Goal: Task Accomplishment & Management: Use online tool/utility

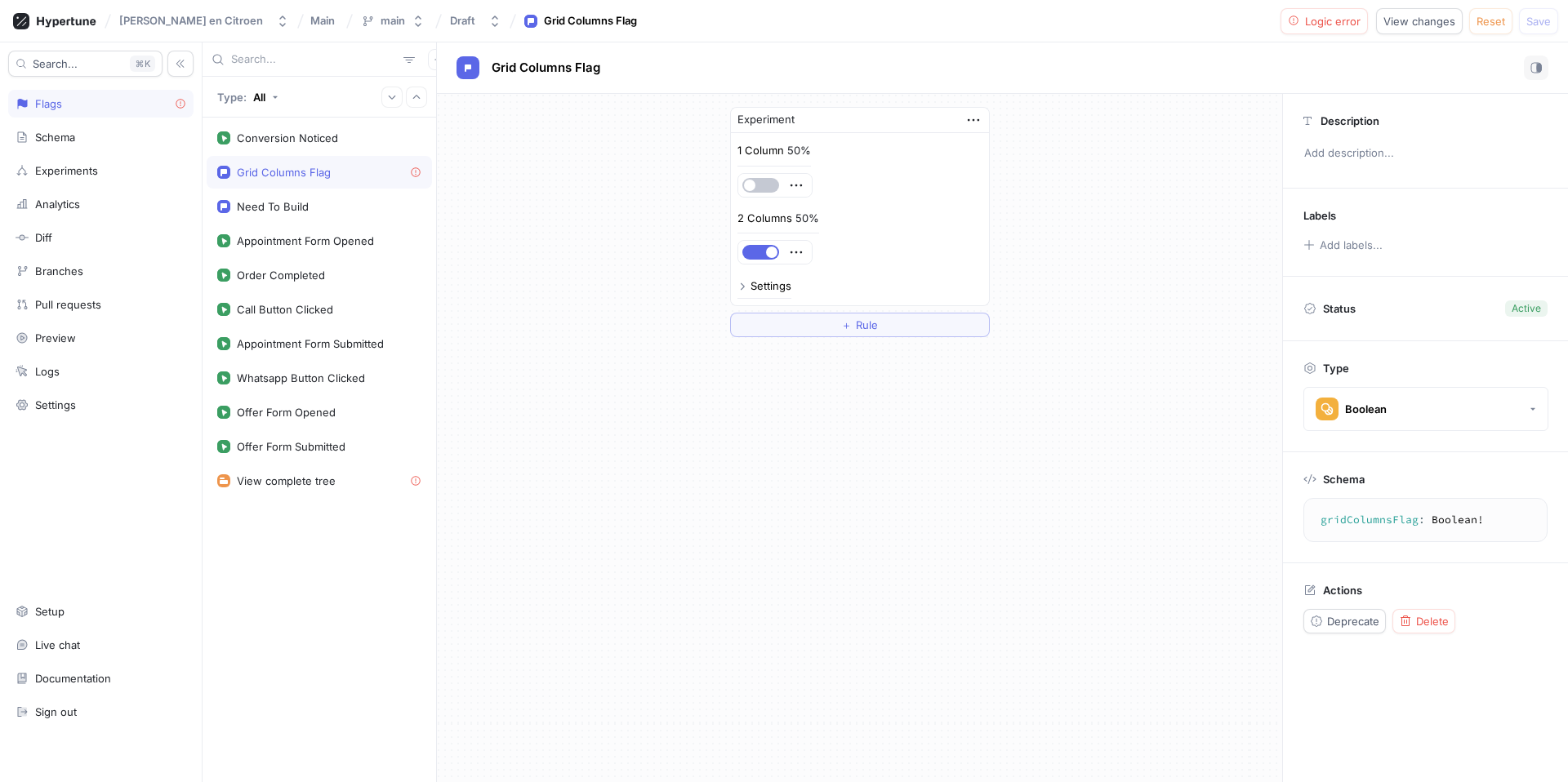
click at [368, 487] on div "View complete tree" at bounding box center [319, 481] width 205 height 13
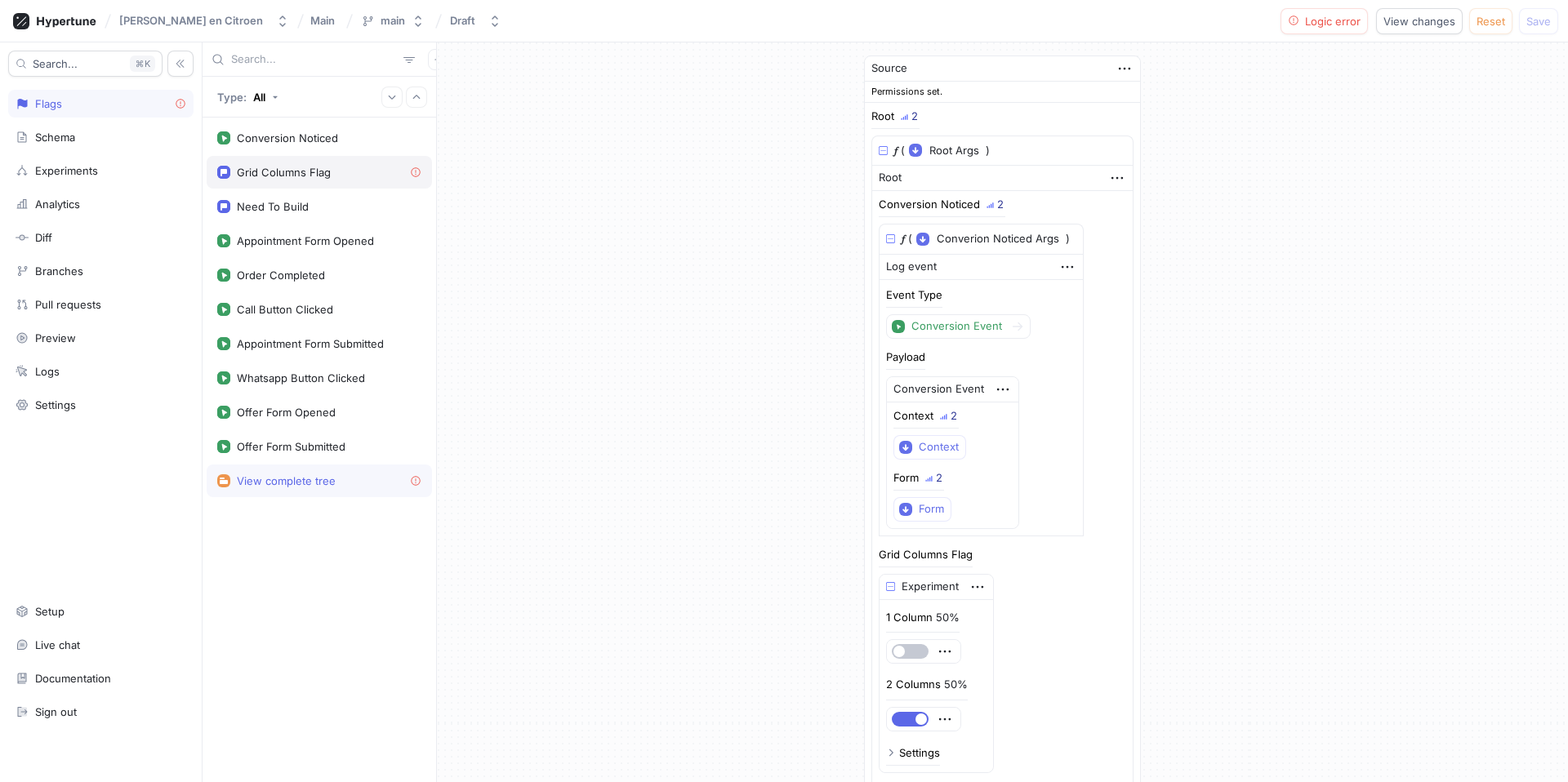
click at [301, 167] on div "Grid Columns Flag" at bounding box center [284, 173] width 94 height 13
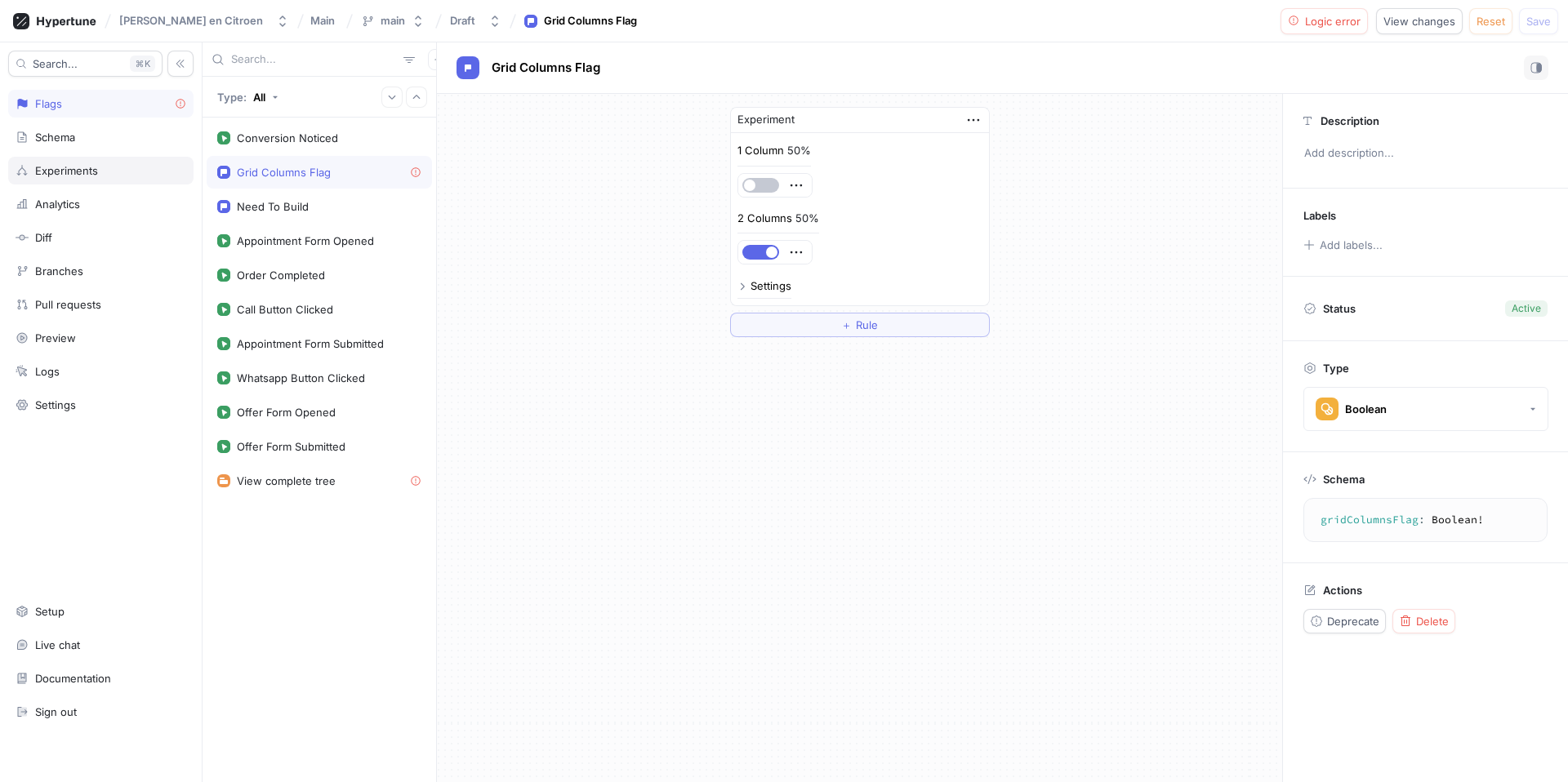
click at [80, 164] on div "Experiments" at bounding box center [66, 171] width 63 height 13
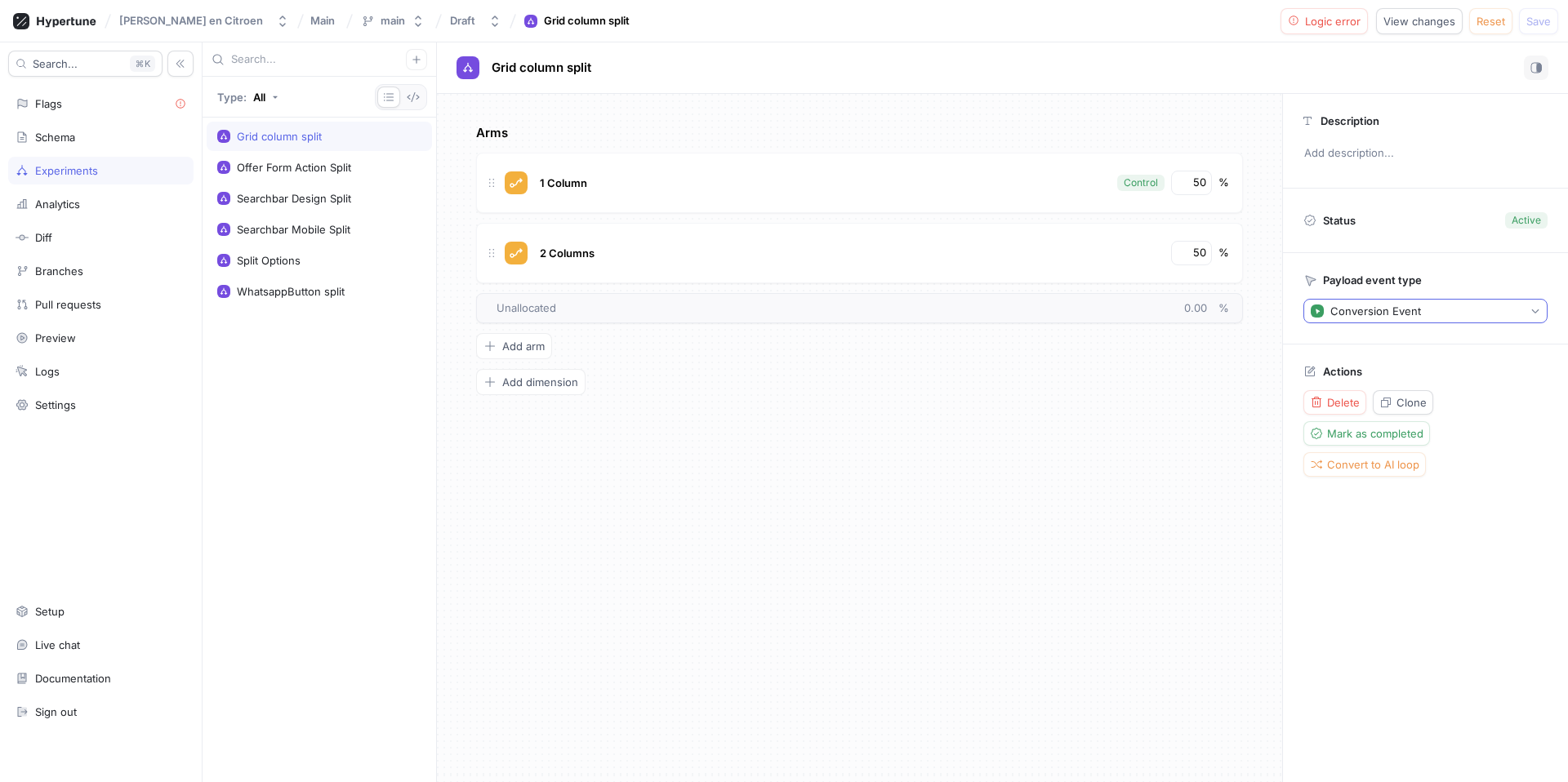
click at [1394, 313] on div "Conversion Event" at bounding box center [1376, 311] width 91 height 14
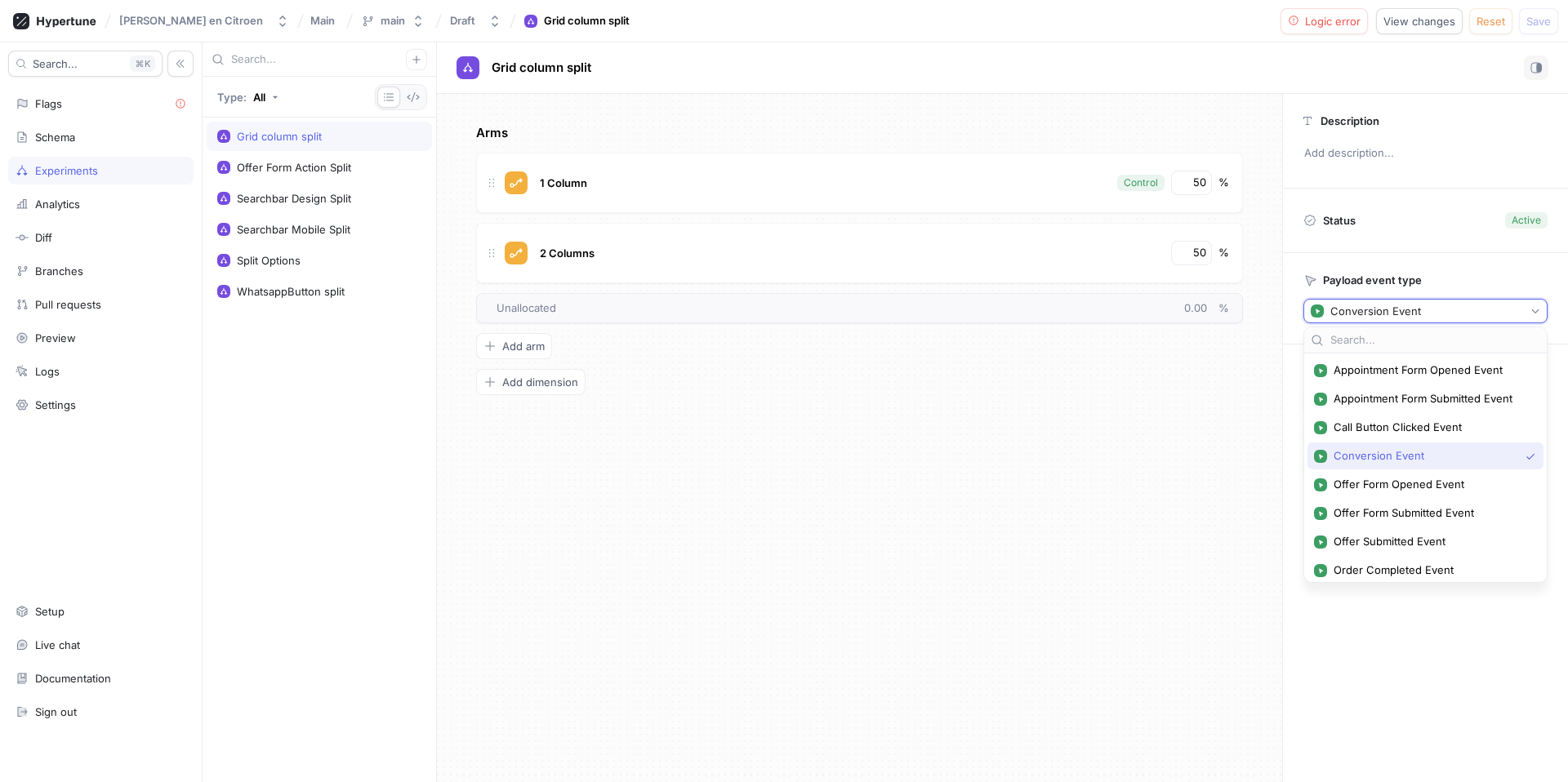
scroll to position [148, 0]
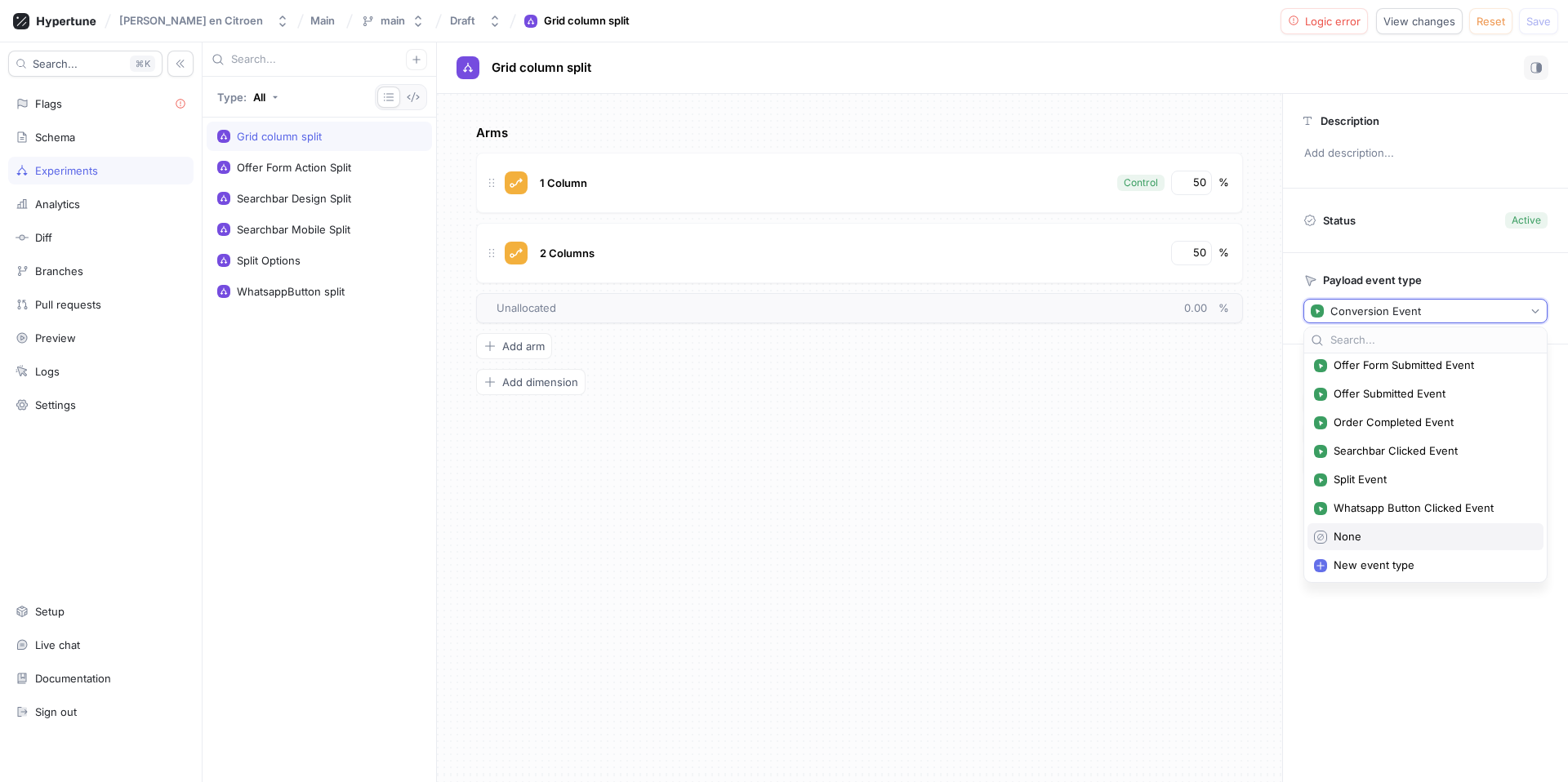
click at [1376, 544] on div "None" at bounding box center [1425, 537] width 236 height 27
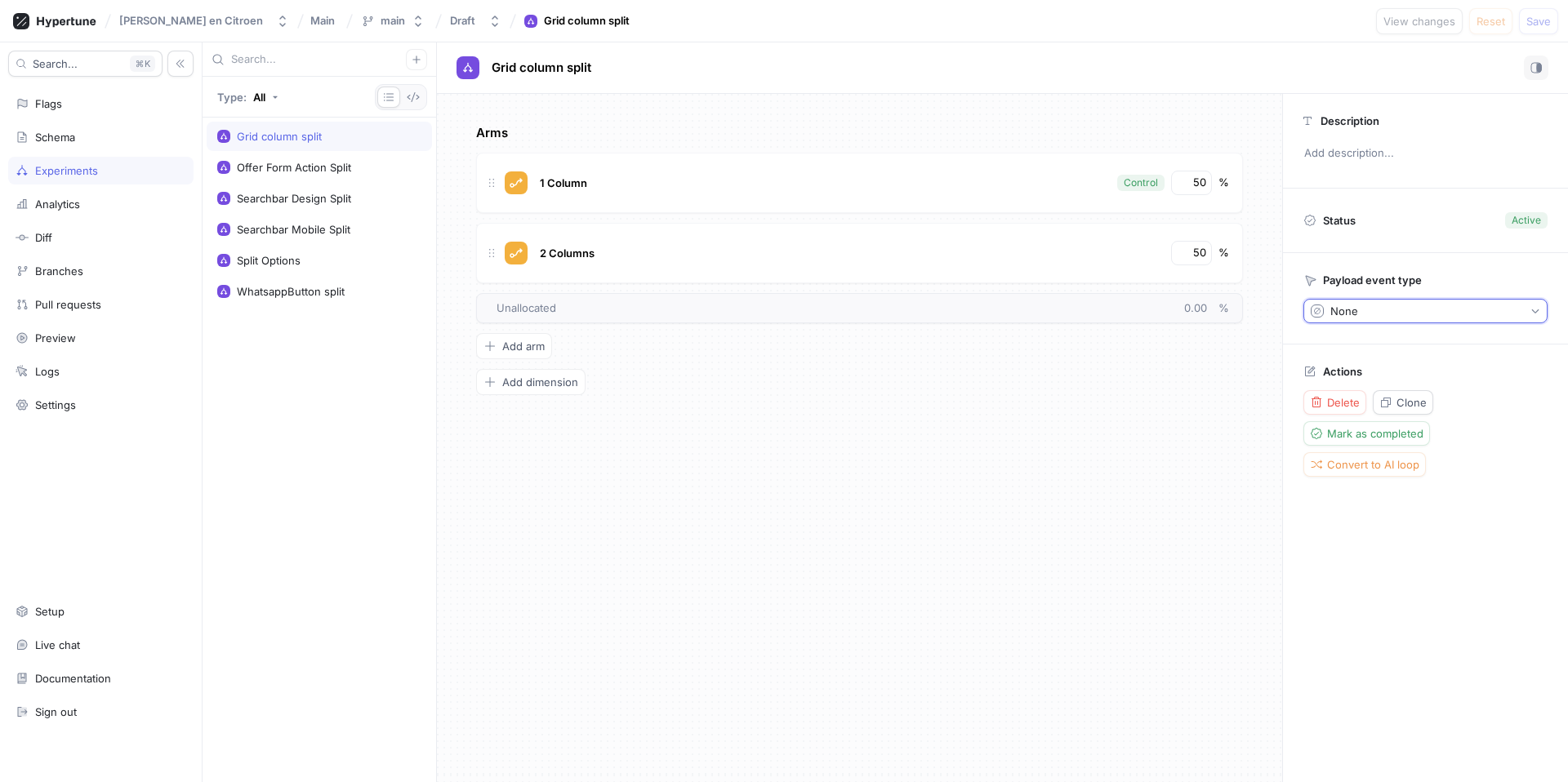
click at [1415, 307] on button "None" at bounding box center [1425, 310] width 244 height 24
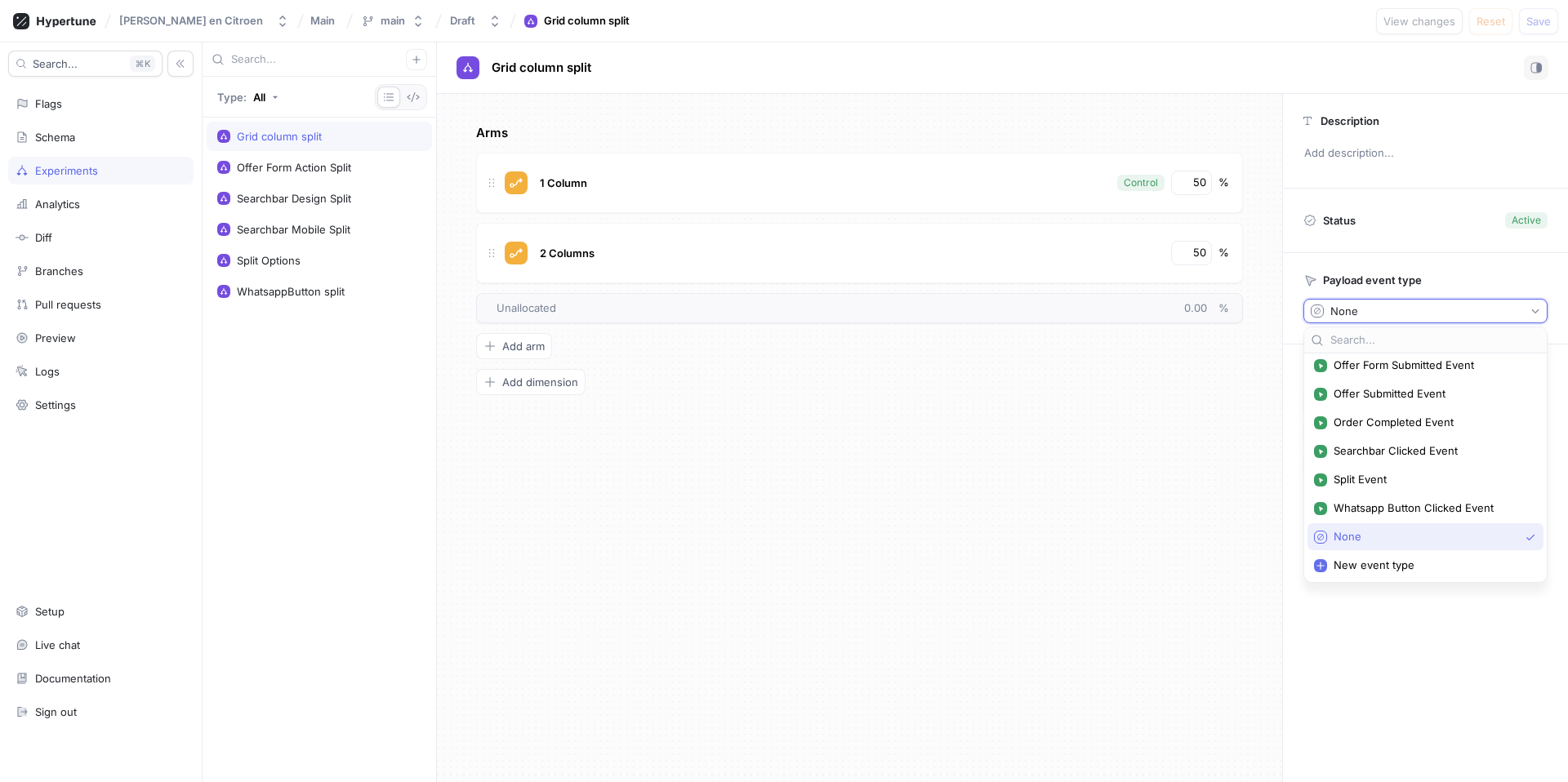
click at [1139, 506] on div "Arms 1 Column Control 50 % 2 Columns 50 % To pick up a draggable item, press th…" at bounding box center [859, 437] width 845 height 689
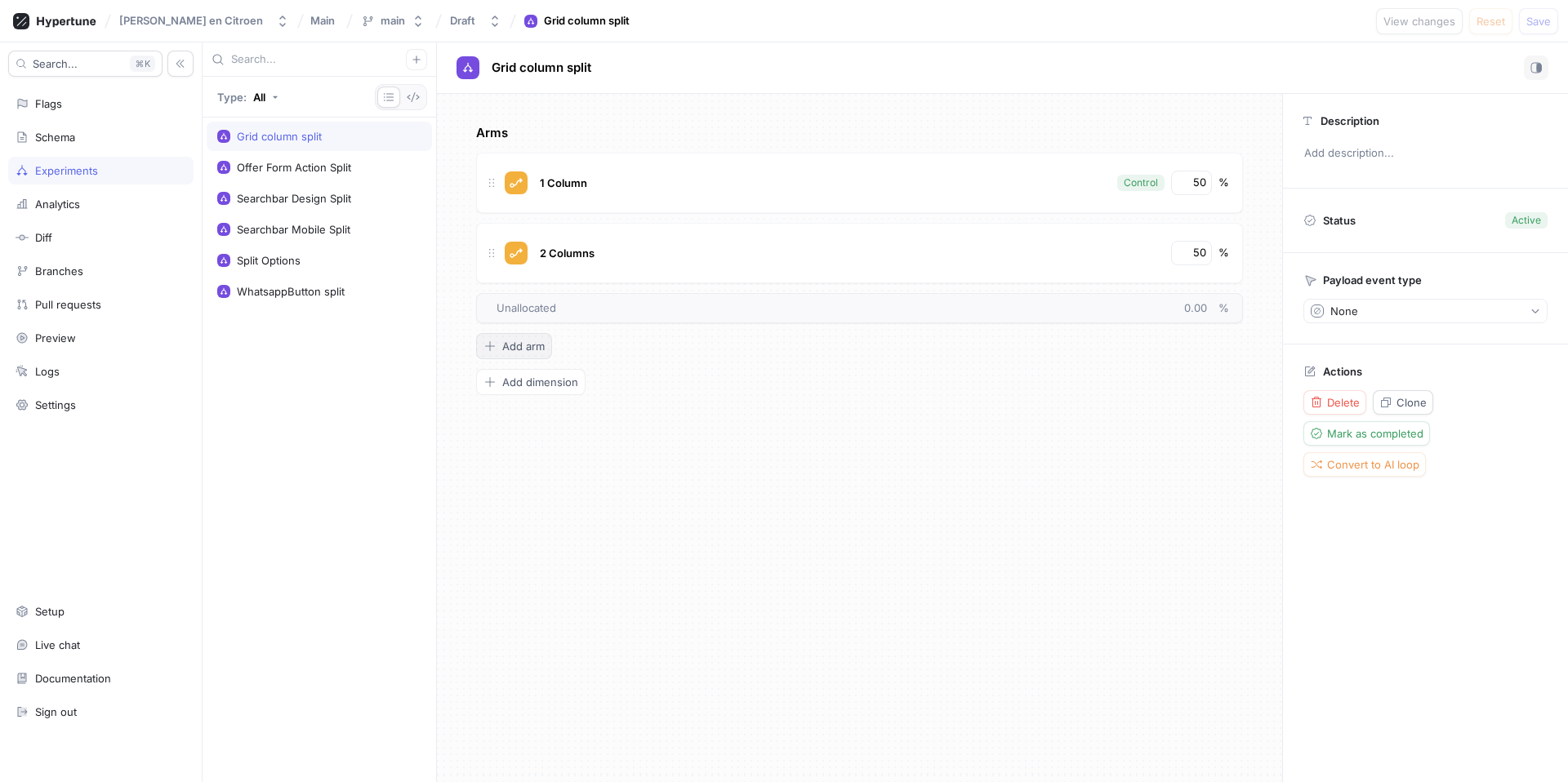
click at [535, 354] on button "Add arm" at bounding box center [513, 346] width 76 height 26
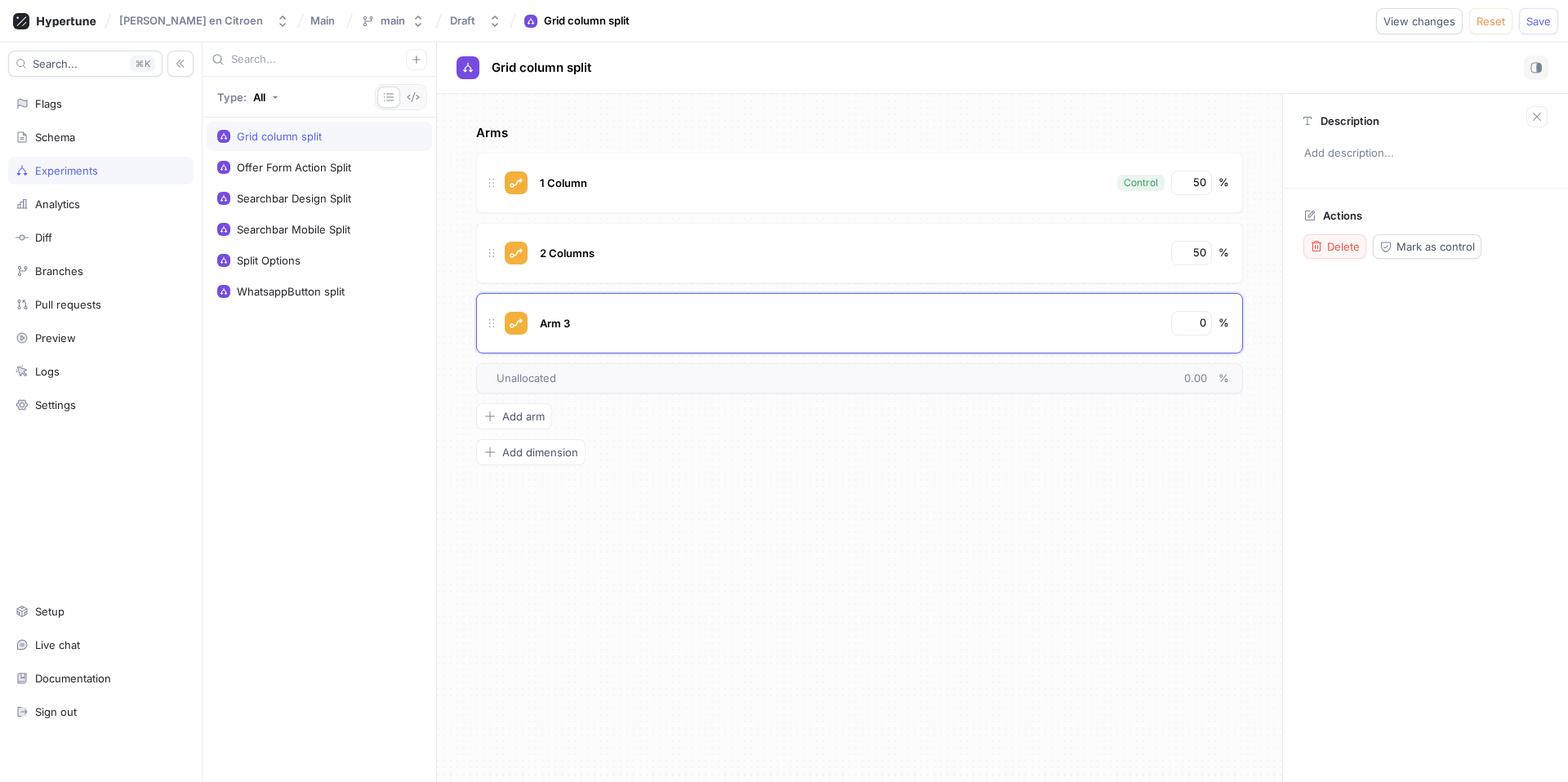
click at [1340, 247] on span "Delete" at bounding box center [1343, 247] width 33 height 10
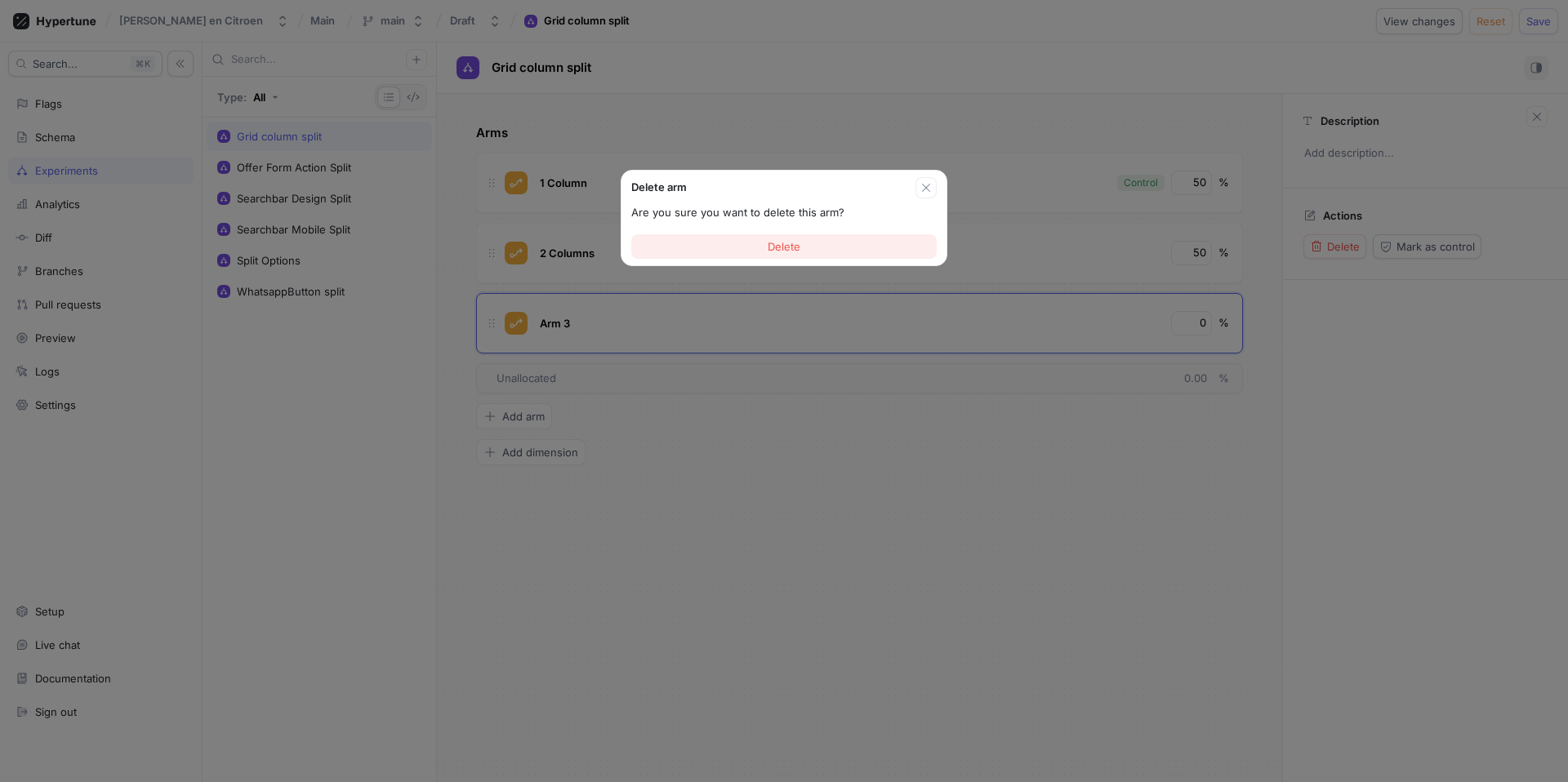
click at [803, 245] on button "Delete" at bounding box center [784, 246] width 306 height 24
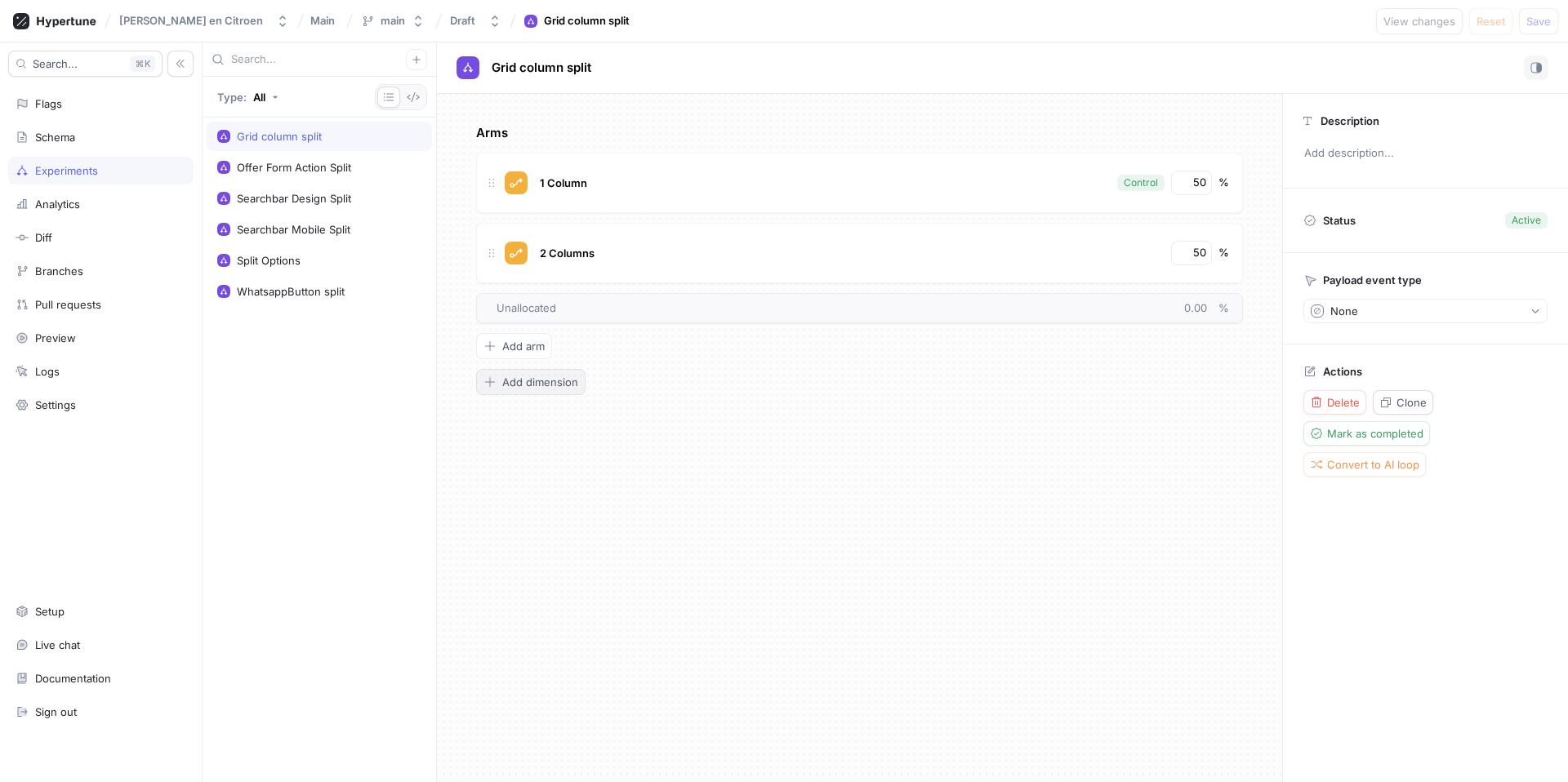
click at [547, 387] on span "Add dimension" at bounding box center [540, 382] width 76 height 10
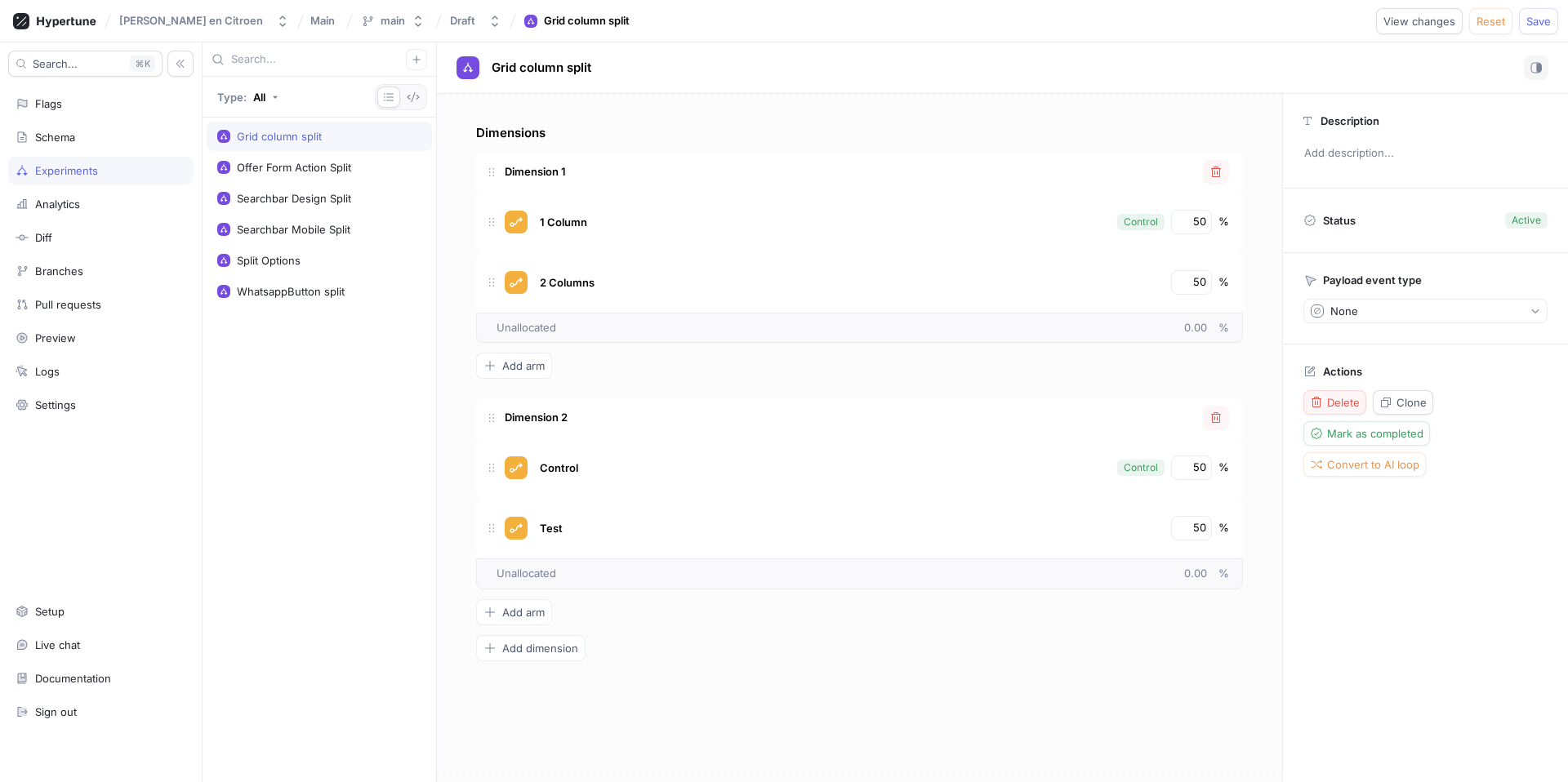
click at [1334, 399] on span "Delete" at bounding box center [1343, 402] width 33 height 10
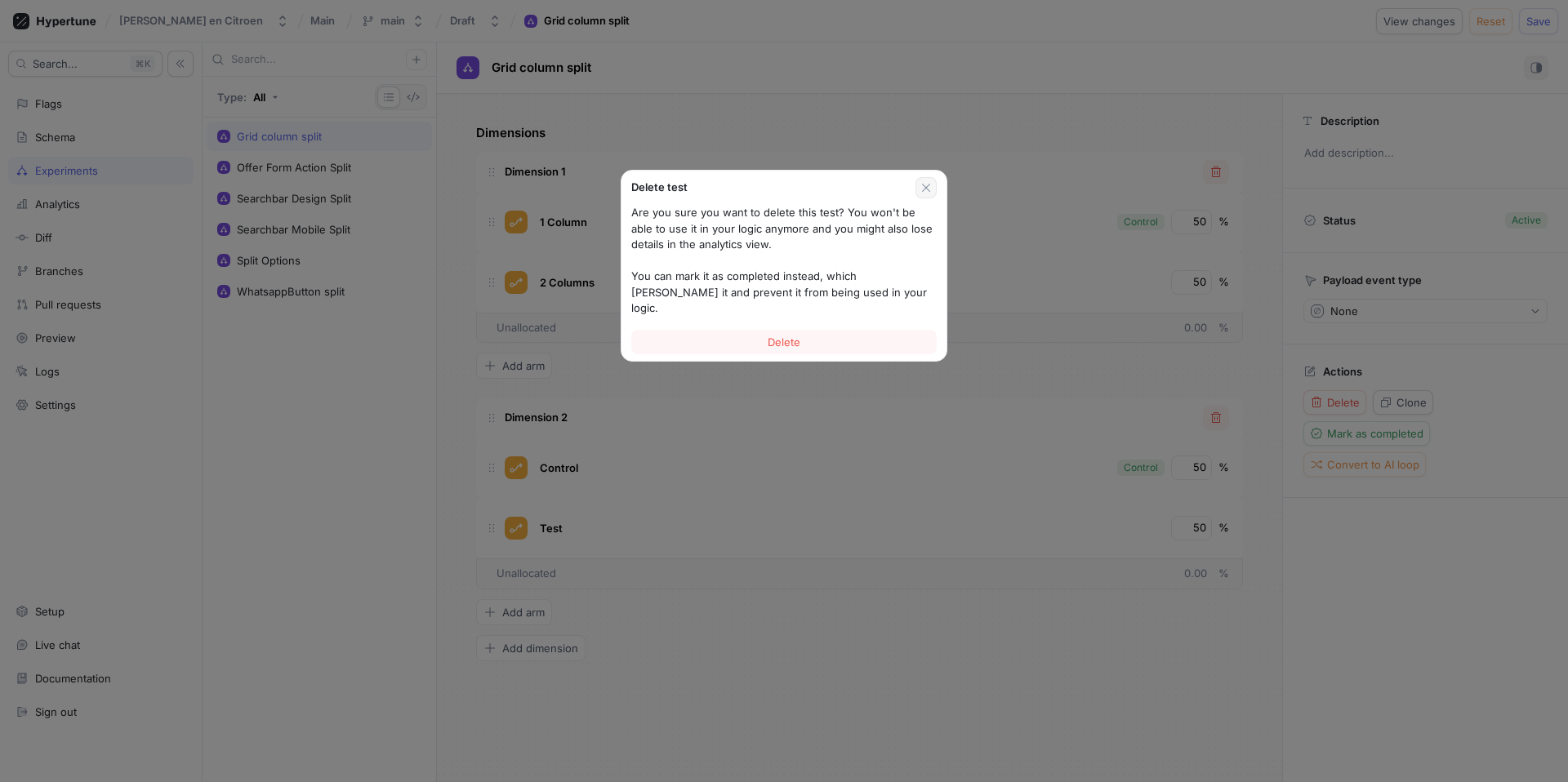
click at [922, 184] on icon "button" at bounding box center [927, 188] width 13 height 13
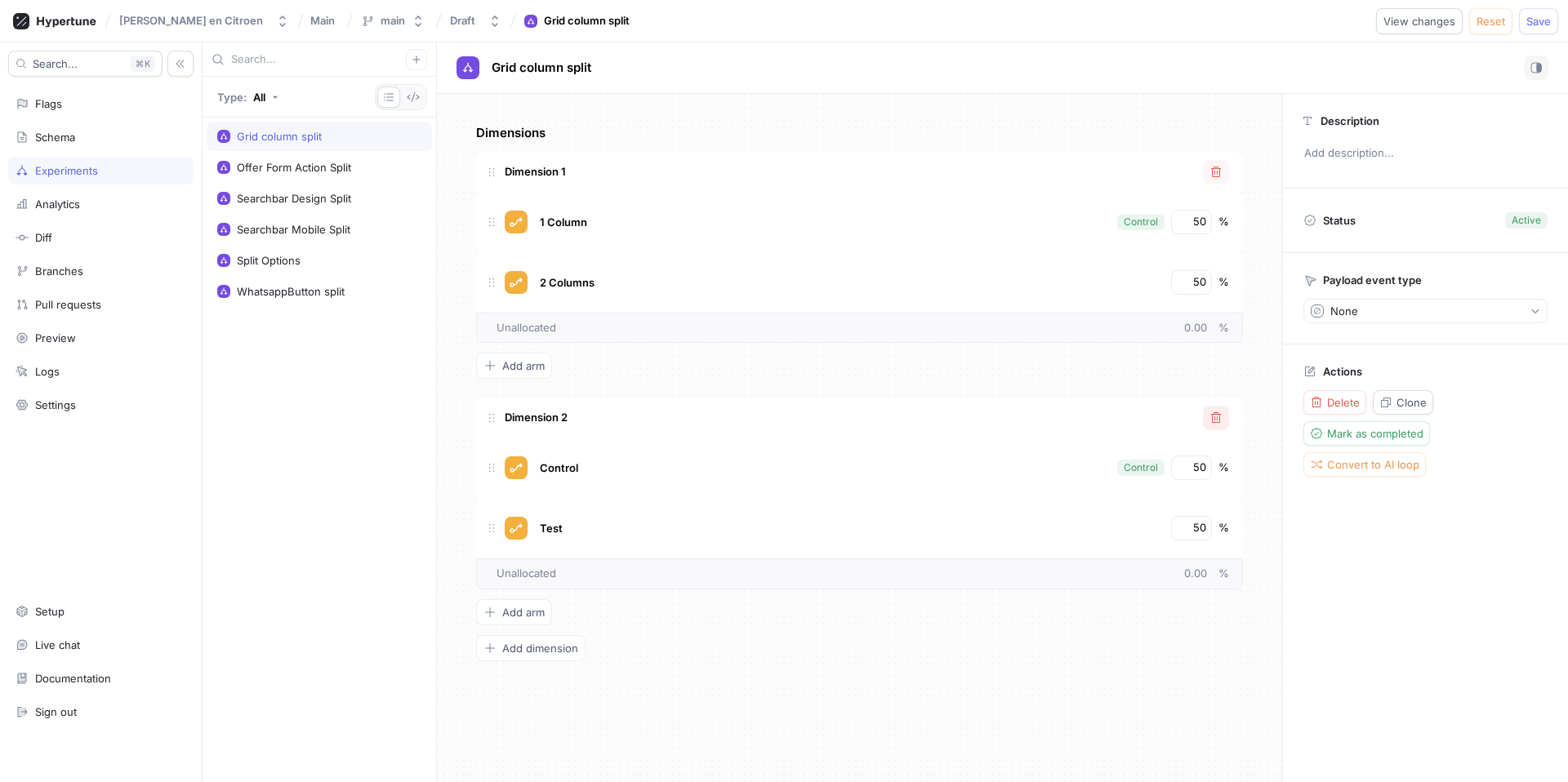
click at [1218, 415] on icon "button" at bounding box center [1216, 418] width 13 height 13
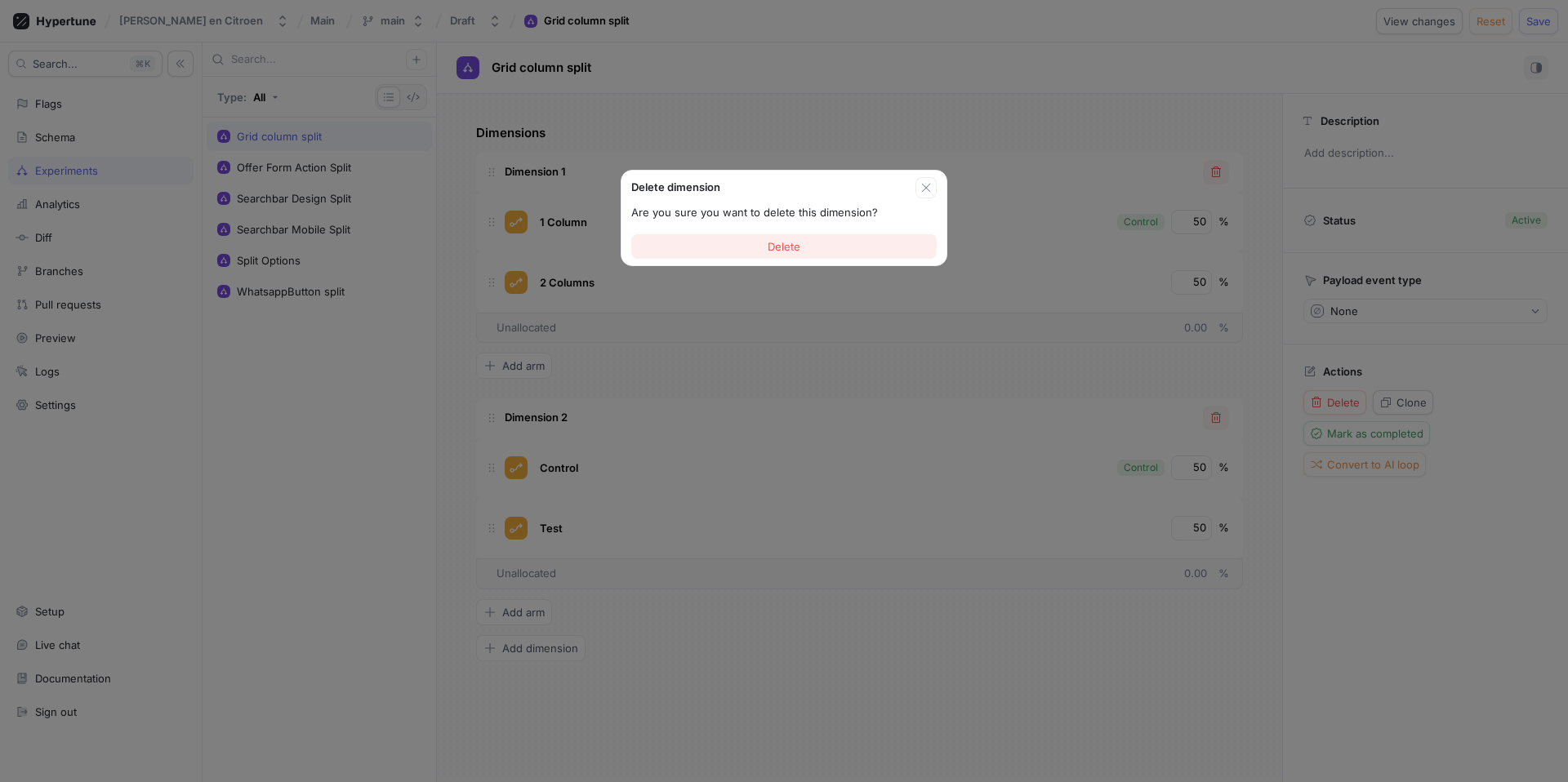
click at [844, 246] on button "Delete" at bounding box center [784, 246] width 306 height 24
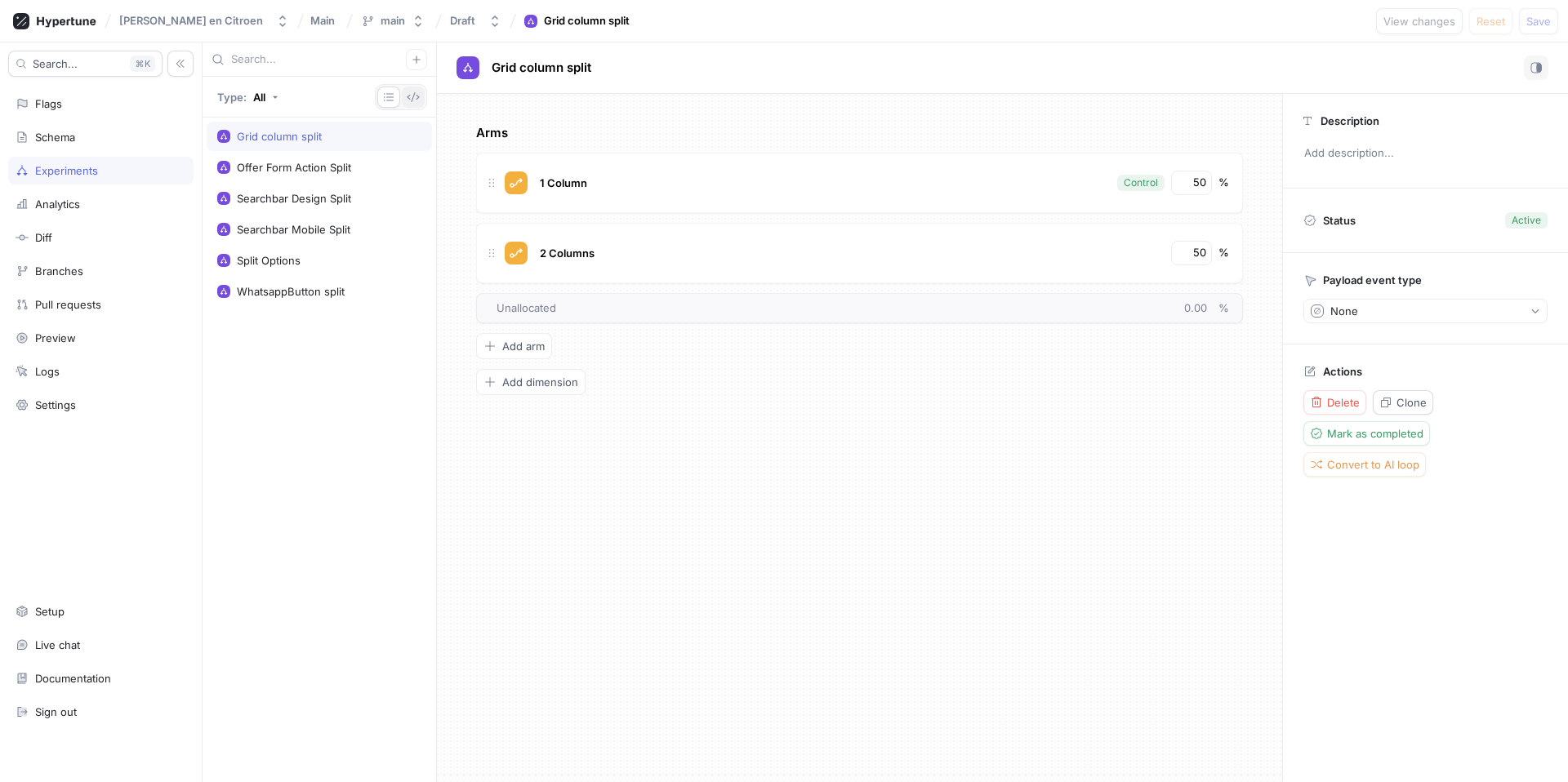
click at [421, 97] on button "button" at bounding box center [412, 97] width 23 height 21
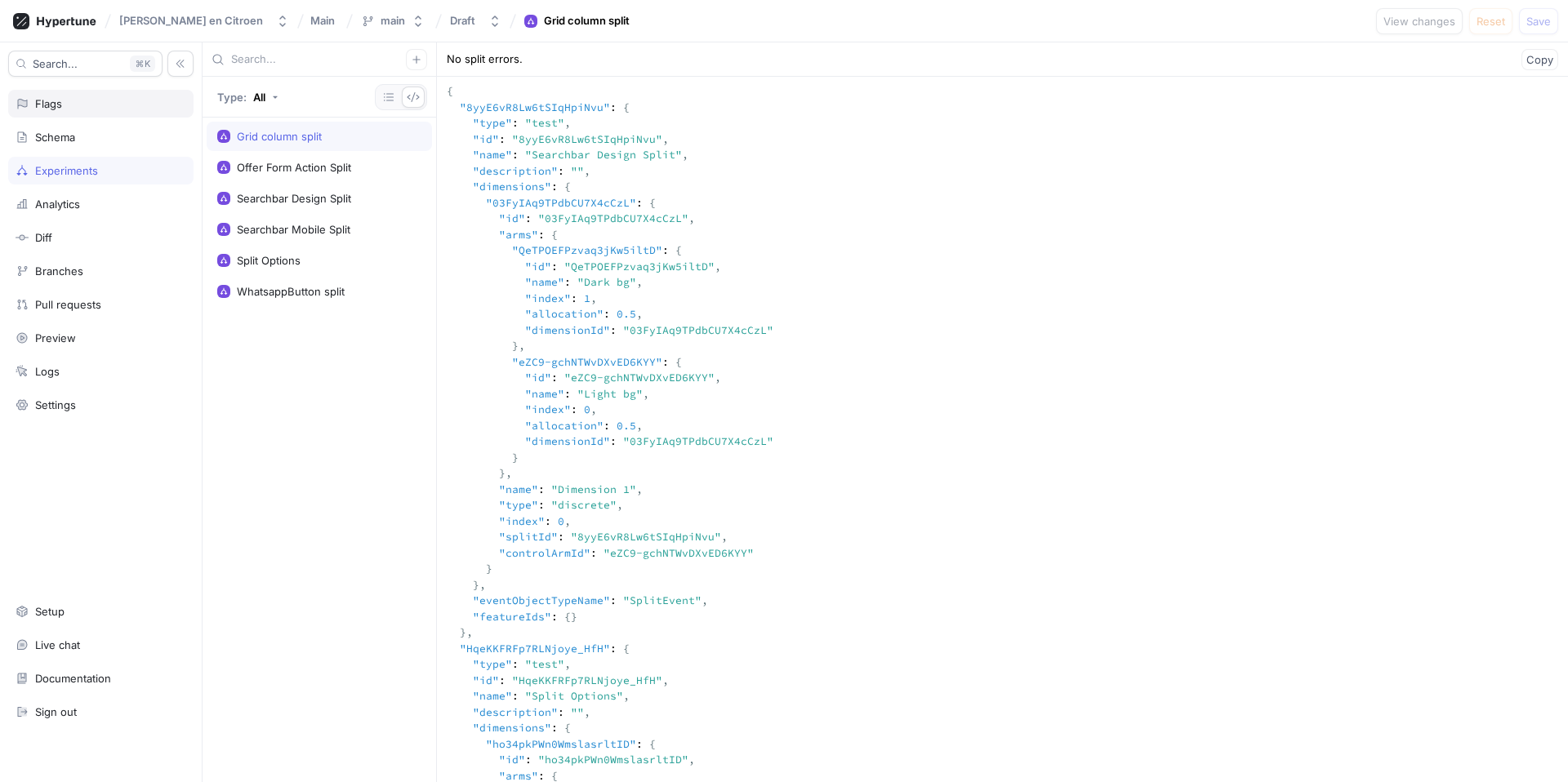
click at [64, 103] on div "Flags" at bounding box center [101, 103] width 170 height 13
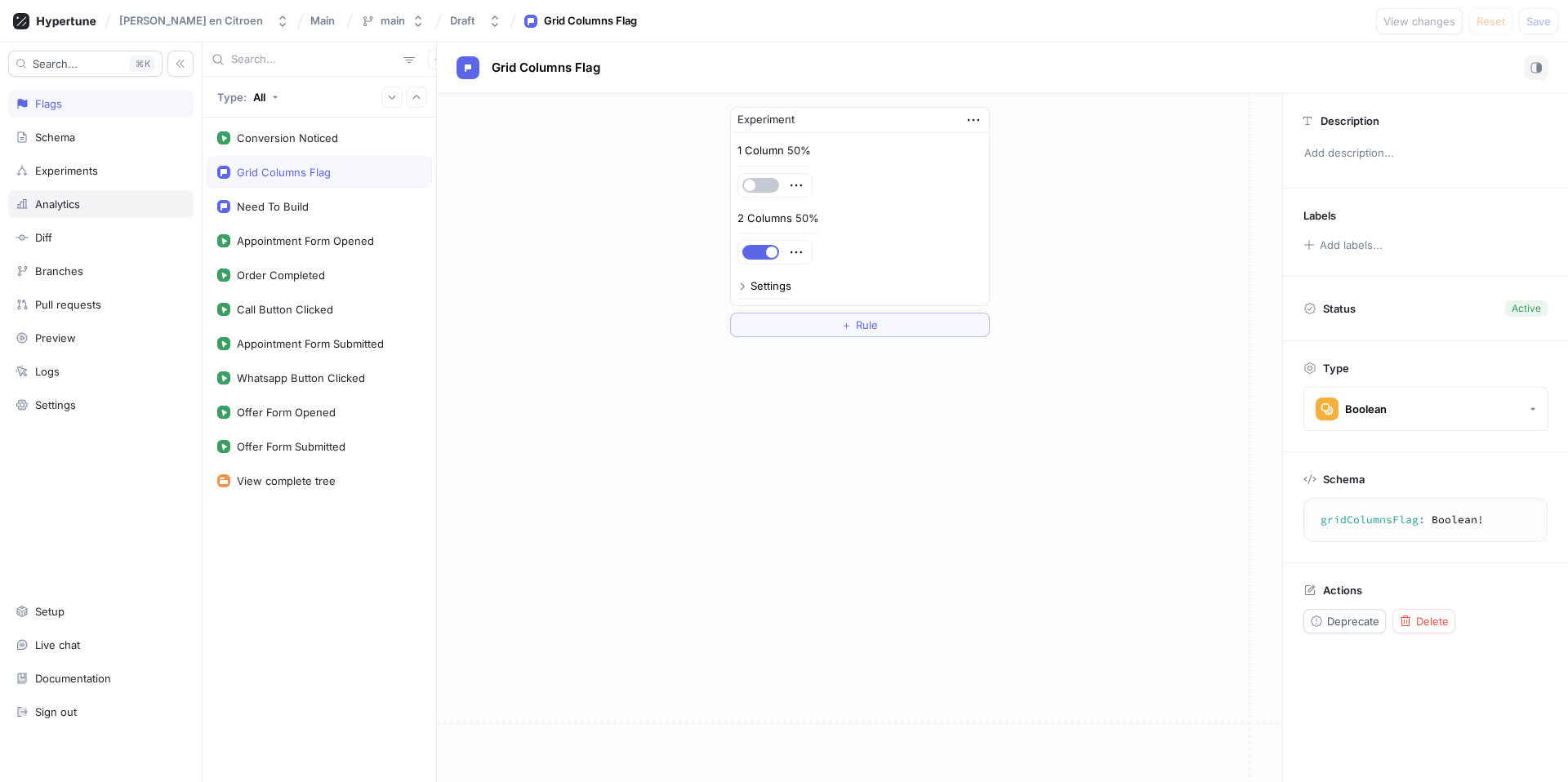
click at [59, 210] on div "Analytics" at bounding box center [101, 204] width 185 height 28
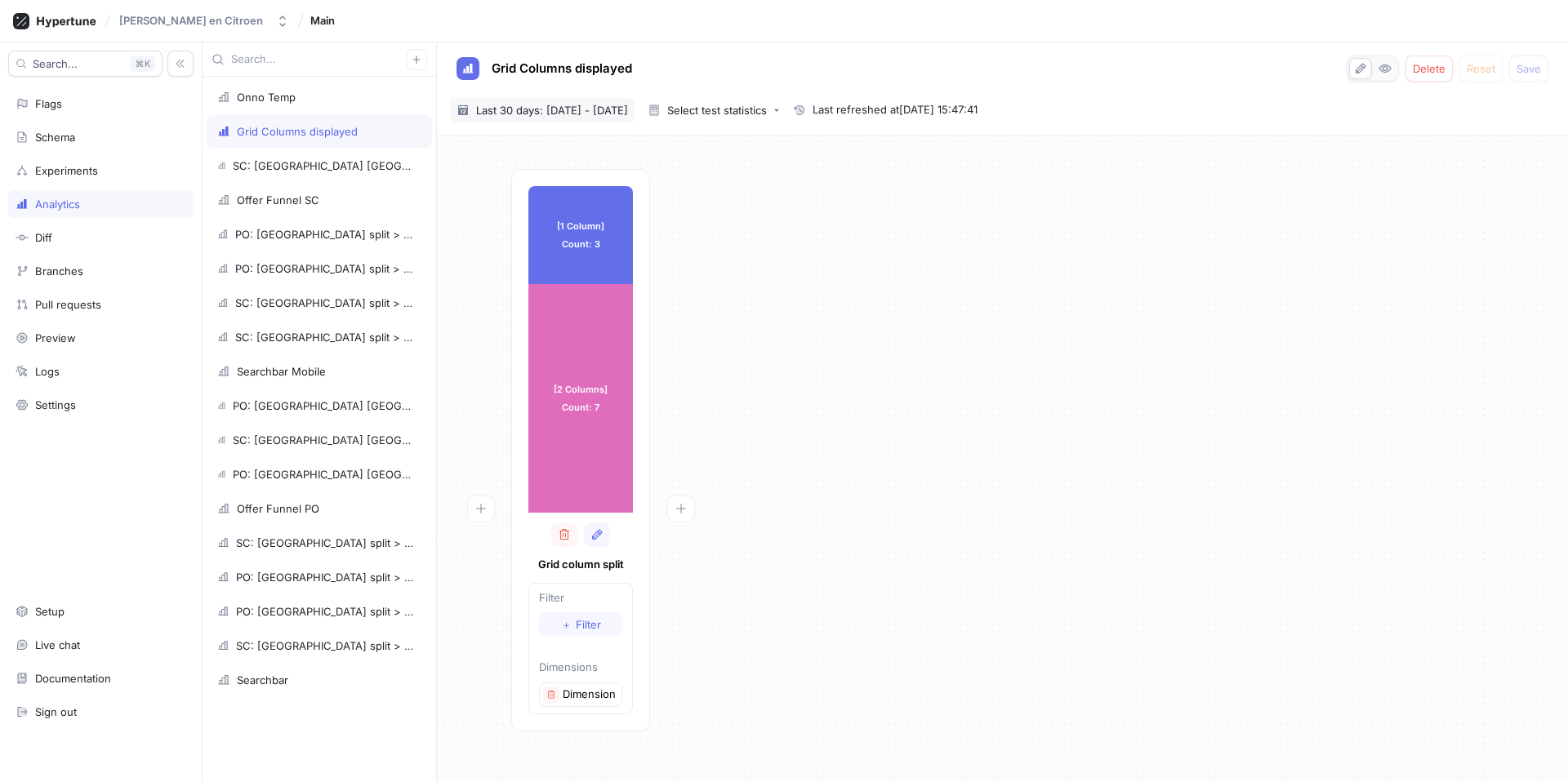
click at [615, 110] on span "Last 30 days: 11 Sep 2025 - 10 Oct 2025" at bounding box center [552, 110] width 152 height 17
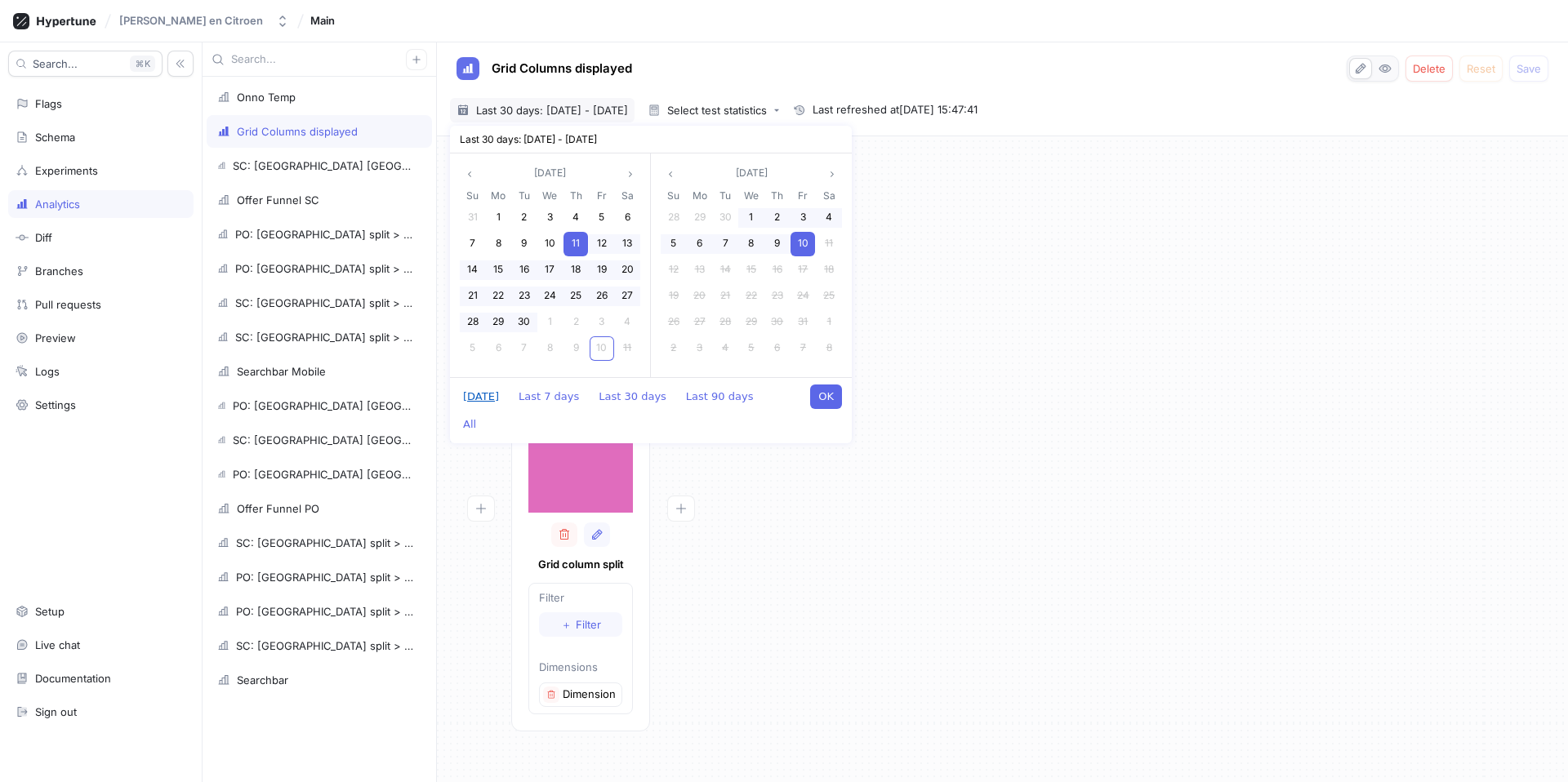
click at [488, 395] on button "Today" at bounding box center [481, 396] width 53 height 24
type input "[DATE] ~ [DATE]"
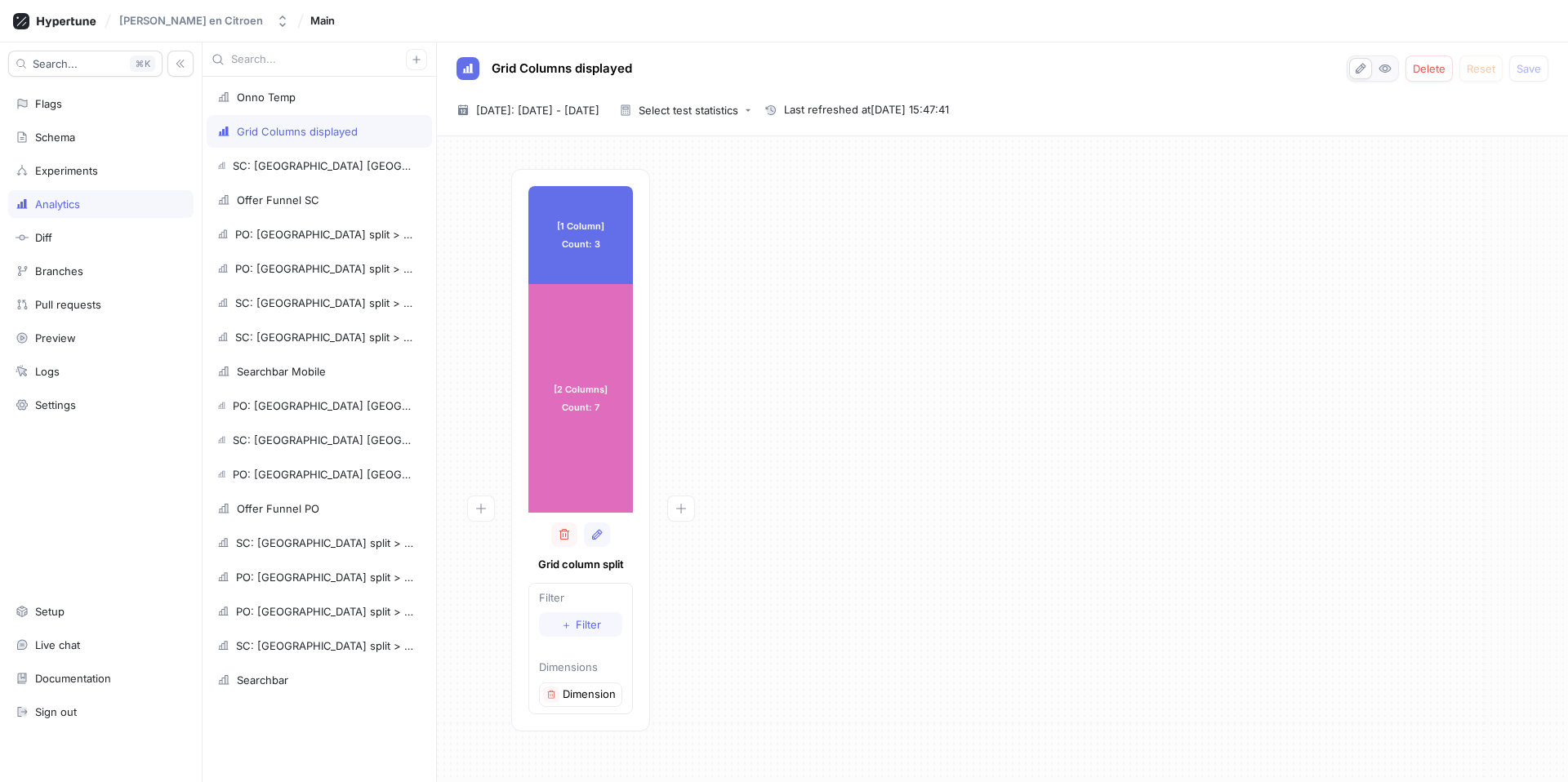
click at [1021, 379] on div "[1 Column] Count: 3 [1 Column] Count: 3 [2 Columns] Count: 7 [2 Columns] Count:…" at bounding box center [1003, 455] width 1105 height 573
click at [594, 119] on div "2025-10-10 ~ 2025-10-10 Today: 10 Oct 2025 - 10 Oct 2025" at bounding box center [528, 109] width 156 height 24
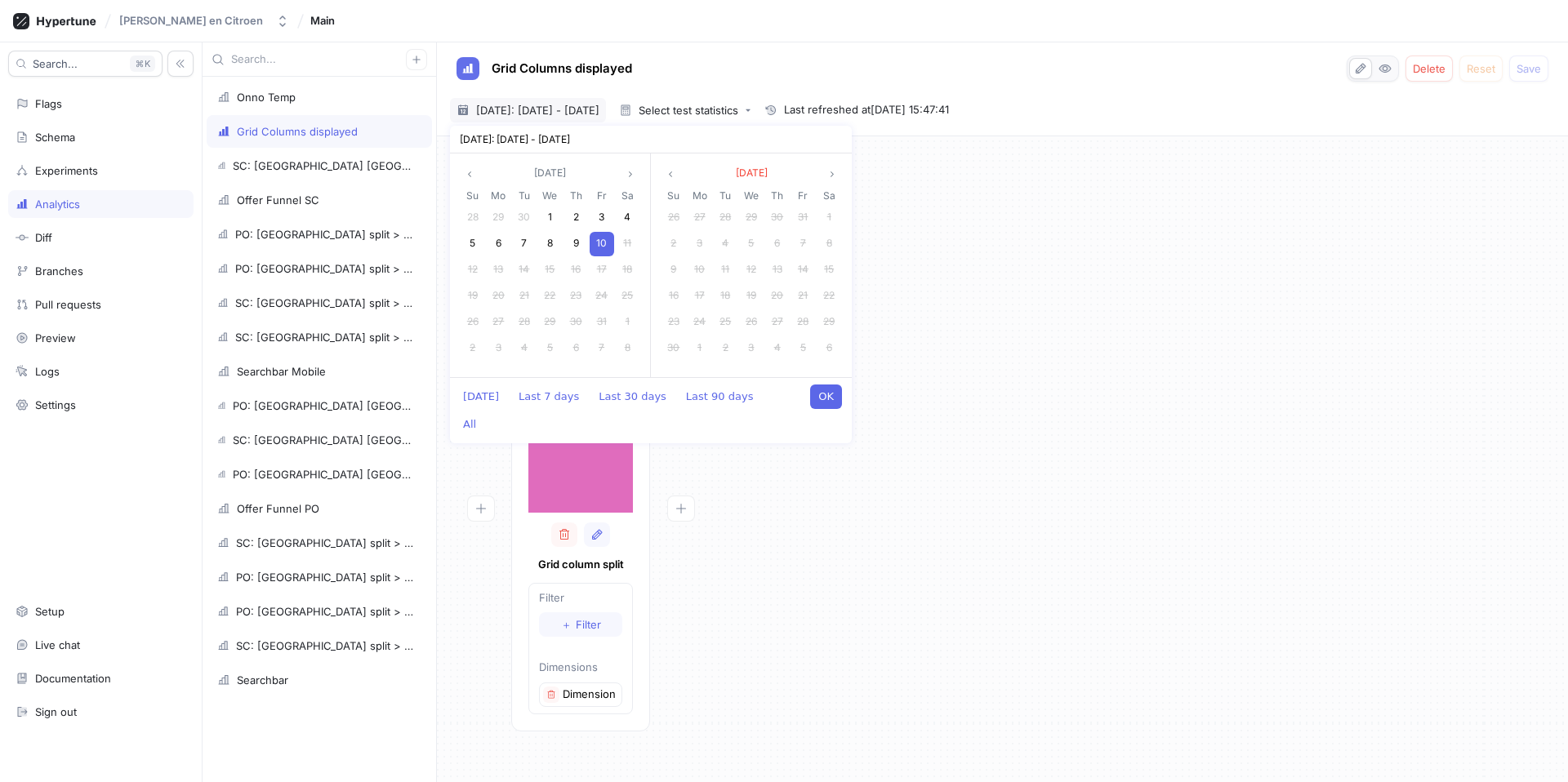
click at [980, 368] on div "[1 Column] Count: 3 [1 Column] Count: 3 [2 Columns] Count: 7 [2 Columns] Count:…" at bounding box center [1003, 455] width 1105 height 573
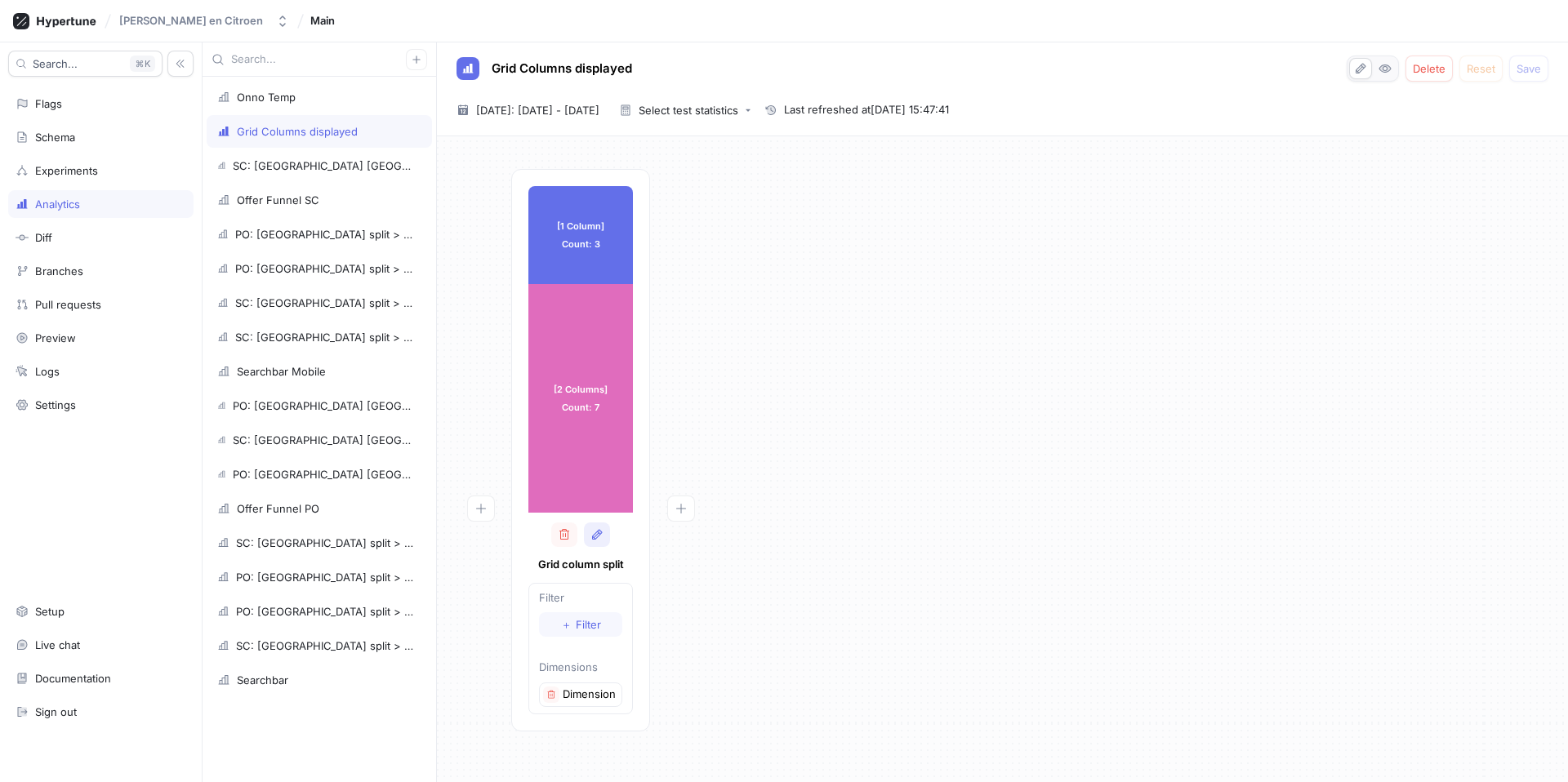
click at [598, 539] on icon "button" at bounding box center [597, 535] width 13 height 13
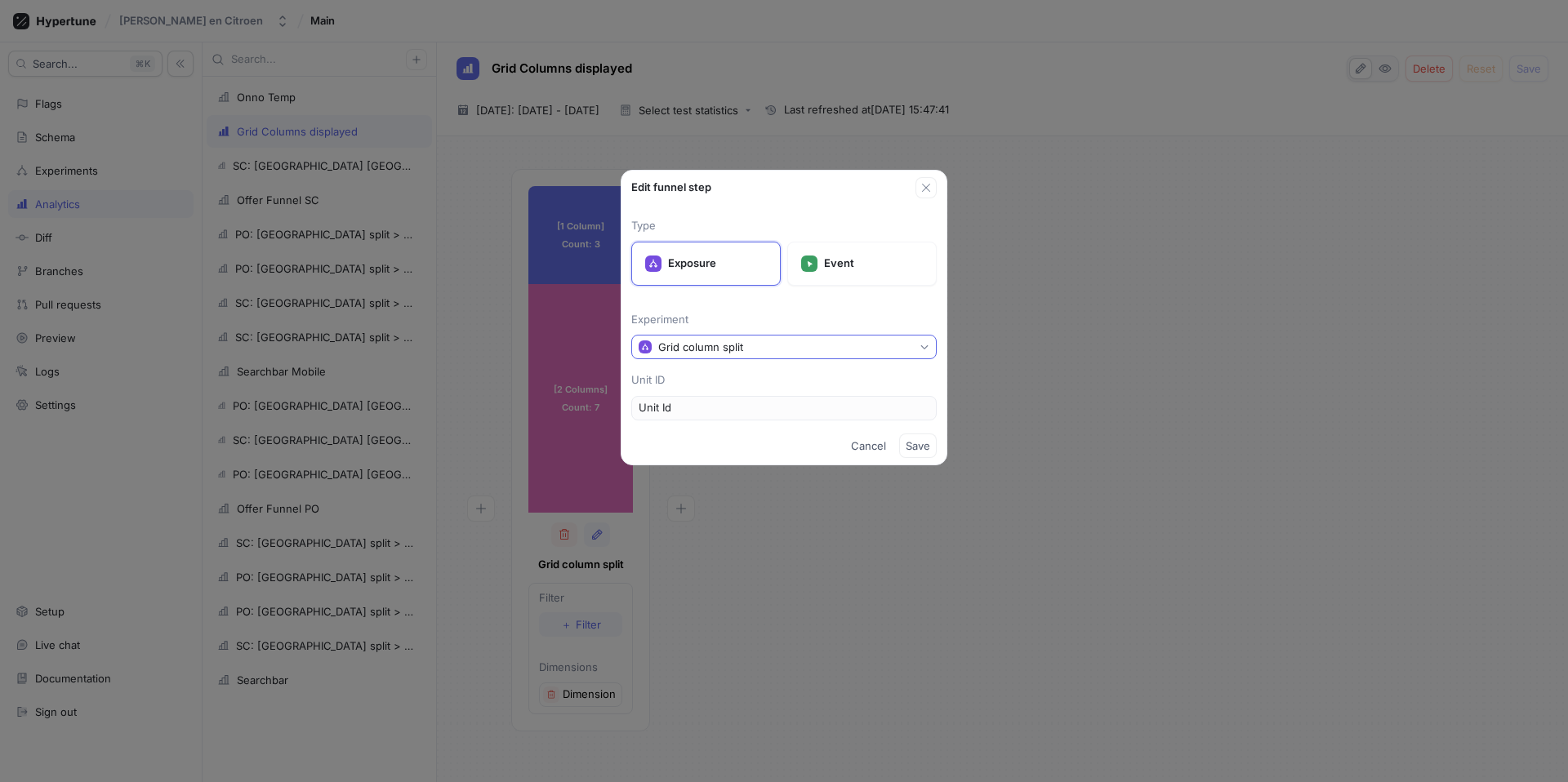
click at [916, 354] on button "Grid column split" at bounding box center [784, 346] width 306 height 24
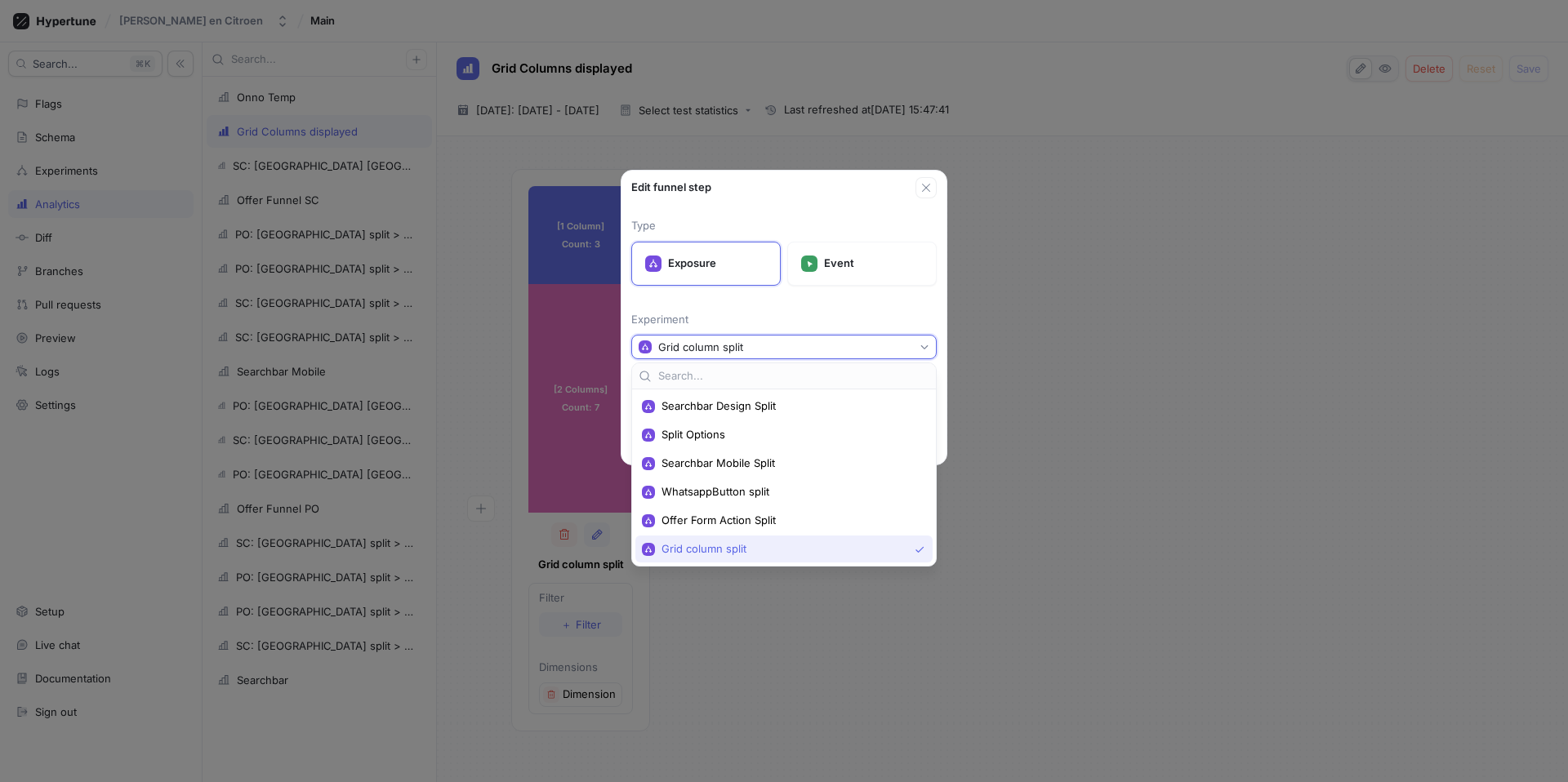
click at [1017, 356] on div "Edit funnel step Type Exposure Event Experiment Grid column split Unit ID Unit …" at bounding box center [784, 391] width 1568 height 782
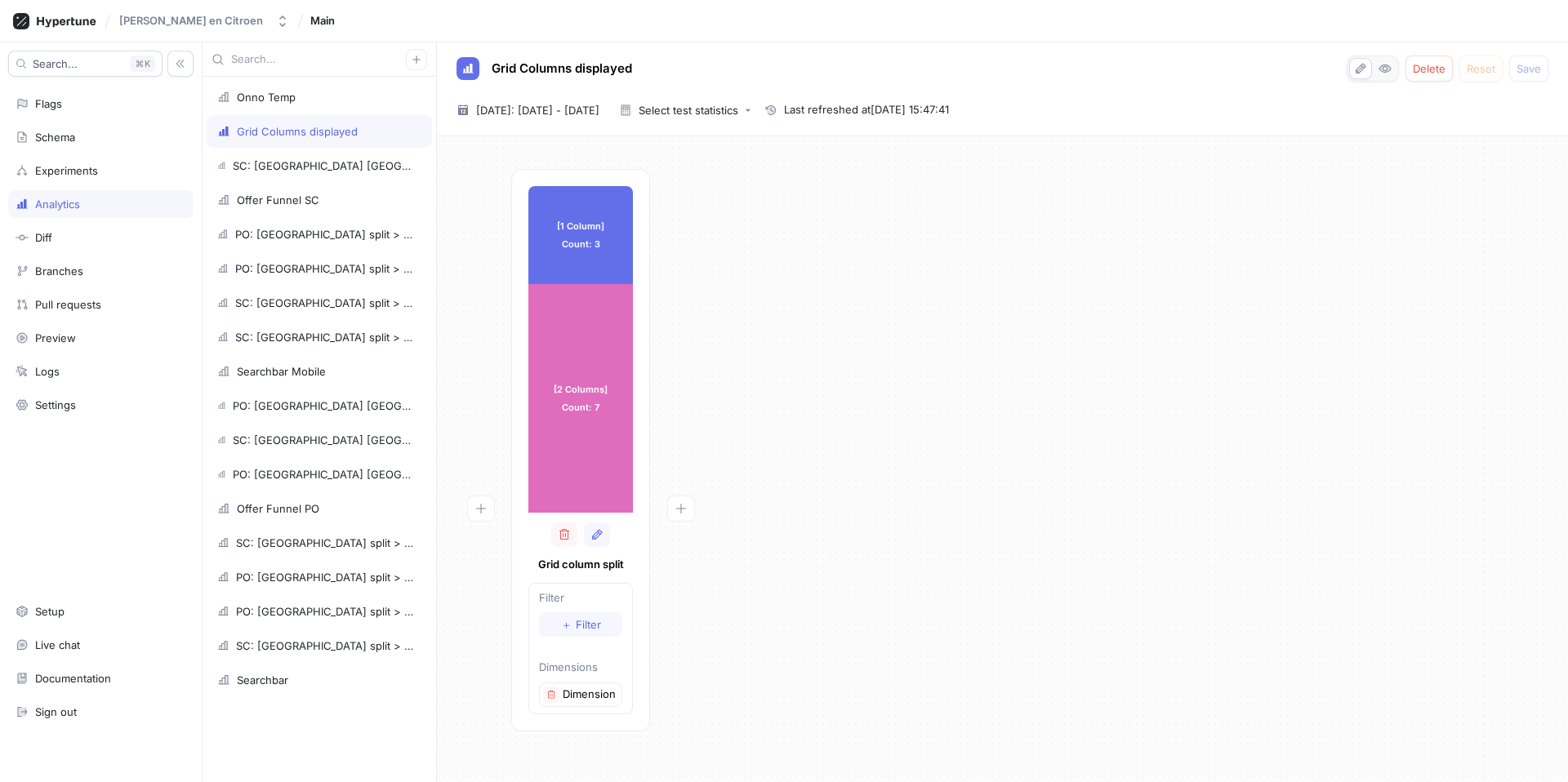
click at [919, 325] on div "[1 Column] Count: 3 [1 Column] Count: 3 [2 Columns] Count: 7 [2 Columns] Count:…" at bounding box center [1003, 455] width 1105 height 573
click at [94, 175] on div "Experiments" at bounding box center [66, 171] width 63 height 13
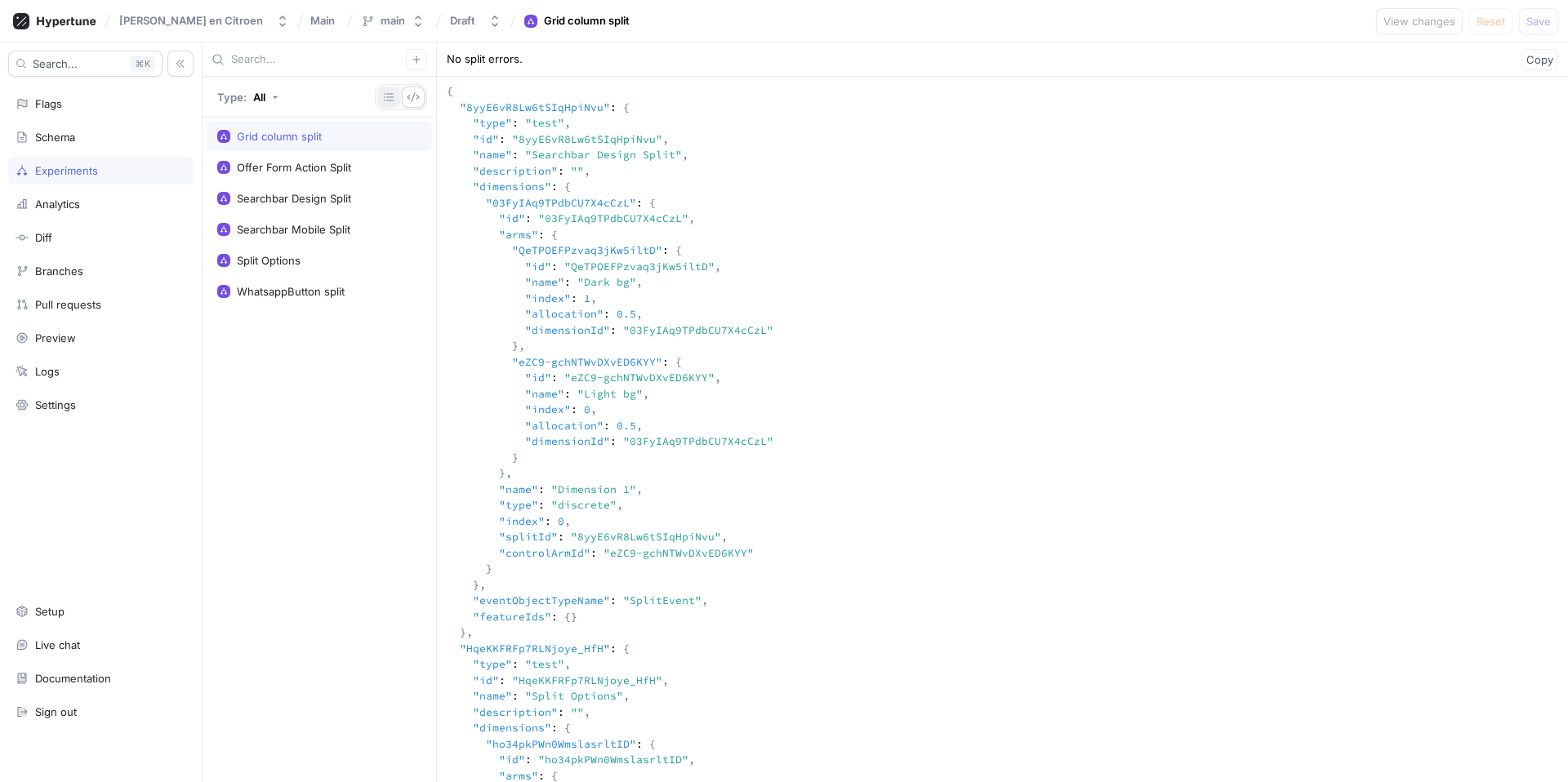
click at [378, 98] on button "button" at bounding box center [388, 97] width 23 height 21
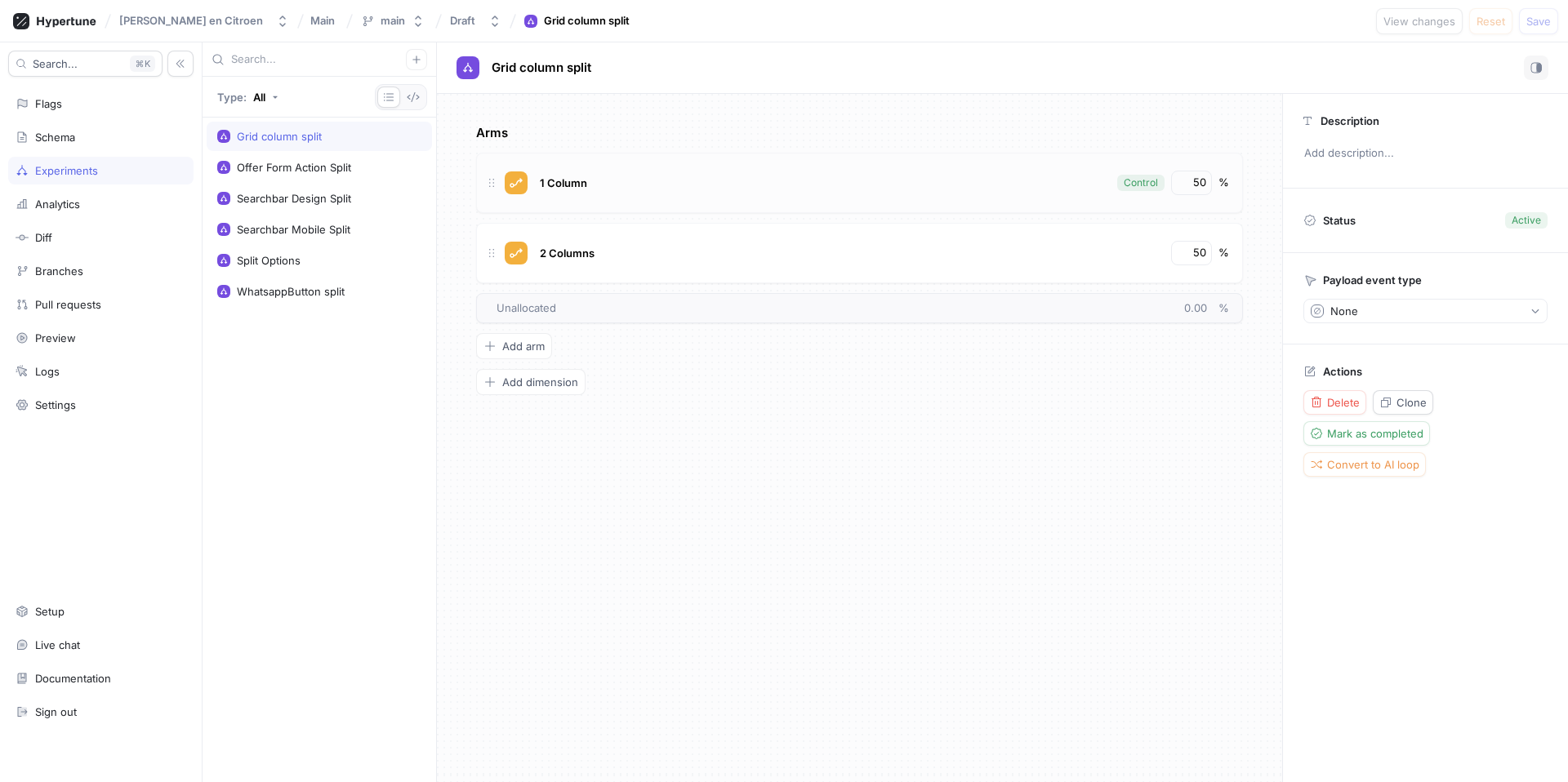
click at [1039, 189] on div "1 Column" at bounding box center [822, 182] width 574 height 24
click at [766, 252] on div "2 Columns" at bounding box center [849, 253] width 627 height 24
click at [774, 396] on div "Arms 1 Column Control 50 % 2 Columns 50 % To pick up a draggable item, press th…" at bounding box center [859, 437] width 845 height 689
click at [628, 313] on p "Unallocated 0.00 %" at bounding box center [862, 309] width 732 height 17
drag, startPoint x: 74, startPoint y: 129, endPoint x: 108, endPoint y: 128, distance: 34.0
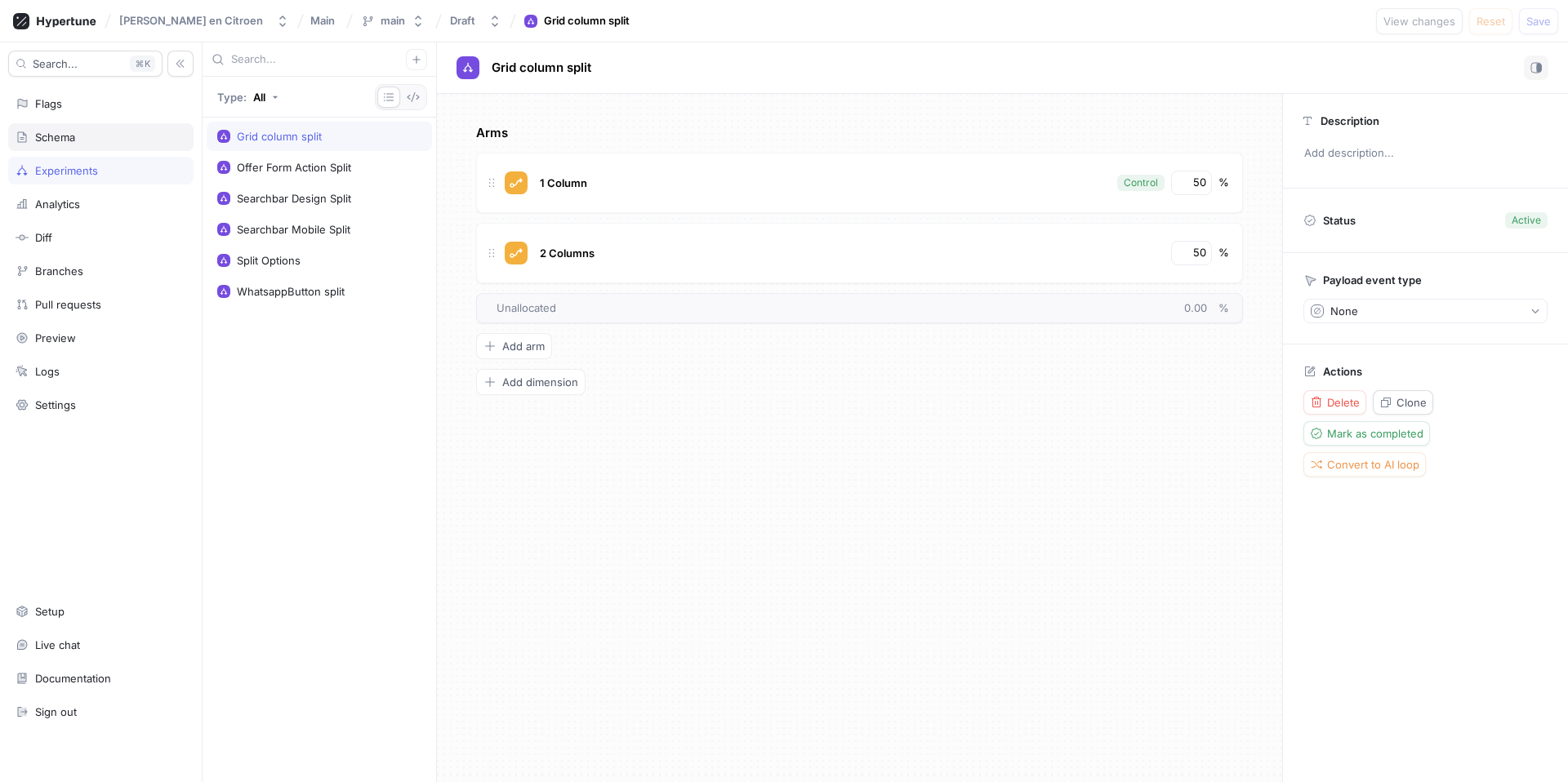
click at [74, 129] on div "Schema" at bounding box center [101, 137] width 185 height 28
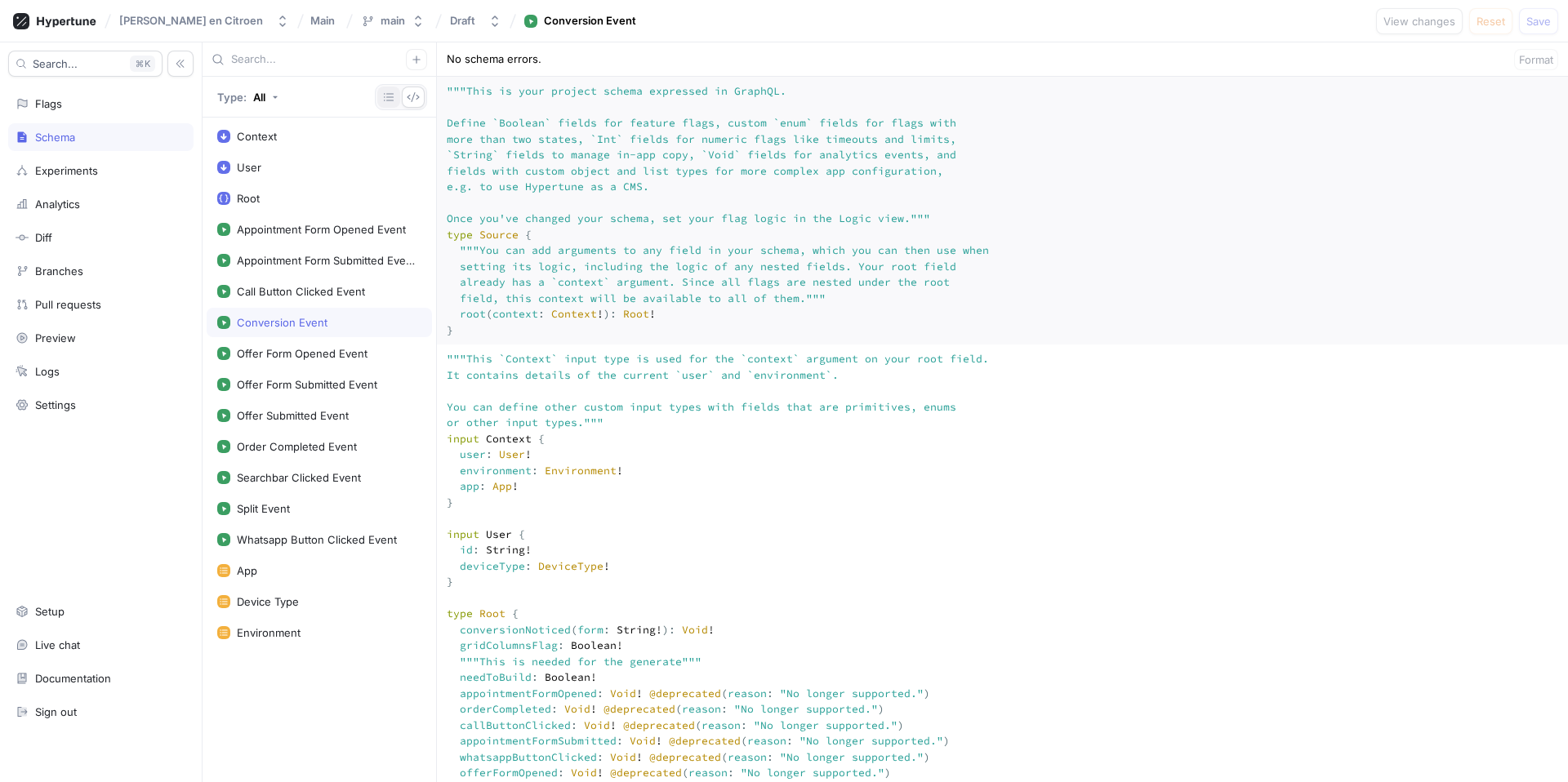
click at [382, 93] on icon "button" at bounding box center [389, 98] width 13 height 13
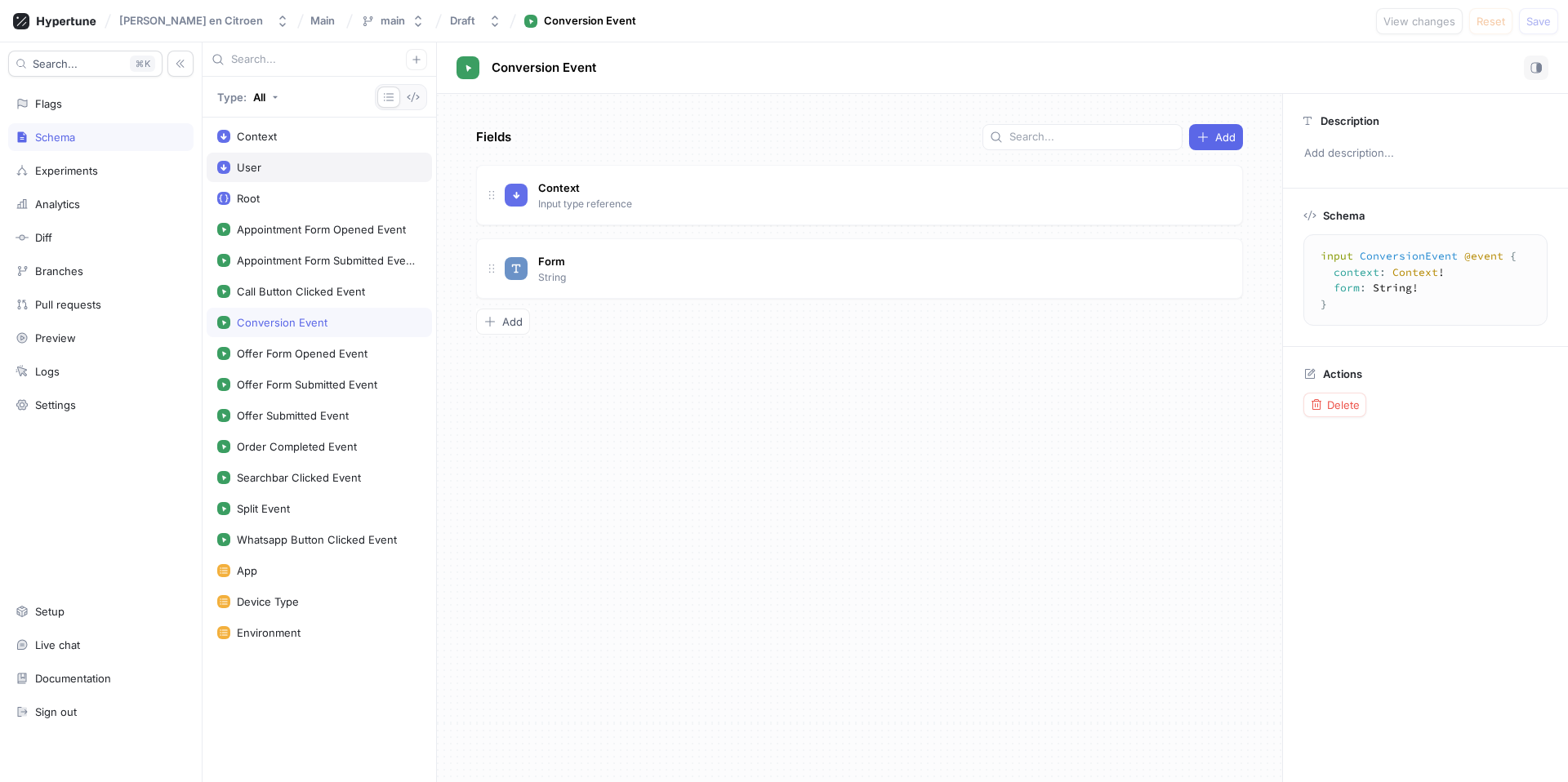
click at [267, 168] on div "User" at bounding box center [319, 168] width 205 height 13
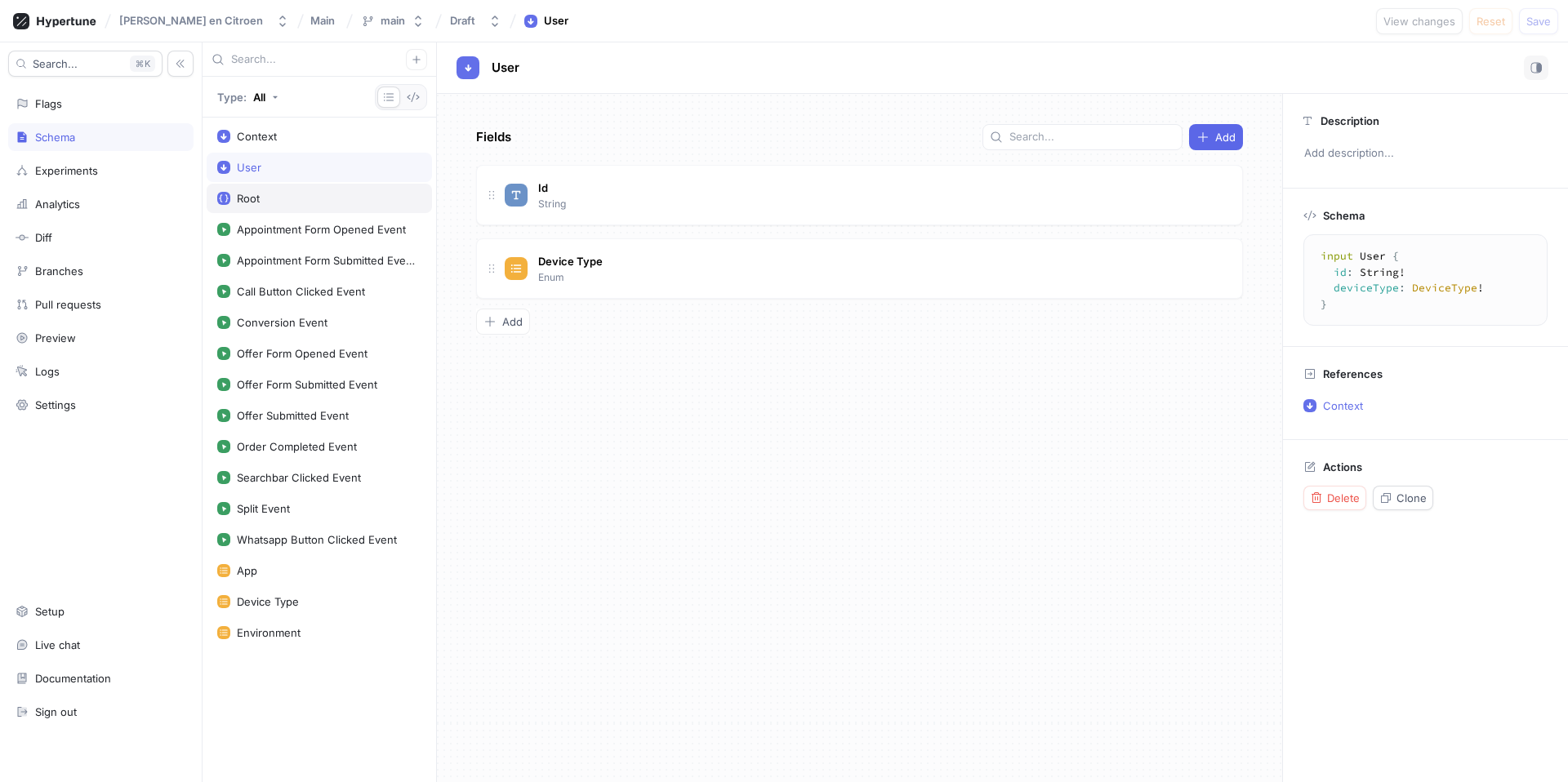
click at [301, 201] on div "Root" at bounding box center [319, 199] width 205 height 13
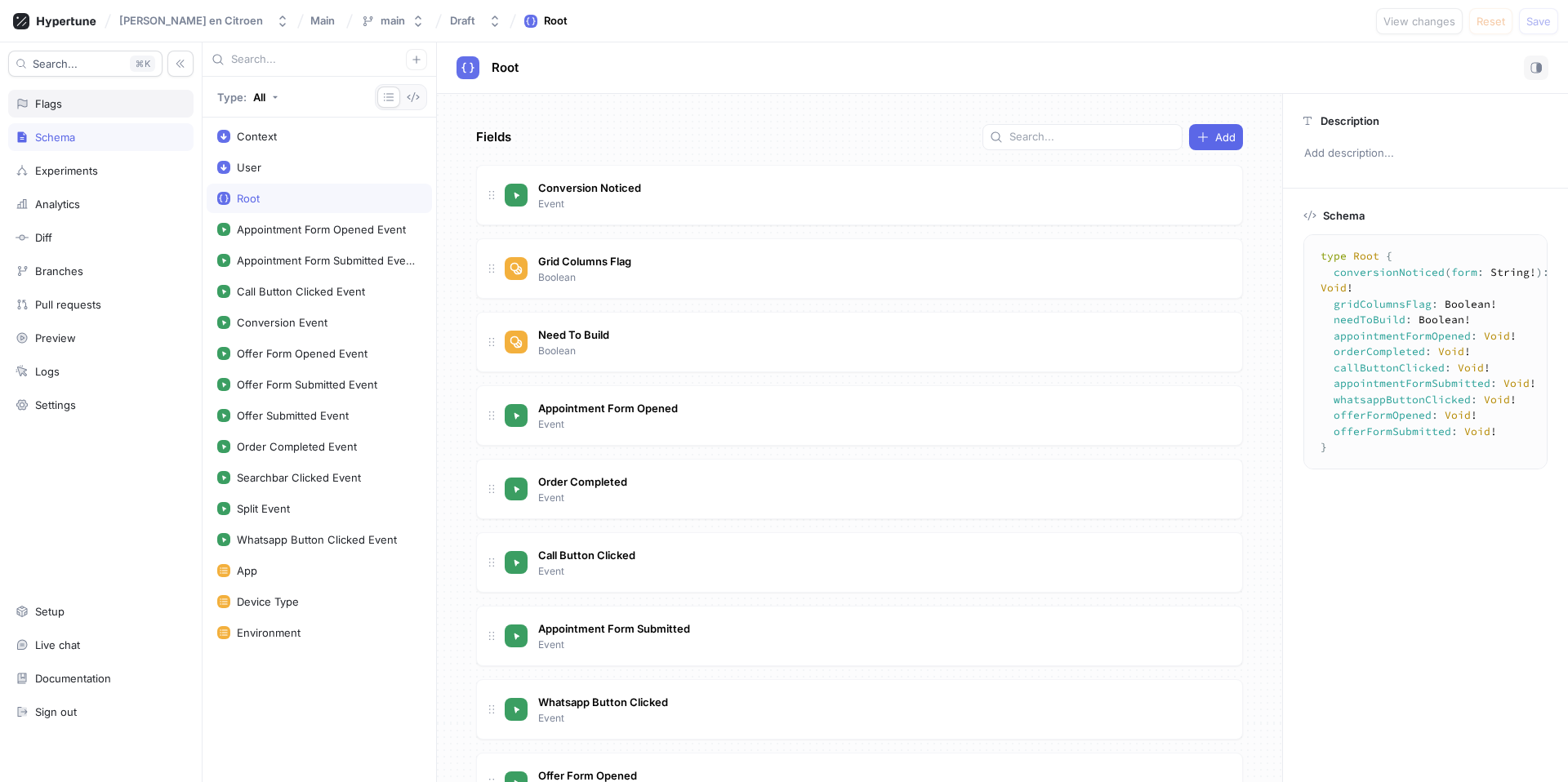
click at [99, 106] on div "Flags" at bounding box center [101, 103] width 170 height 13
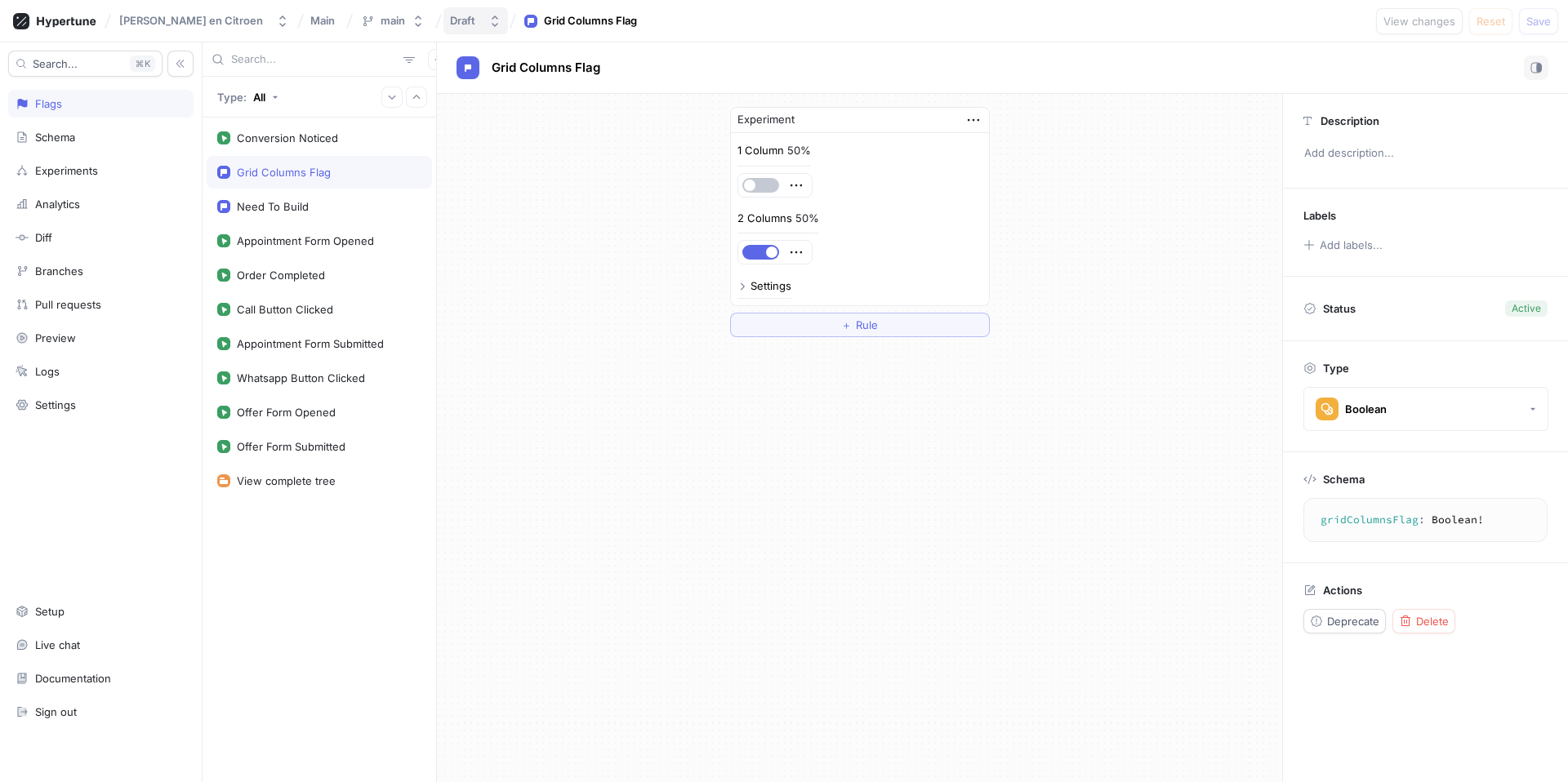
click at [452, 25] on button "Draft" at bounding box center [475, 21] width 64 height 27
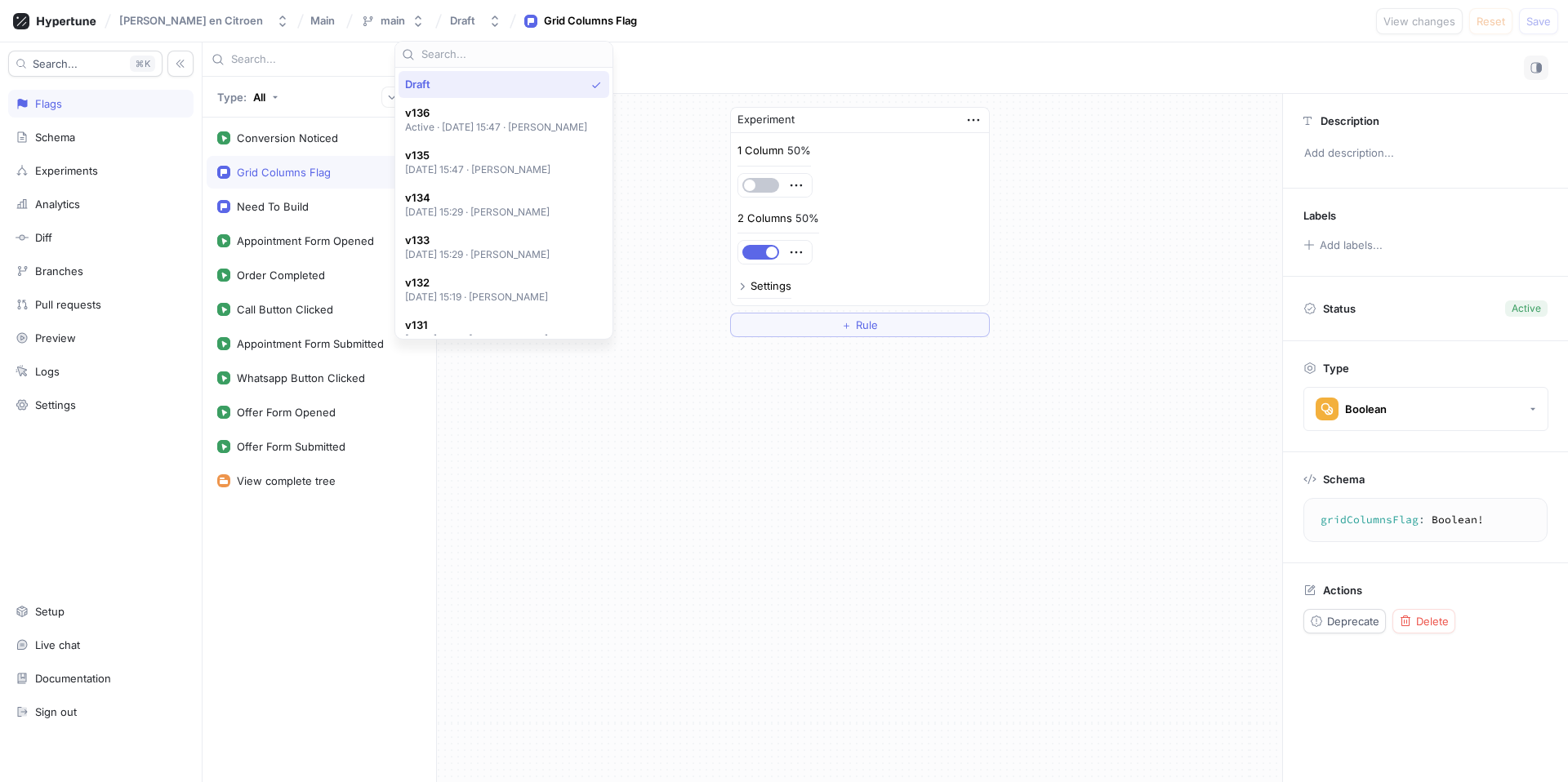
drag, startPoint x: 676, startPoint y: 169, endPoint x: 659, endPoint y: 162, distance: 18.4
click at [676, 169] on div "Experiment 1 Column 50% 2 Columns 50% Settings ＋ Rule" at bounding box center [859, 221] width 845 height 256
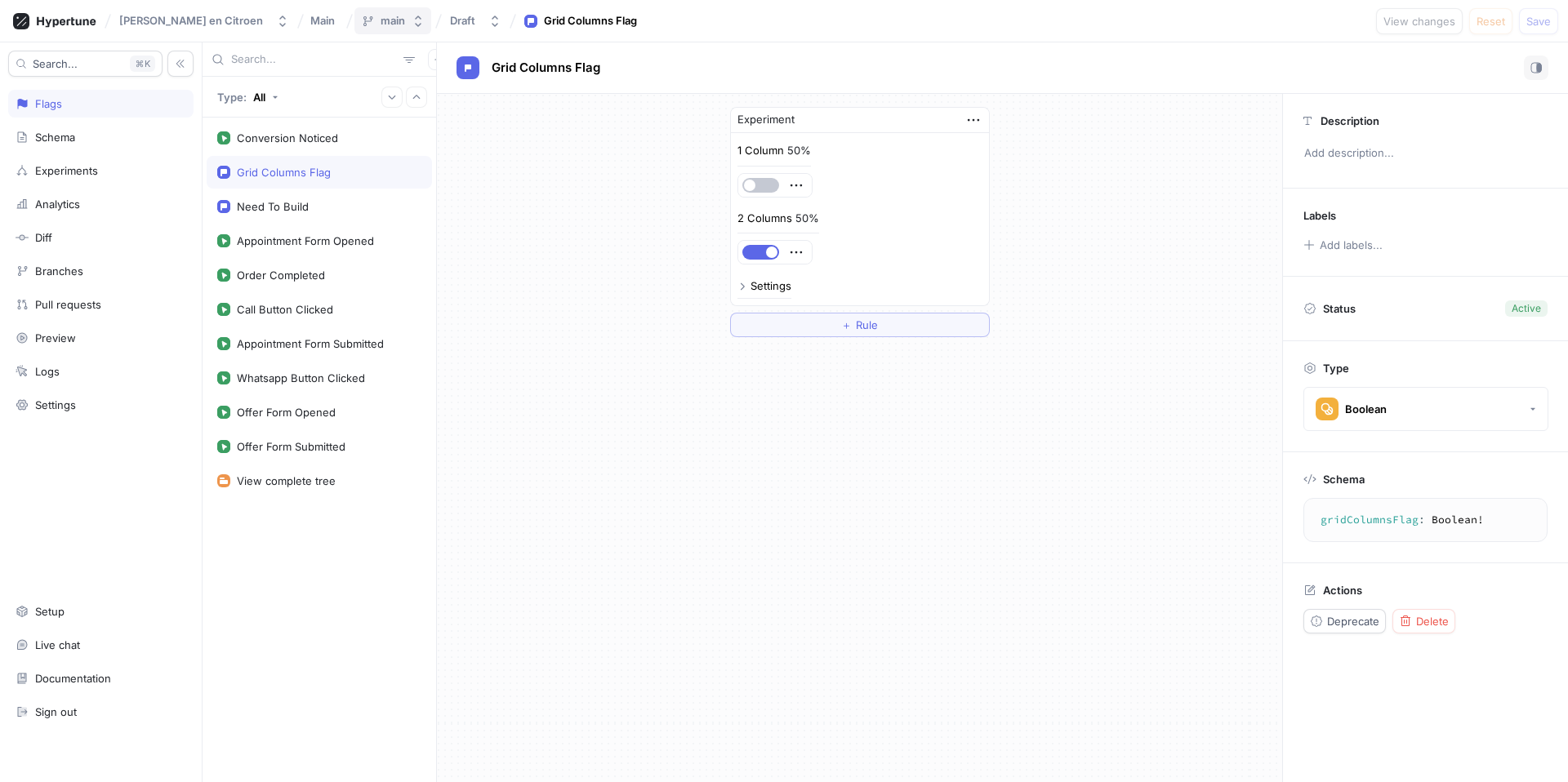
click at [375, 27] on button "main" at bounding box center [393, 21] width 77 height 27
click at [561, 238] on div "Experiment 1 Column 50% 2 Columns 50% Settings ＋ Rule" at bounding box center [859, 221] width 845 height 256
click at [311, 18] on span "Main" at bounding box center [322, 21] width 24 height 12
click at [566, 285] on div "Experiment 1 Column 50% 2 Columns 50% Settings ＋ Rule" at bounding box center [859, 221] width 845 height 256
click at [63, 206] on div "Analytics" at bounding box center [58, 204] width 45 height 13
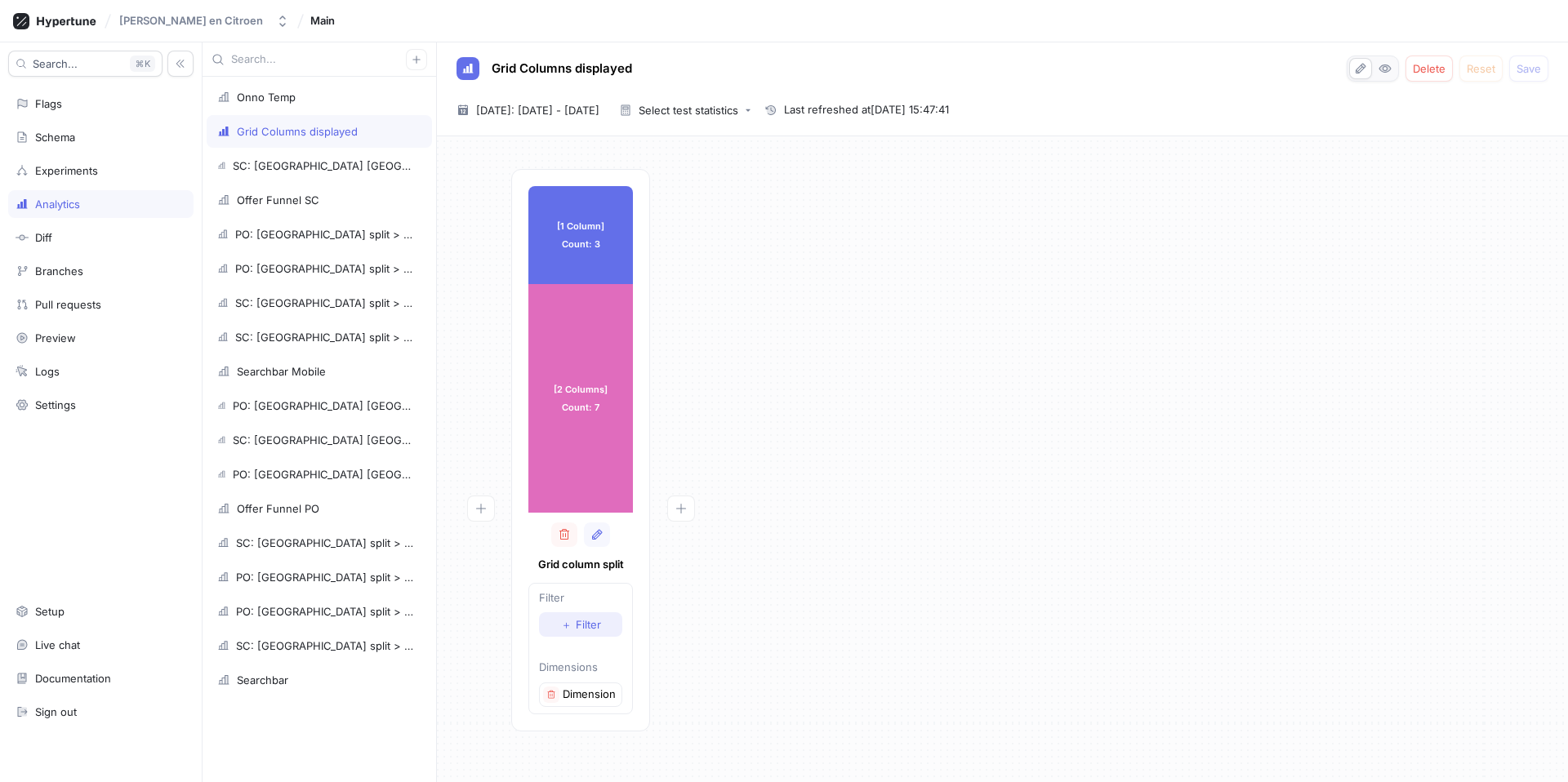
click at [592, 629] on span "Filter" at bounding box center [589, 624] width 25 height 10
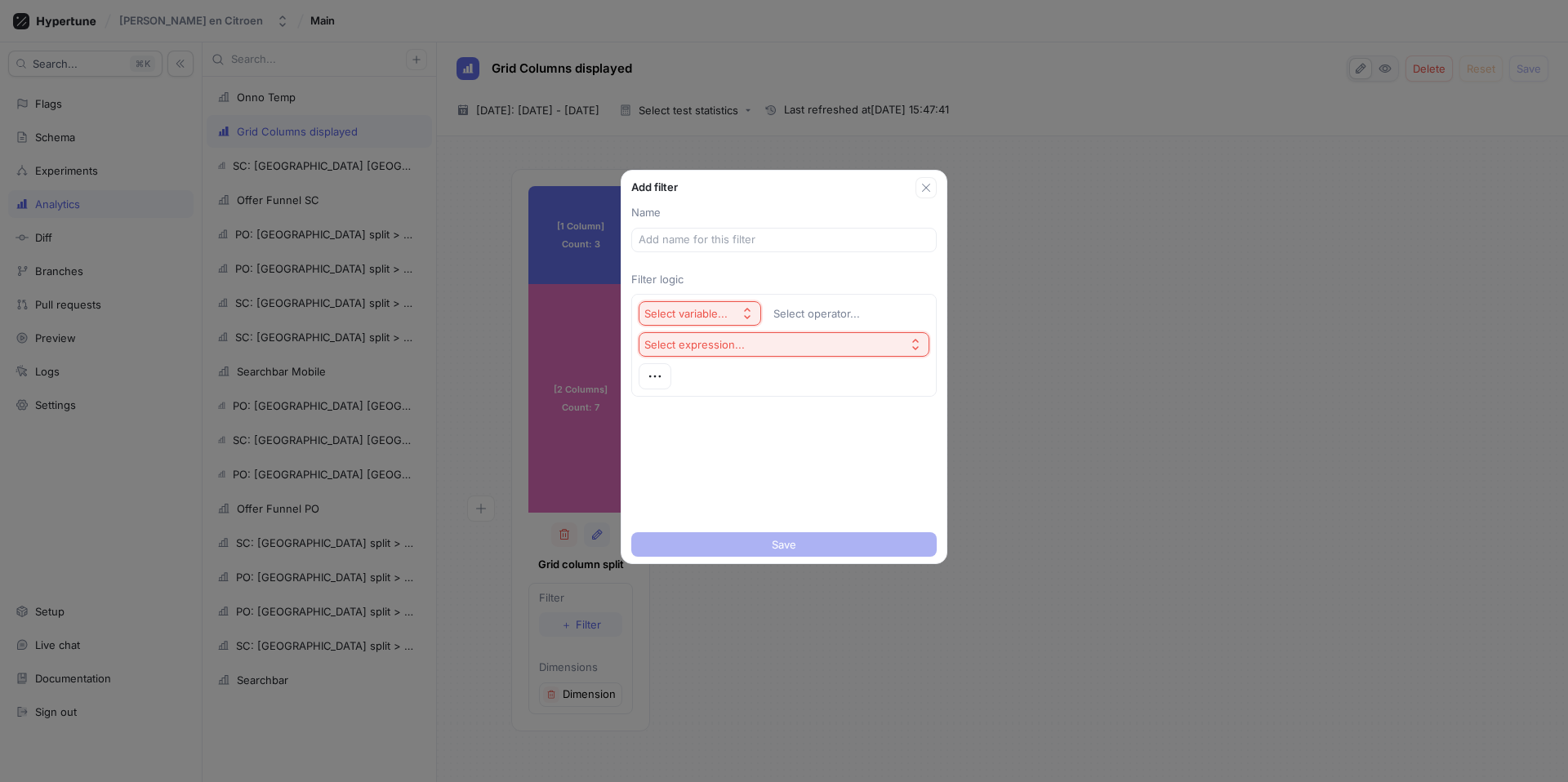
click at [712, 314] on div "Select variable..." at bounding box center [686, 314] width 83 height 14
click at [782, 313] on div "Select operator..." at bounding box center [817, 314] width 87 height 14
click at [768, 239] on input "text" at bounding box center [784, 240] width 291 height 17
click at [827, 307] on div "Select operator..." at bounding box center [817, 314] width 87 height 14
click at [769, 450] on div "Name Filter logic Select variable... Select operator... Select expression..." at bounding box center [783, 362] width 325 height 327
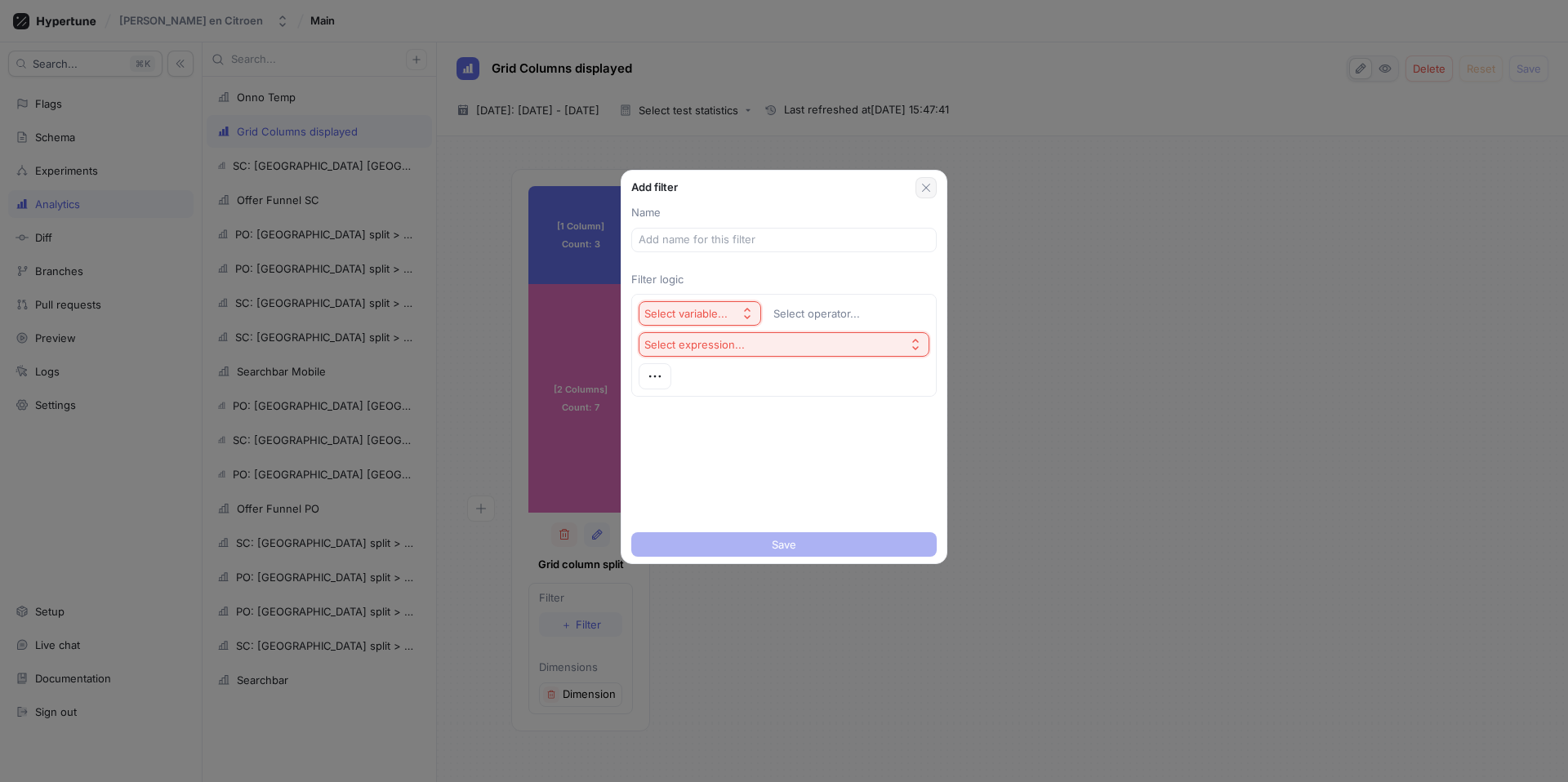
click at [933, 194] on button "button" at bounding box center [926, 187] width 21 height 21
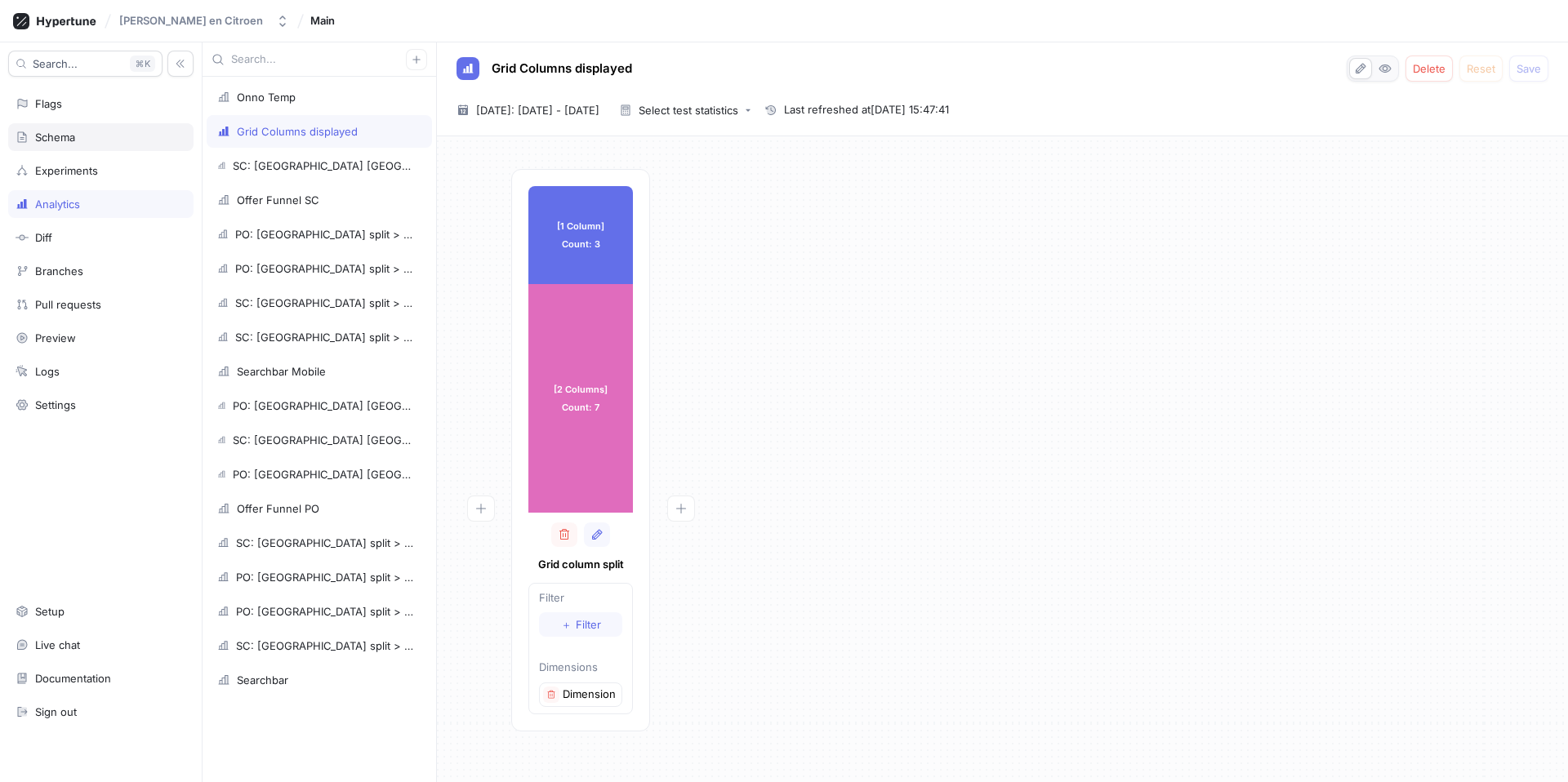
click at [56, 137] on div "Schema" at bounding box center [55, 138] width 40 height 13
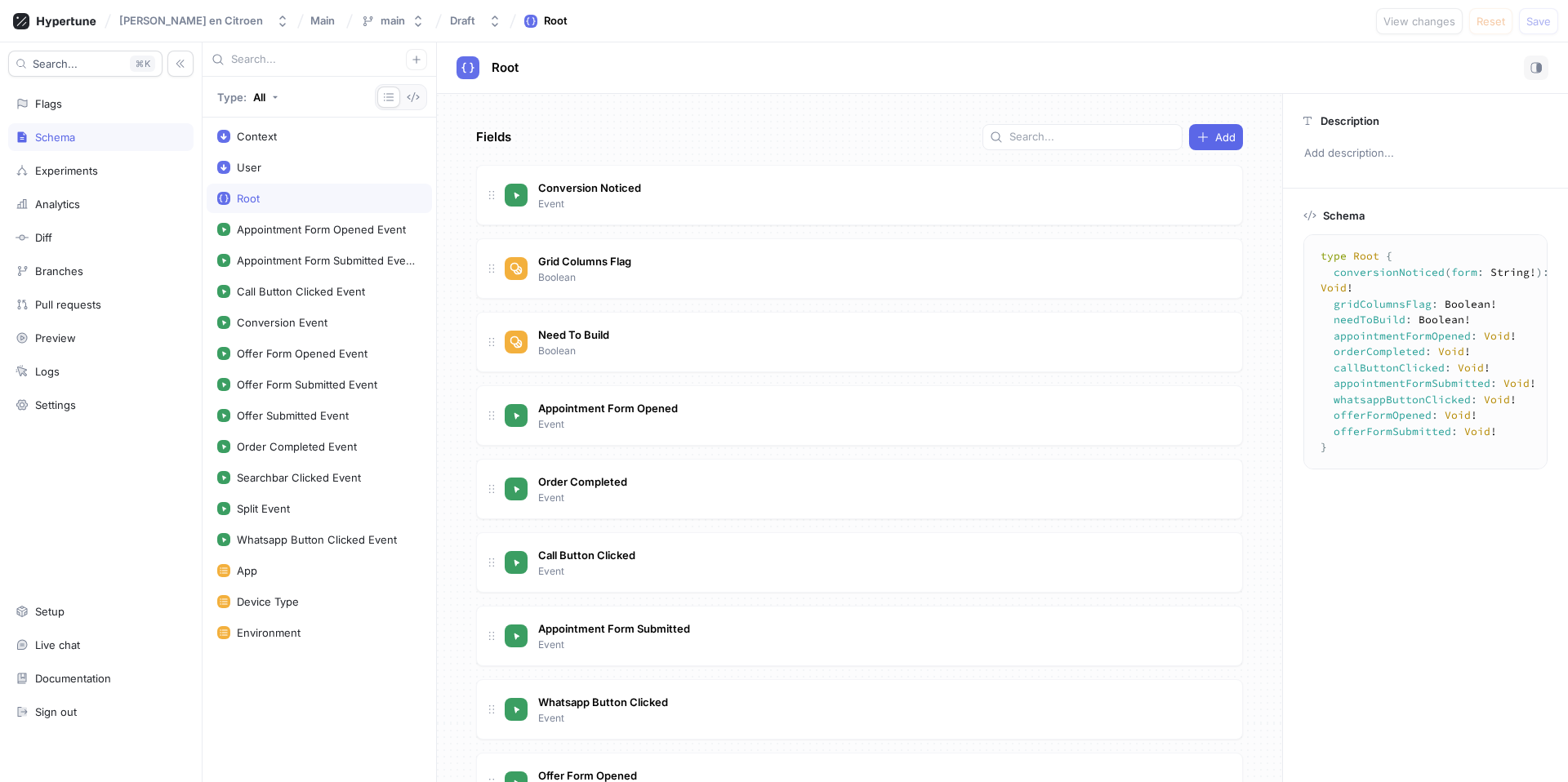
click at [55, 155] on div "Search... K Flags Schema Experiments Analytics Diff Branches Pull requests Prev…" at bounding box center [101, 412] width 203 height 739
click at [54, 170] on div "Experiments" at bounding box center [66, 171] width 63 height 13
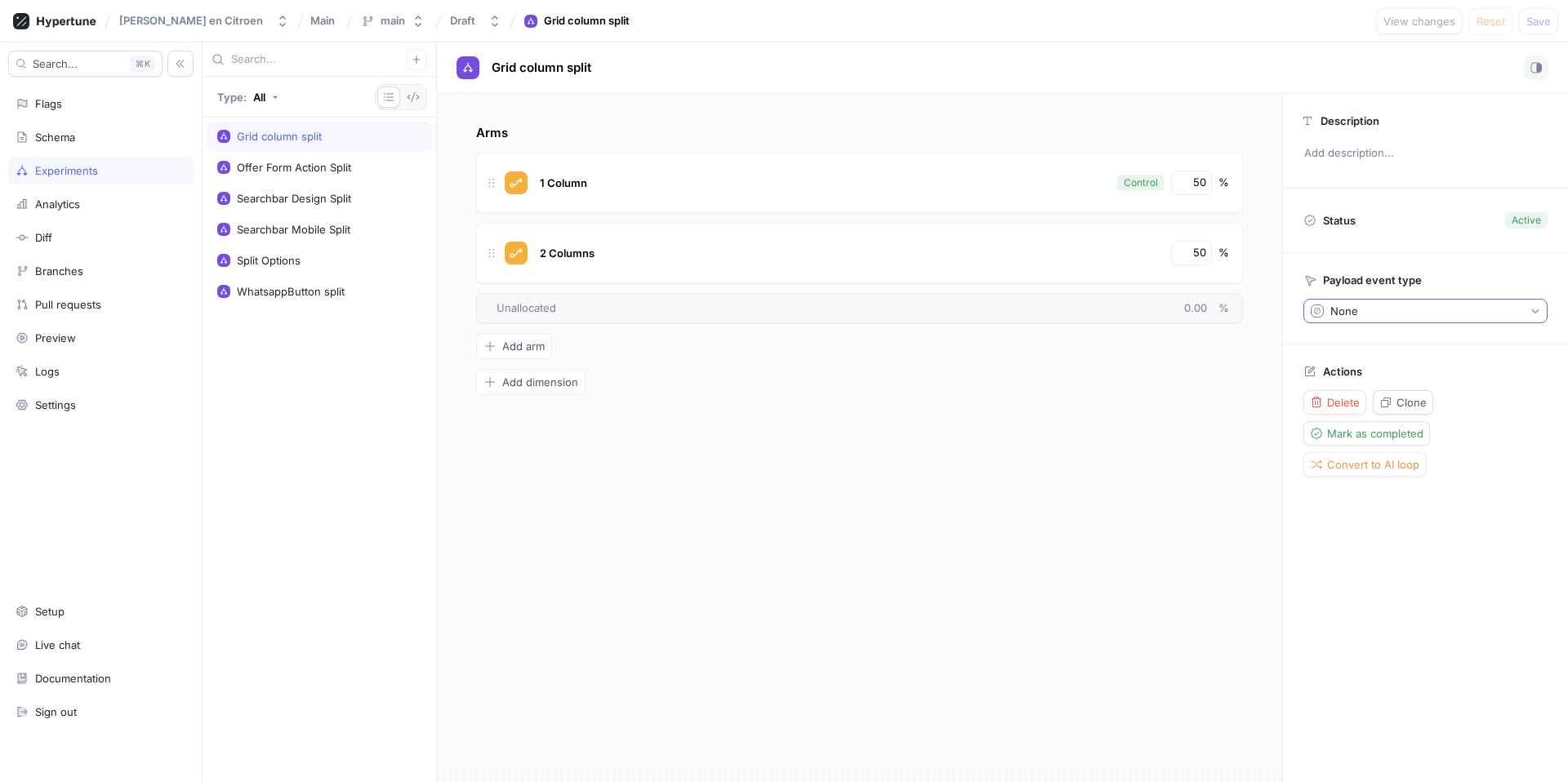
click at [1331, 316] on div "None" at bounding box center [1344, 311] width 28 height 14
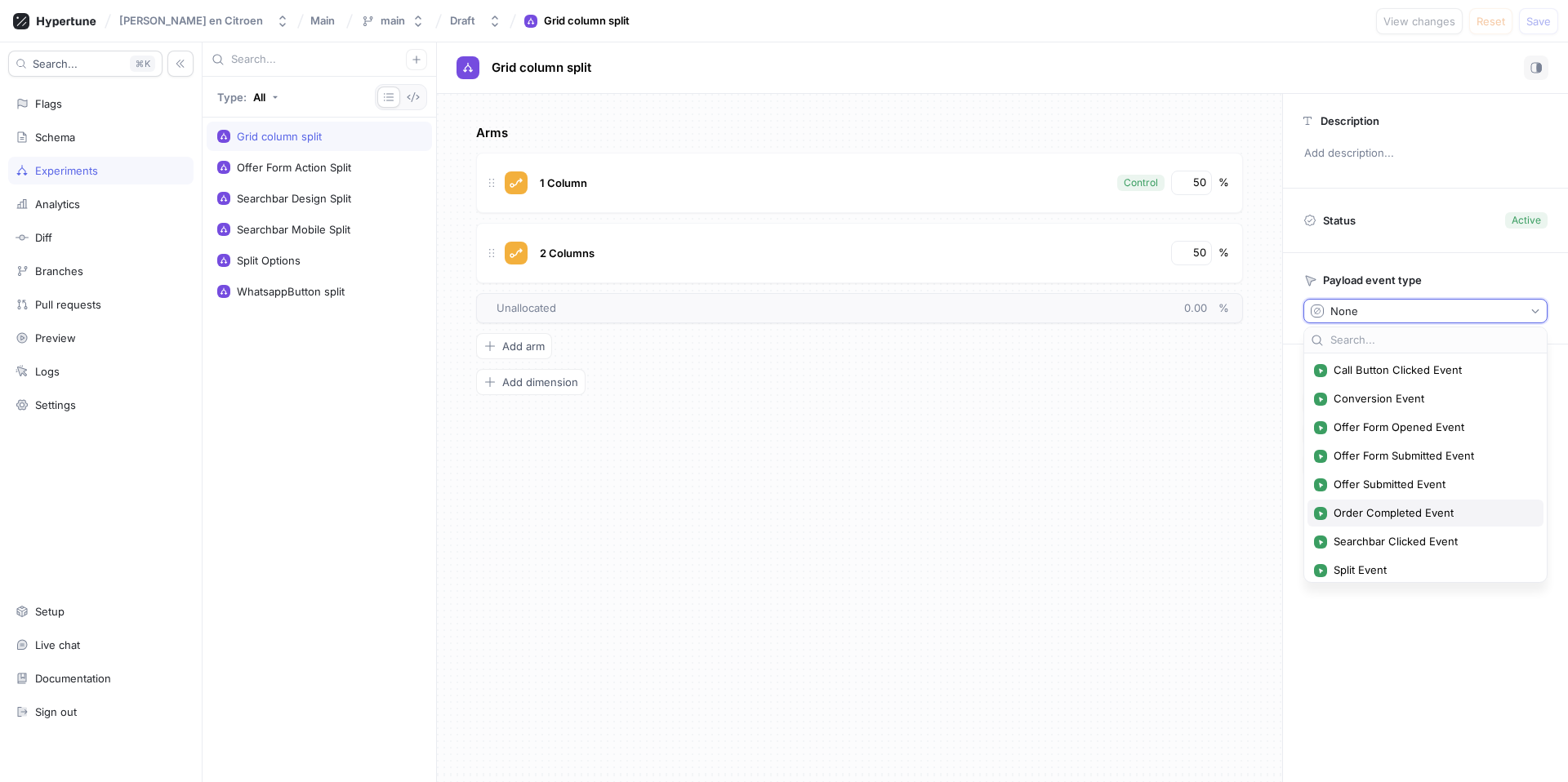
scroll to position [28, 0]
click at [1379, 425] on span "Conversion Event" at bounding box center [1431, 427] width 195 height 14
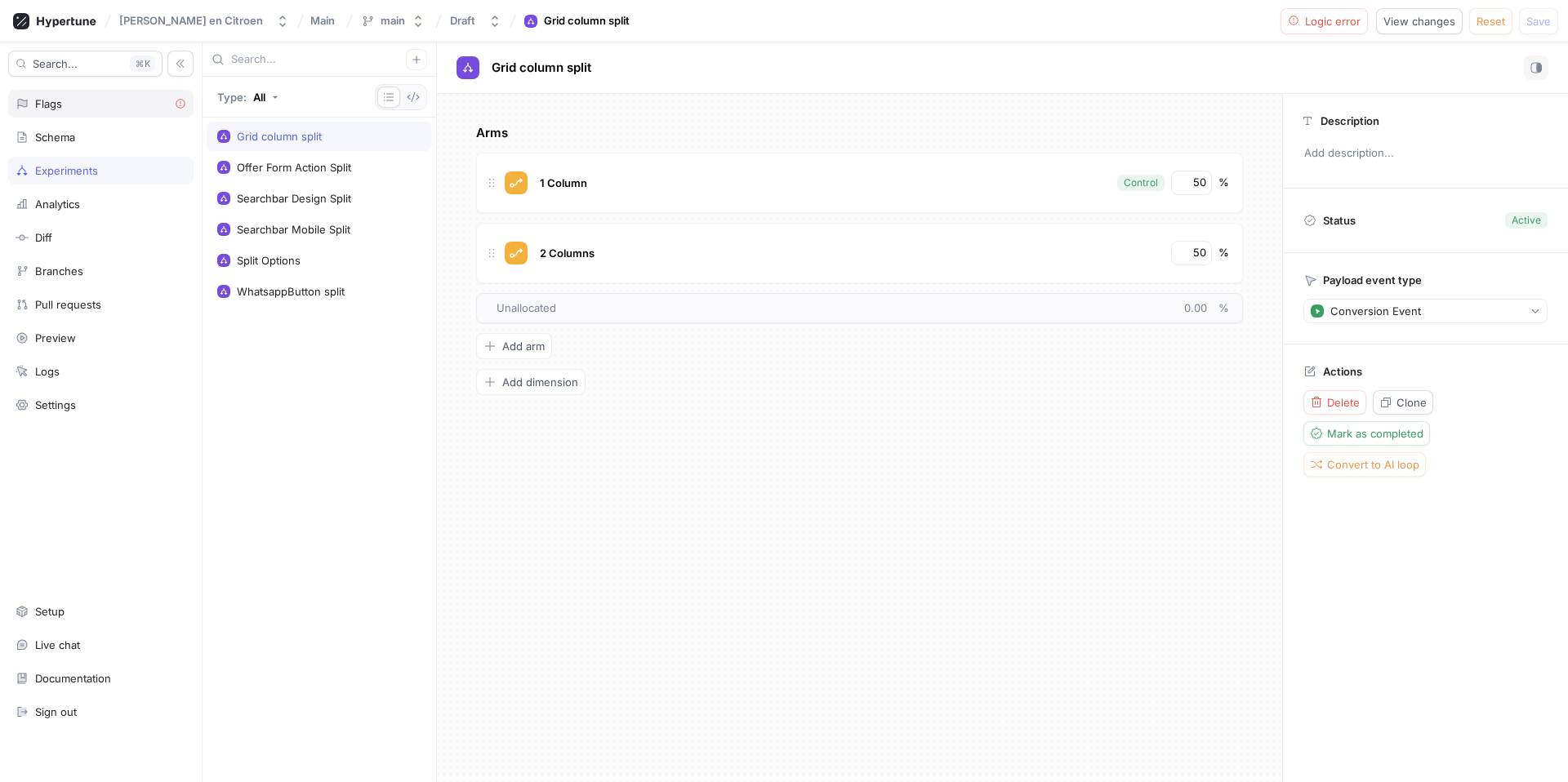
click at [79, 103] on div "Flags" at bounding box center [101, 103] width 170 height 13
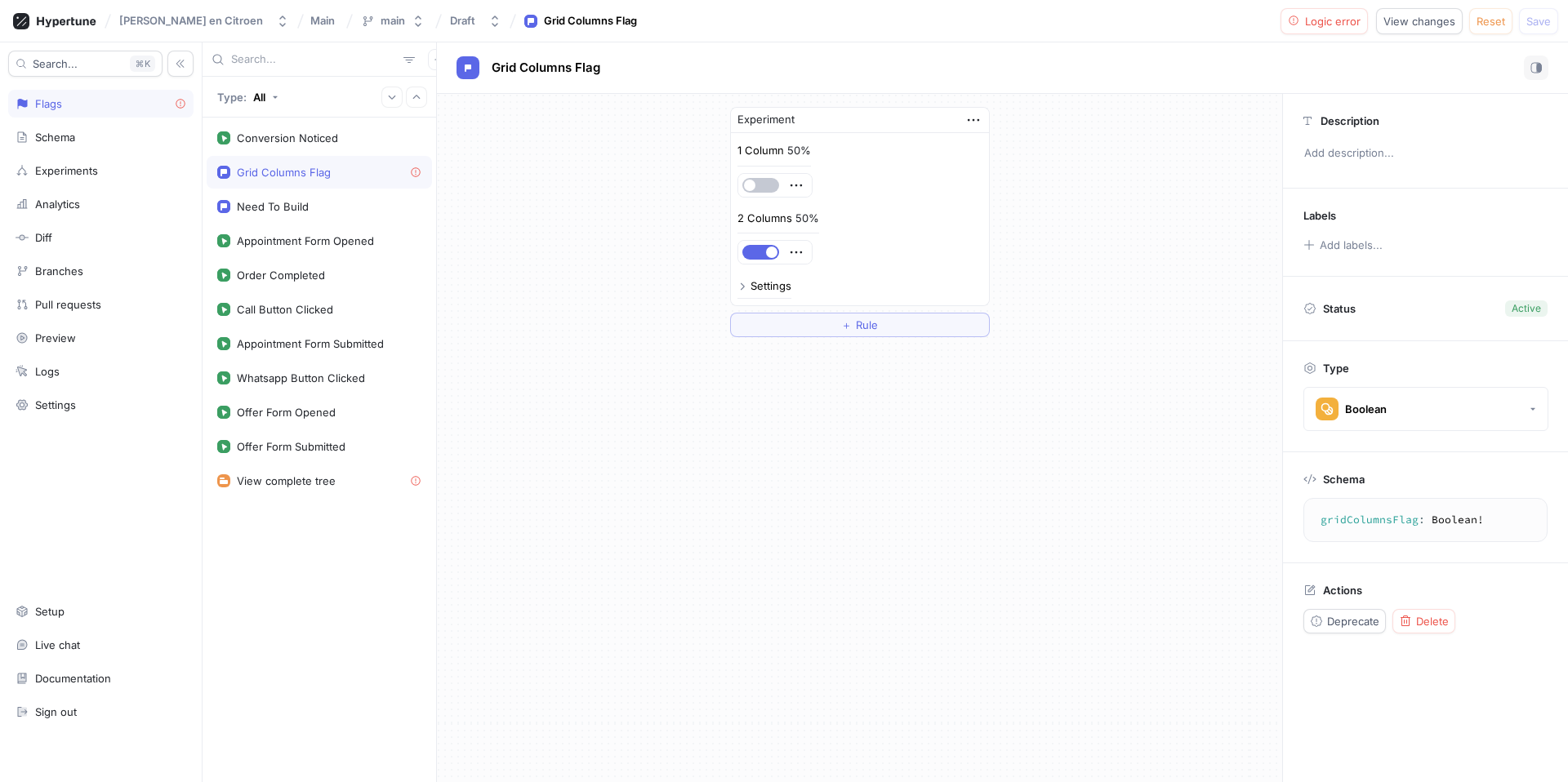
click at [749, 292] on div "Settings" at bounding box center [764, 290] width 54 height 18
click at [751, 288] on div "Settings" at bounding box center [771, 286] width 41 height 11
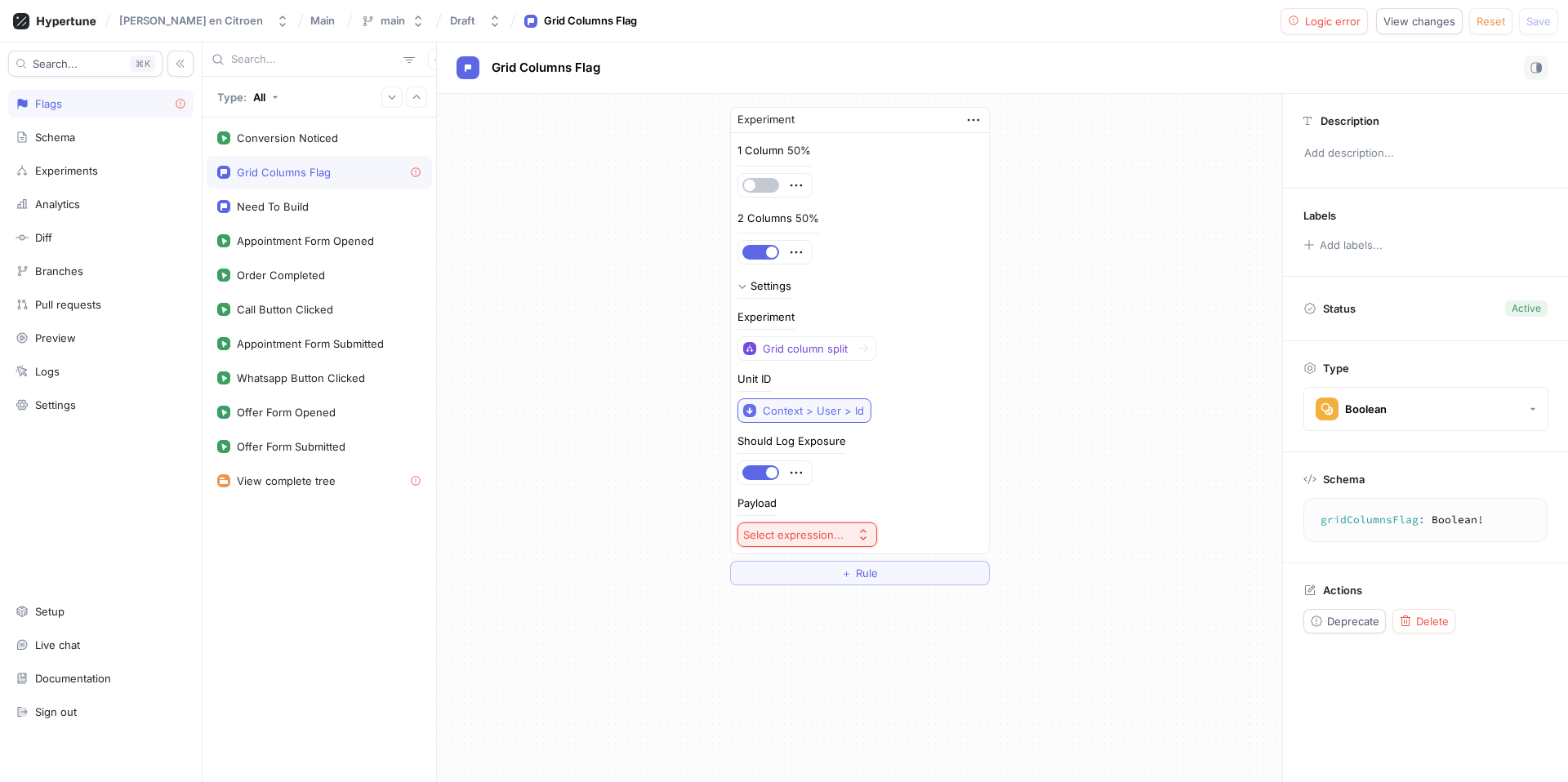
click at [859, 405] on div "Context > User > Id" at bounding box center [813, 411] width 101 height 14
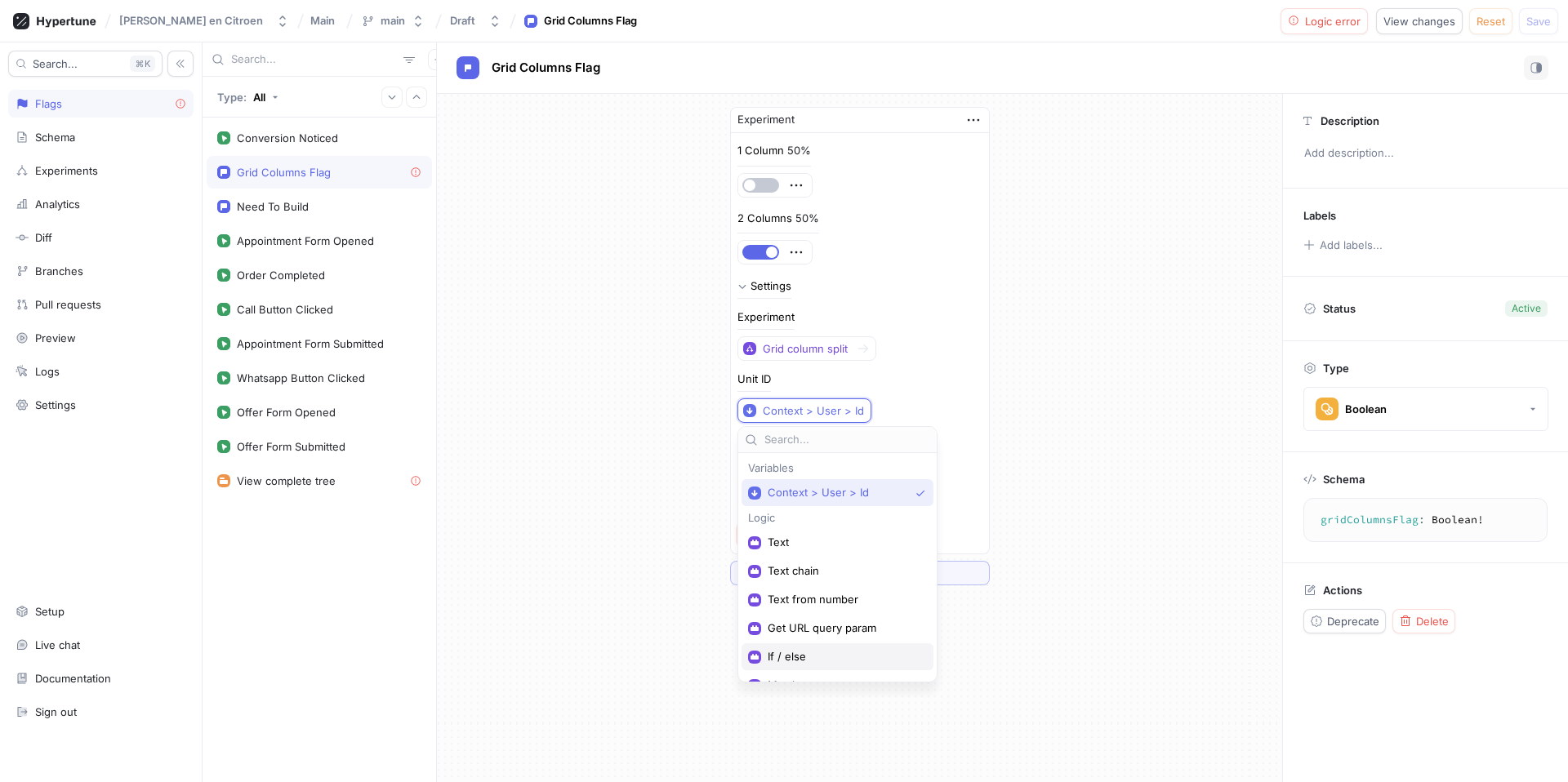
scroll to position [78, 0]
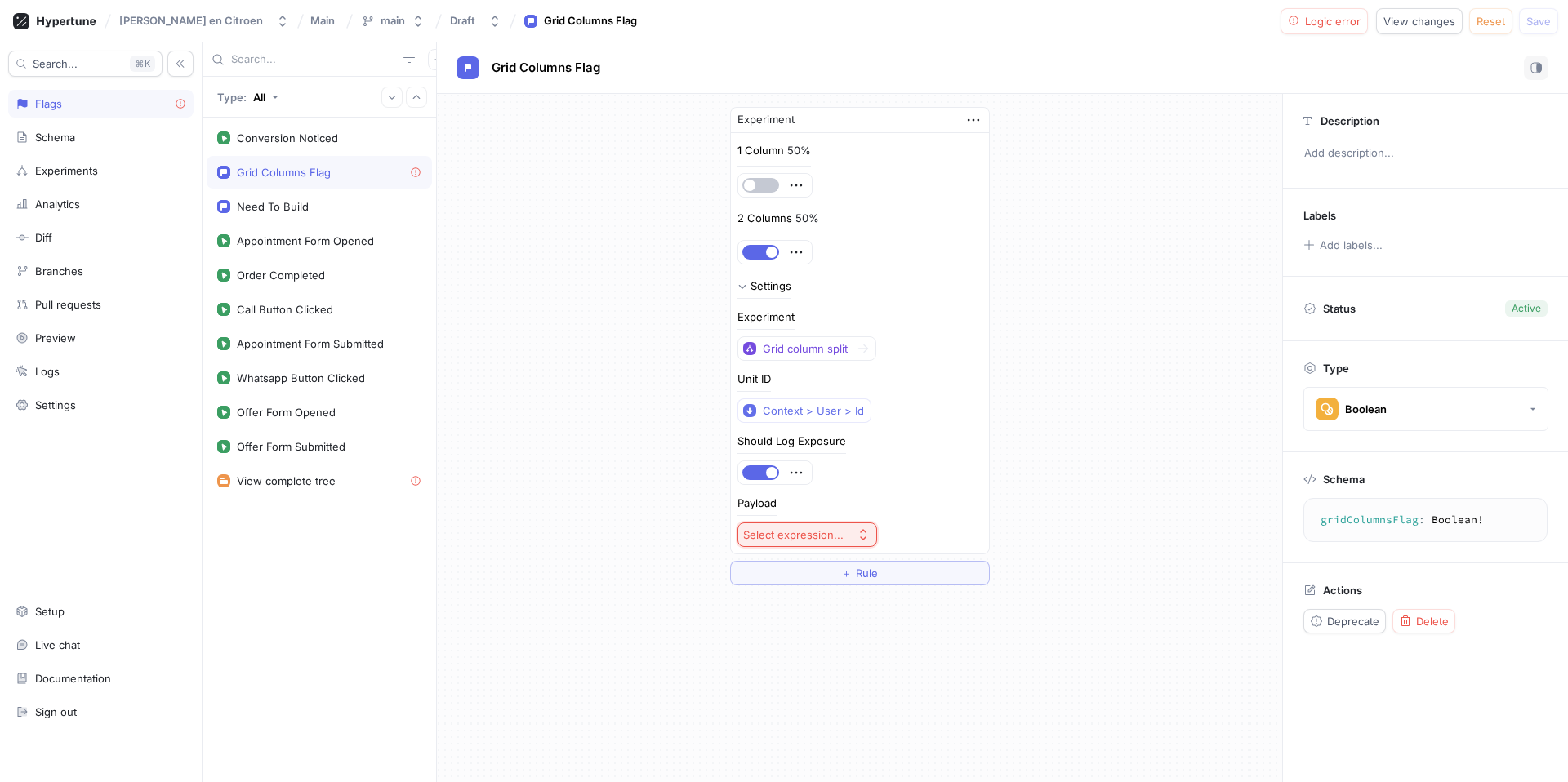
drag, startPoint x: 966, startPoint y: 383, endPoint x: 897, endPoint y: 365, distance: 71.3
click at [958, 382] on div "Unit ID Context > User > Id" at bounding box center [859, 398] width 245 height 49
click at [852, 349] on div at bounding box center [862, 348] width 21 height 19
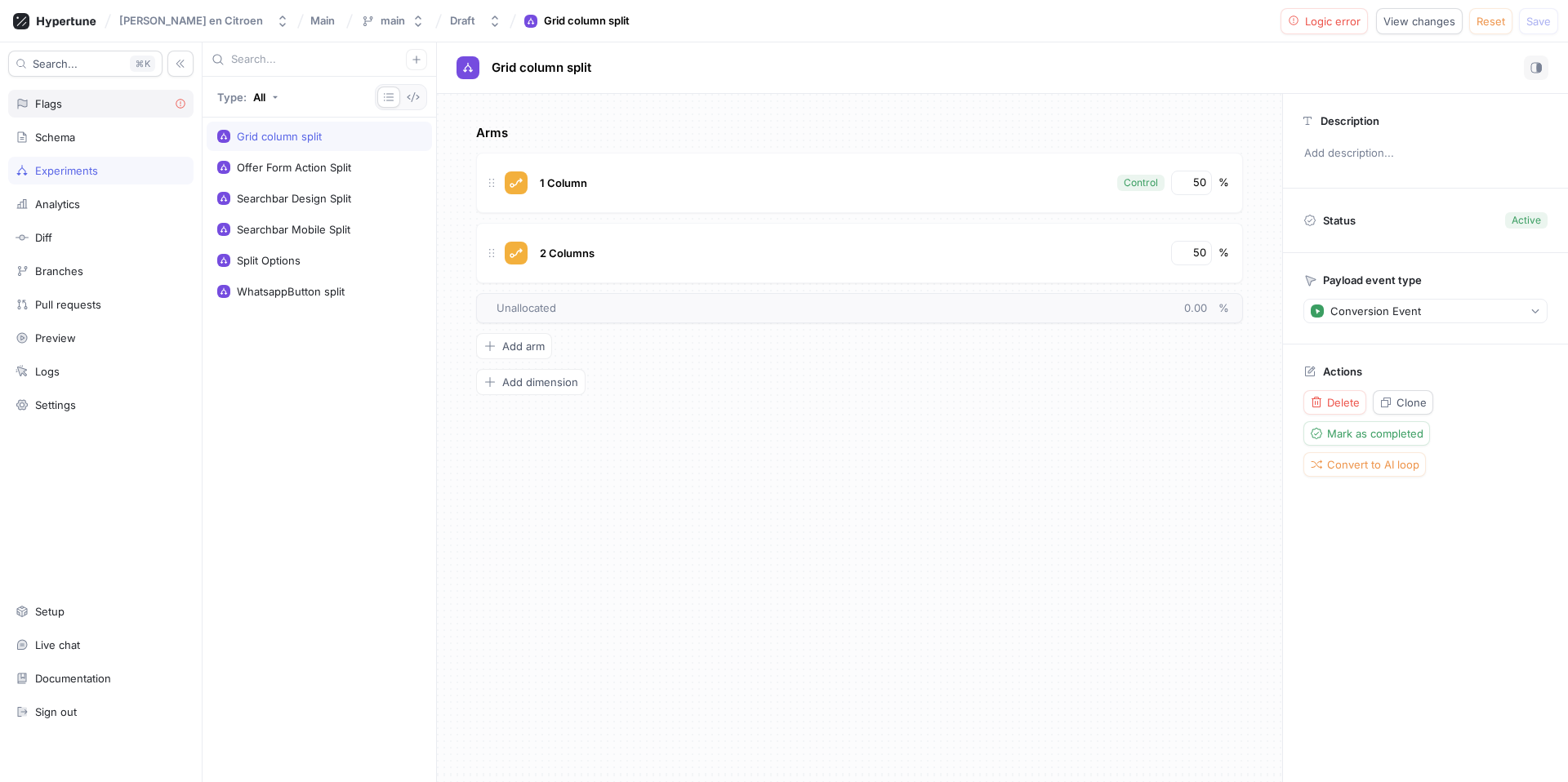
click at [106, 100] on div "Flags" at bounding box center [101, 103] width 170 height 13
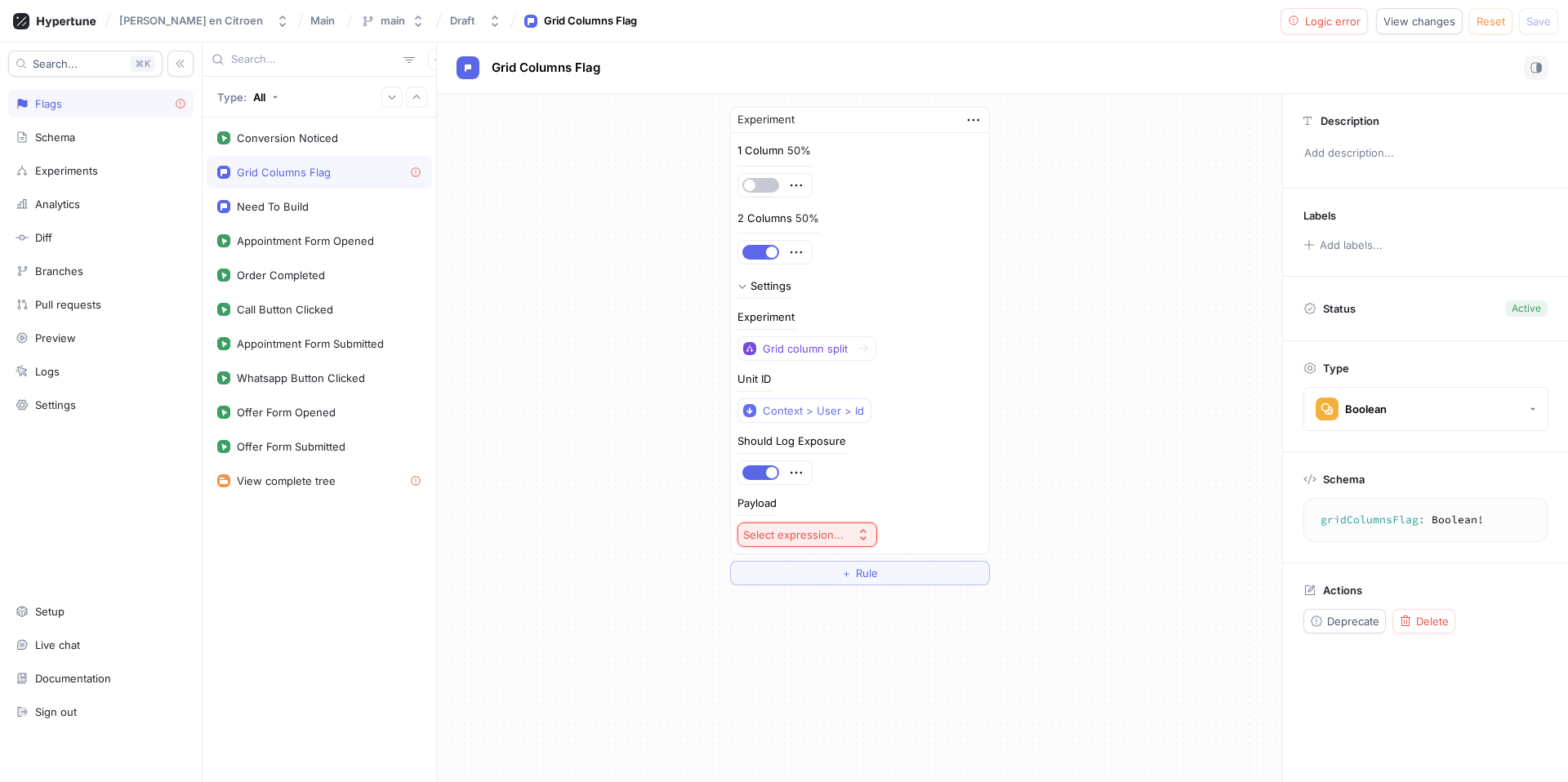
click at [824, 531] on div "Select expression..." at bounding box center [793, 535] width 100 height 14
click at [822, 600] on span "Conversion Event" at bounding box center [843, 593] width 151 height 14
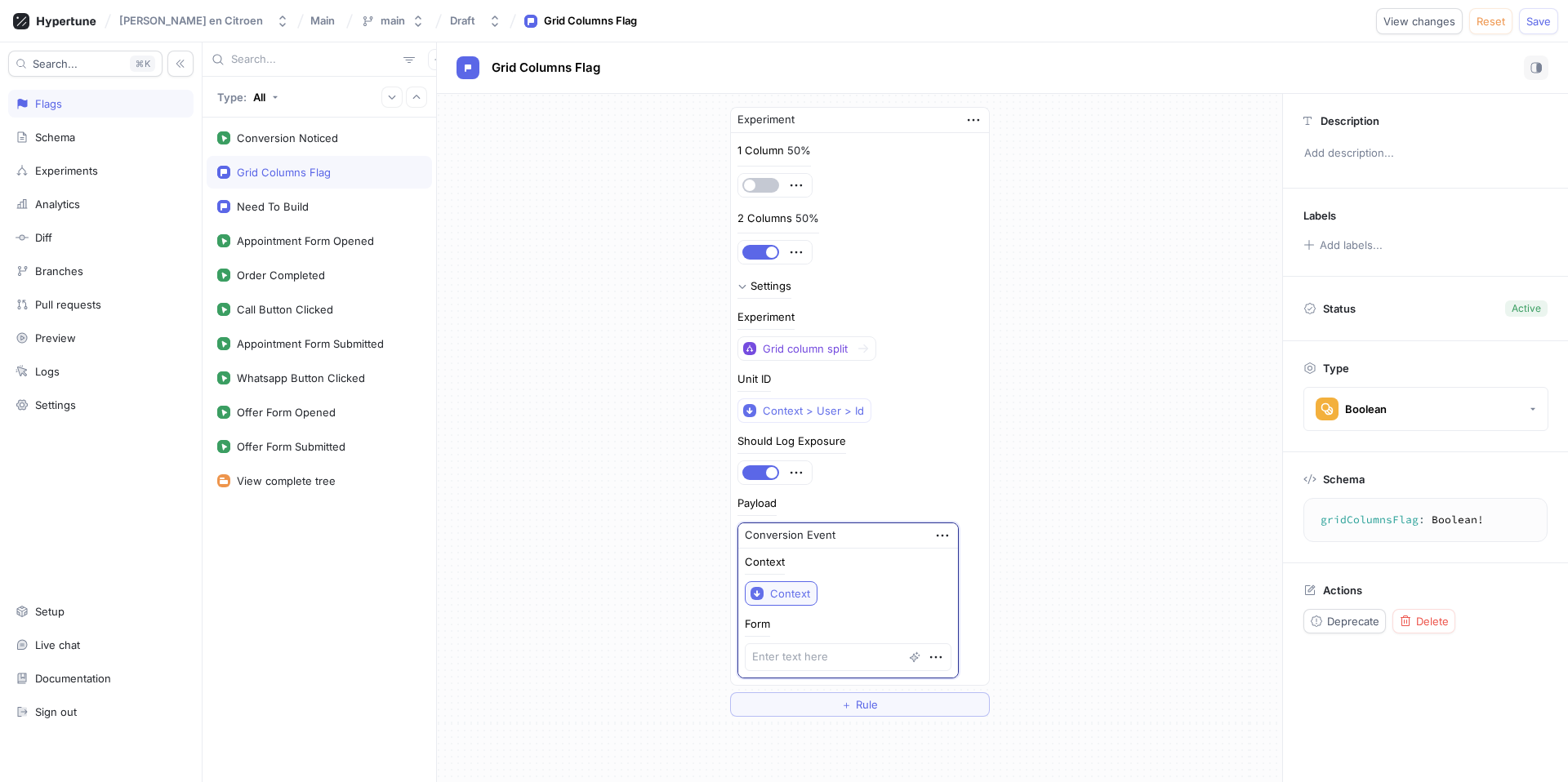
click at [792, 587] on div "Context" at bounding box center [790, 593] width 40 height 14
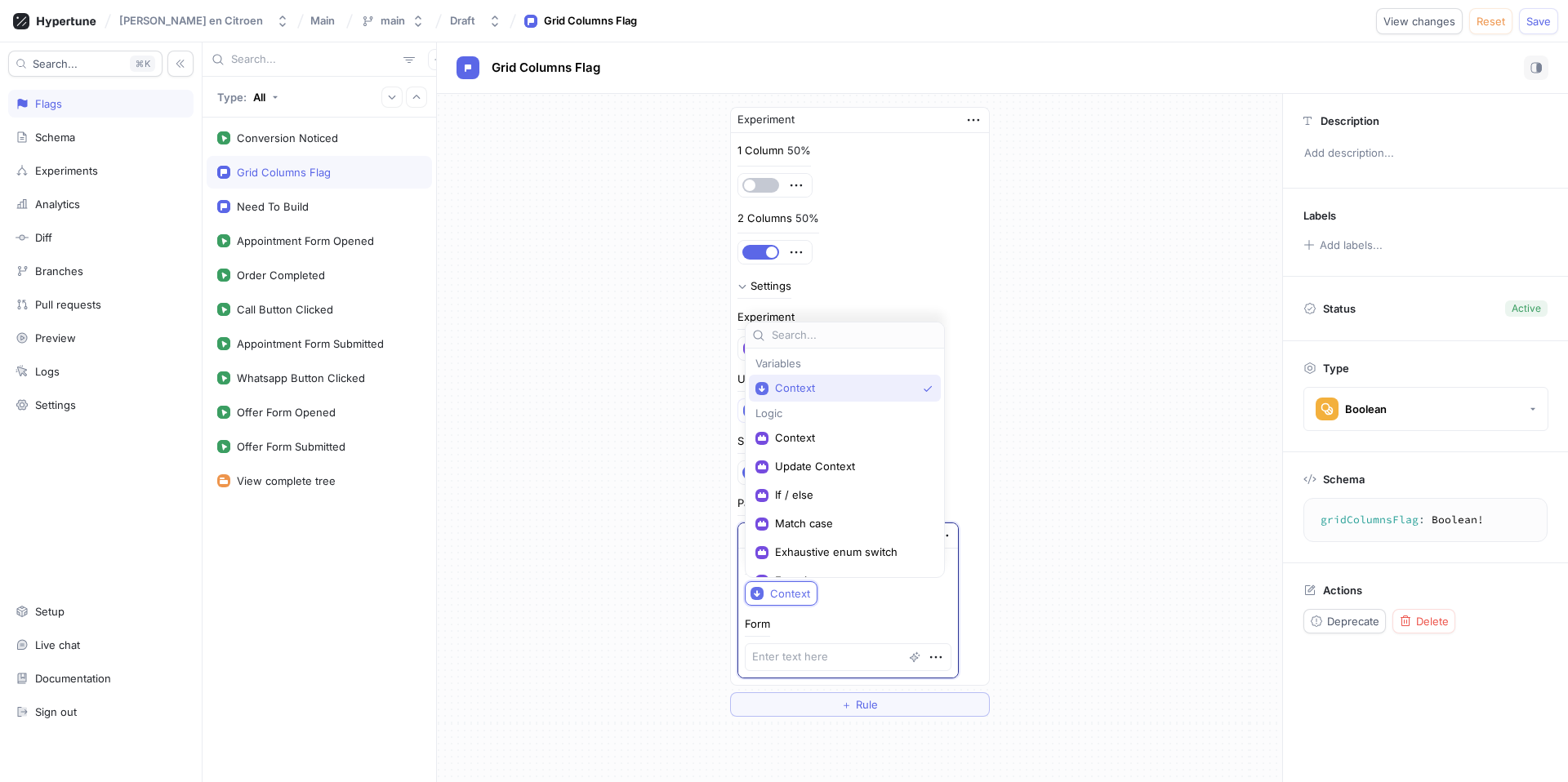
click at [1106, 426] on div "Experiment 1 Column 50% 2 Columns 50% Settings Experiment Grid column split Uni…" at bounding box center [859, 411] width 845 height 636
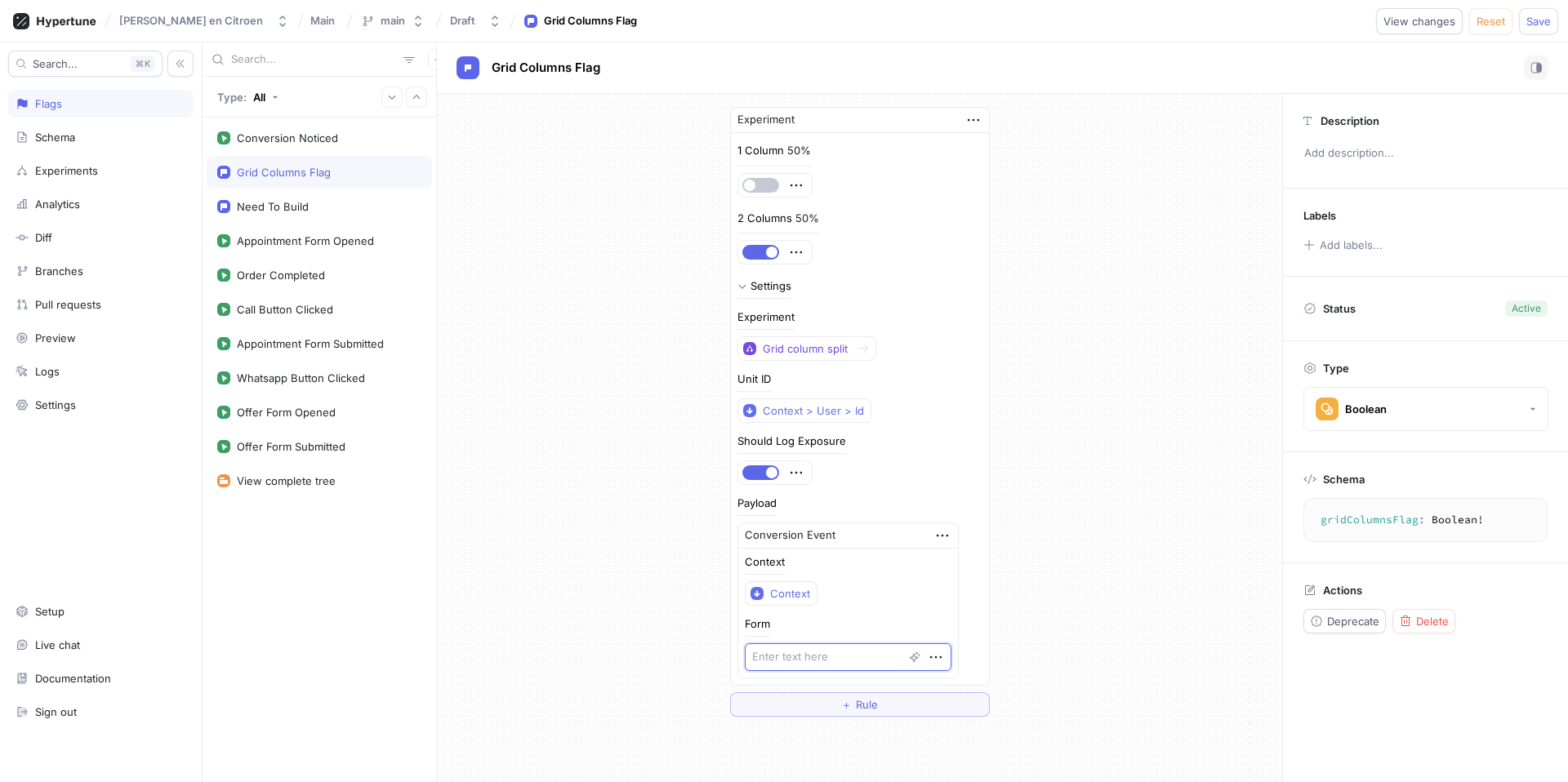
click at [813, 658] on textarea at bounding box center [847, 657] width 206 height 28
click at [1001, 626] on div "Experiment 1 Column 50% 2 Columns 50% Settings Experiment Grid column split Uni…" at bounding box center [860, 411] width 286 height 636
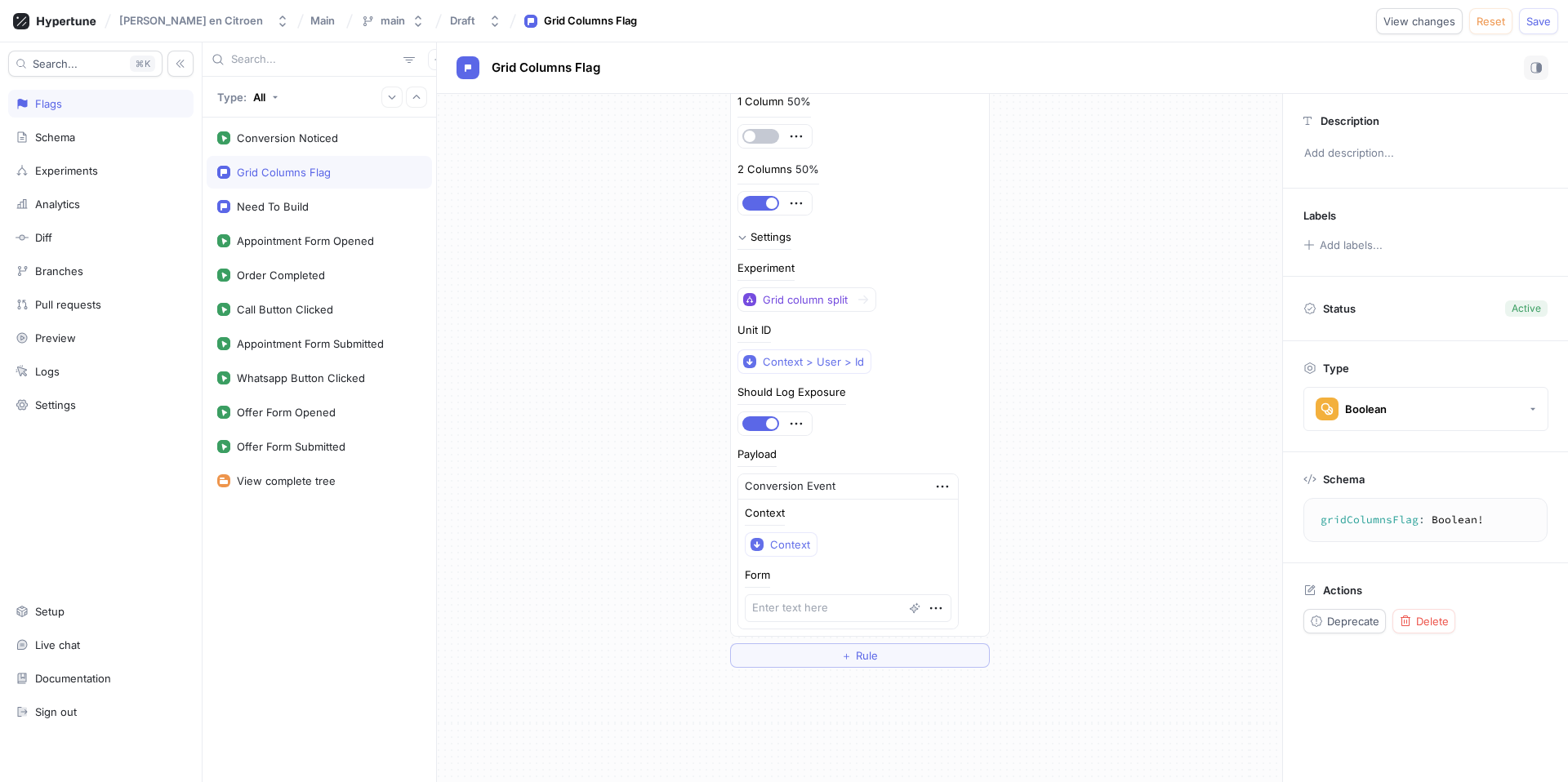
scroll to position [70, 0]
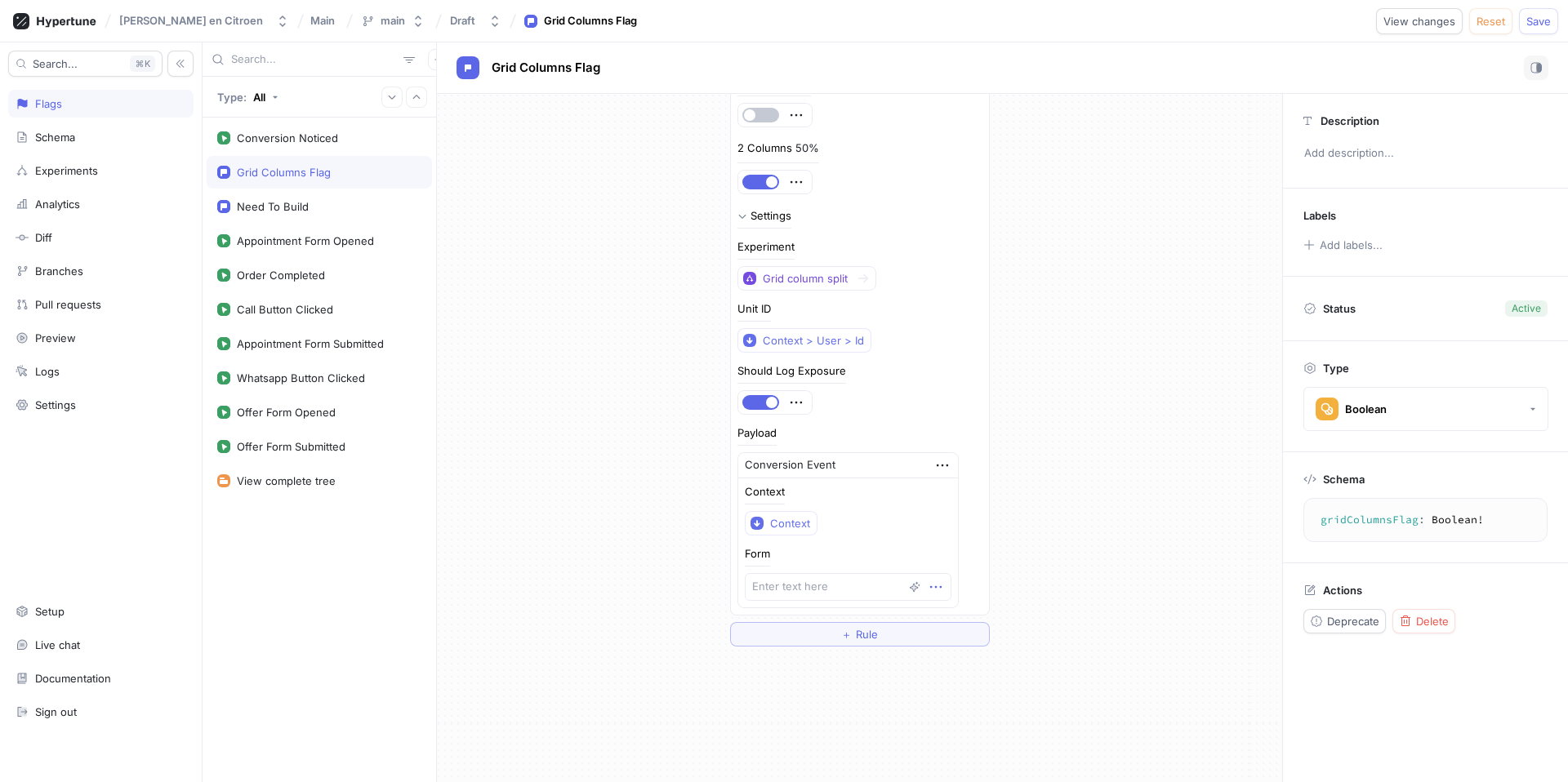
click at [927, 586] on icon "button" at bounding box center [936, 588] width 18 height 18
click at [958, 613] on p "Delete" at bounding box center [947, 618] width 33 height 17
click at [851, 581] on div "Select expression..." at bounding box center [804, 586] width 107 height 14
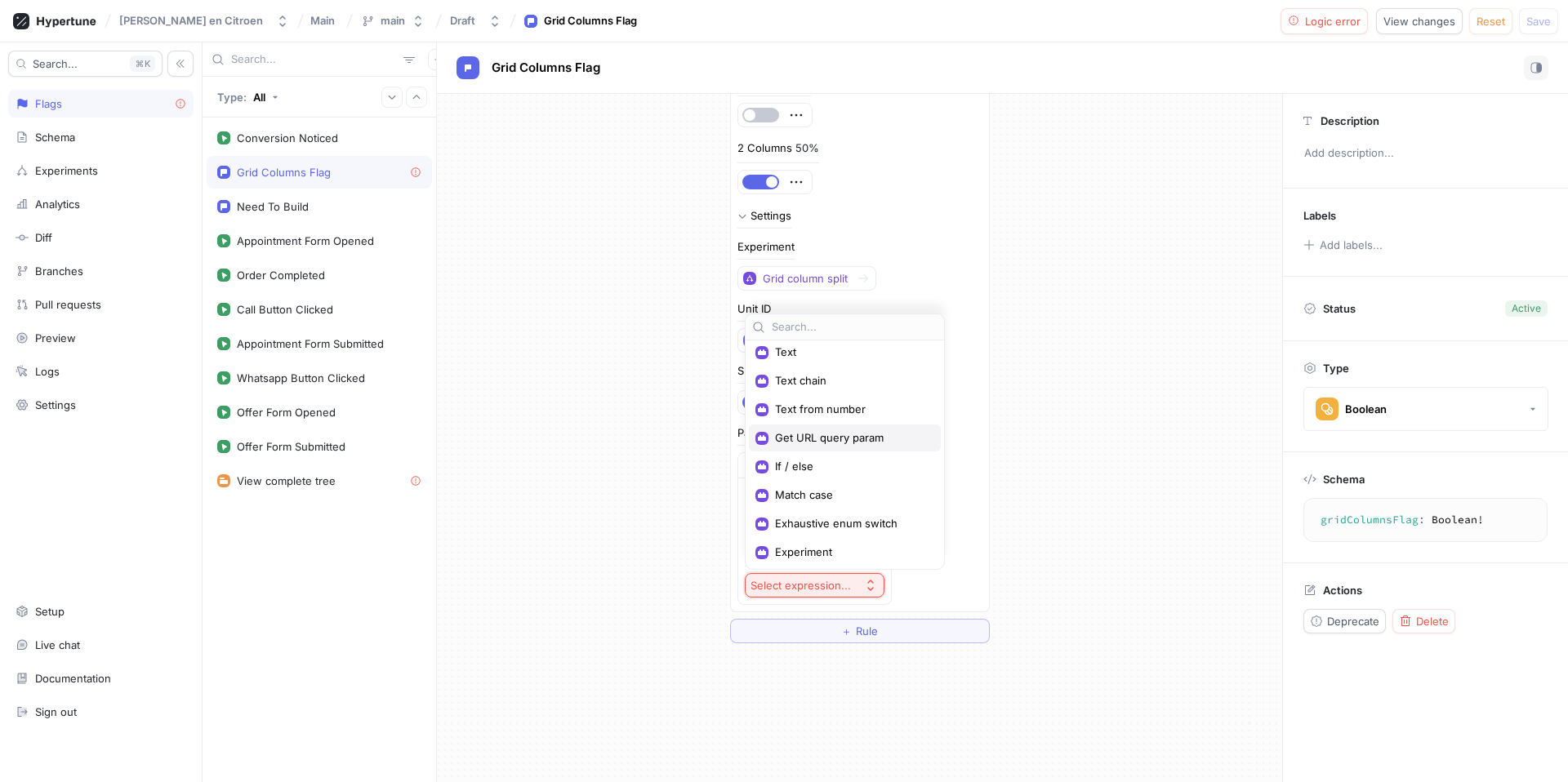
scroll to position [0, 0]
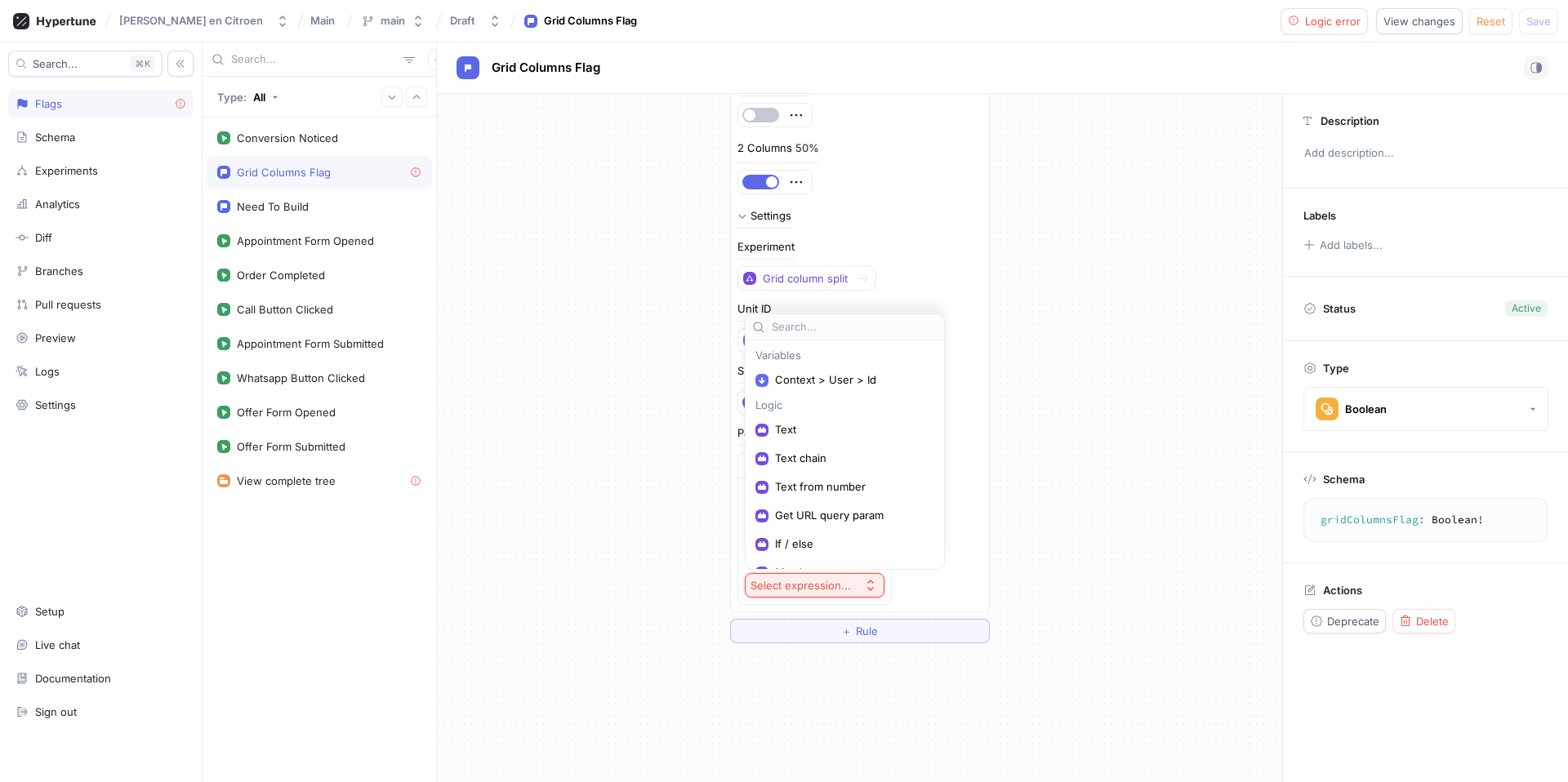
click at [987, 415] on div "1 Column 50% 2 Columns 50% Settings Experiment Grid column split Unit ID Contex…" at bounding box center [860, 336] width 258 height 548
click at [869, 465] on icon "button" at bounding box center [875, 466] width 12 height 3
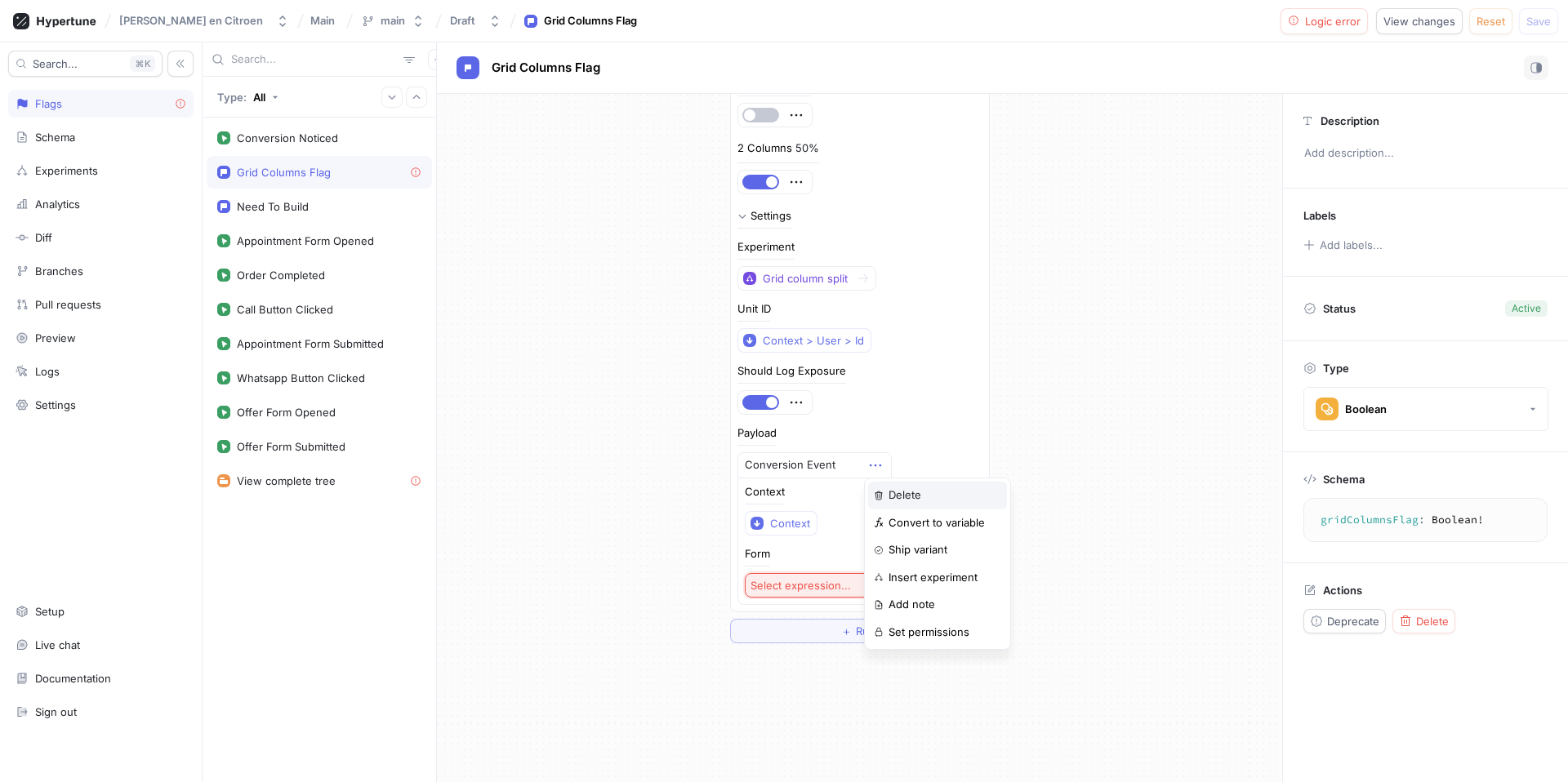
click at [917, 502] on p "Delete" at bounding box center [904, 496] width 33 height 17
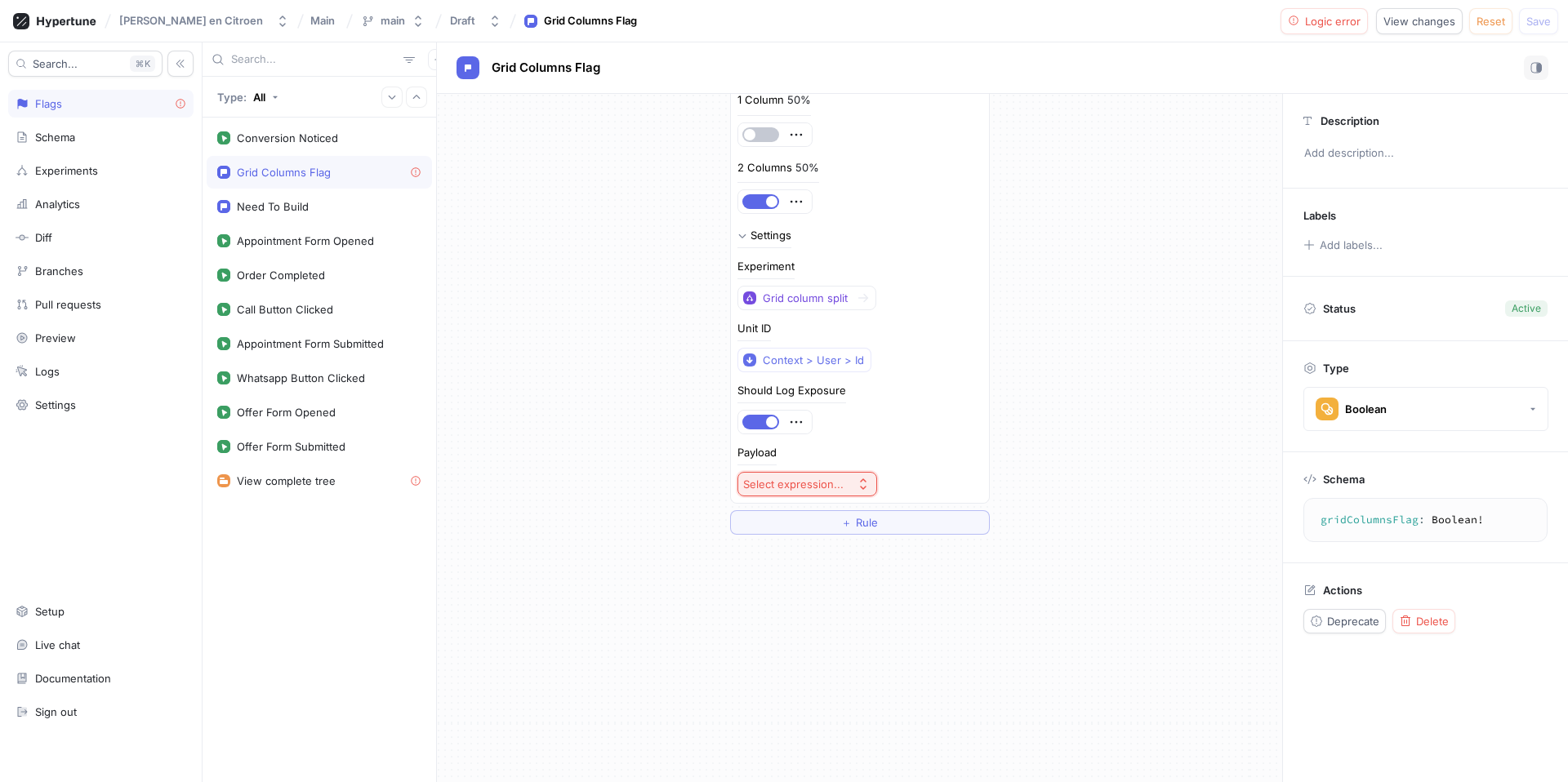
scroll to position [51, 0]
click at [832, 492] on button "Select expression..." at bounding box center [807, 483] width 139 height 24
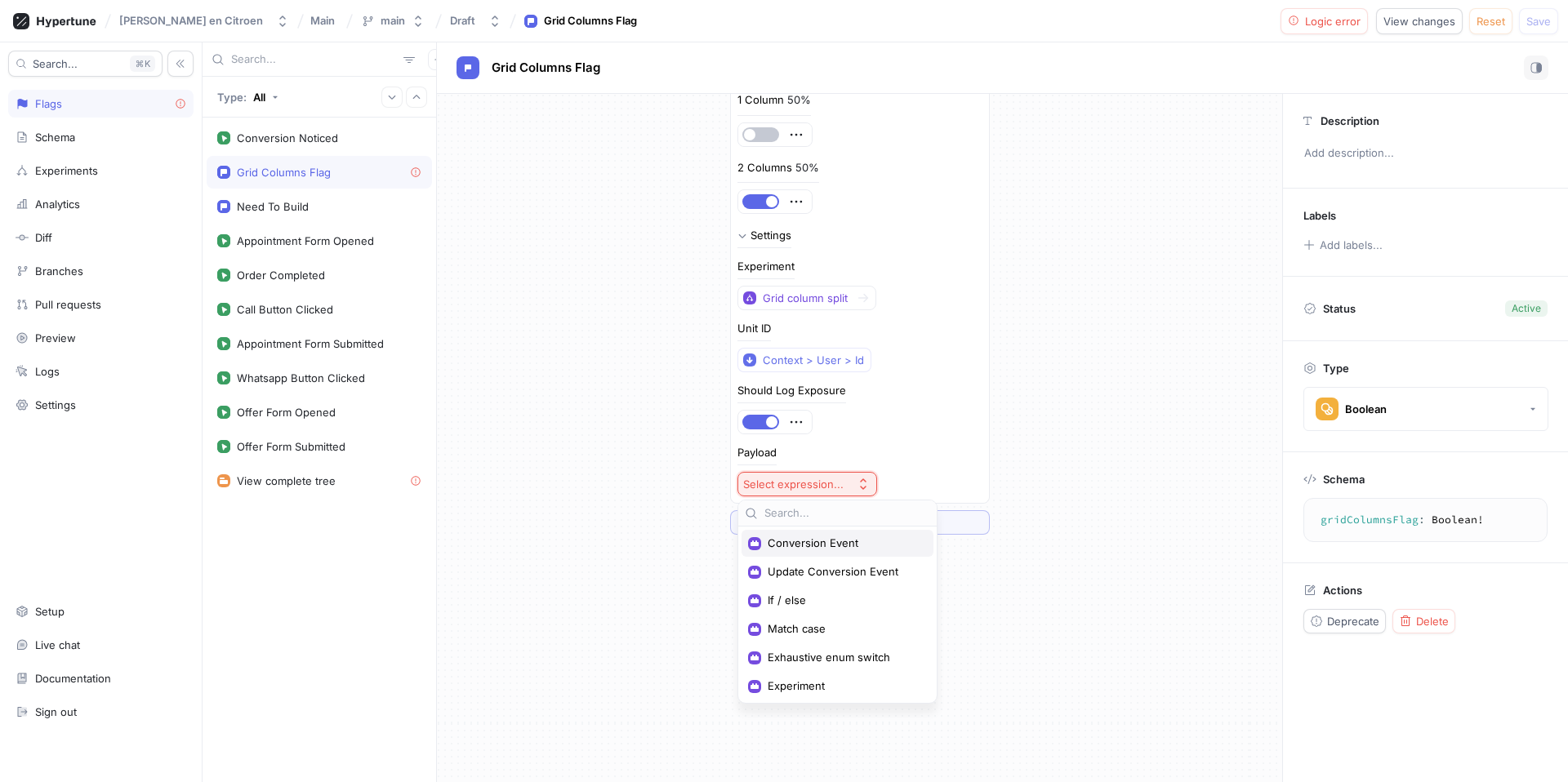
click at [845, 543] on span "Conversion Event" at bounding box center [843, 543] width 151 height 14
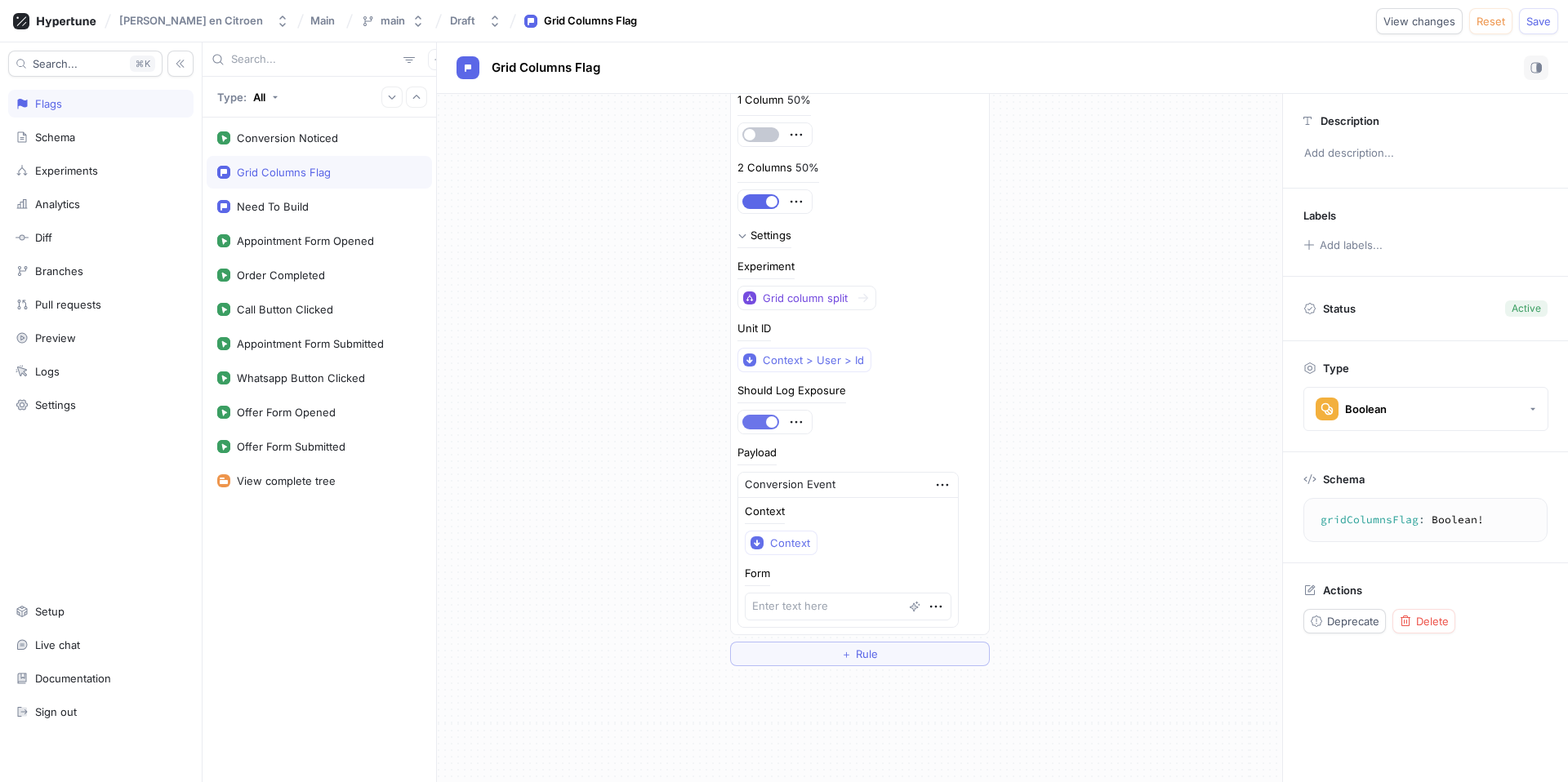
click at [757, 422] on button "button" at bounding box center [761, 422] width 37 height 15
type textarea "x"
click at [927, 606] on icon "button" at bounding box center [936, 607] width 18 height 18
click at [933, 635] on p "Delete" at bounding box center [947, 637] width 33 height 17
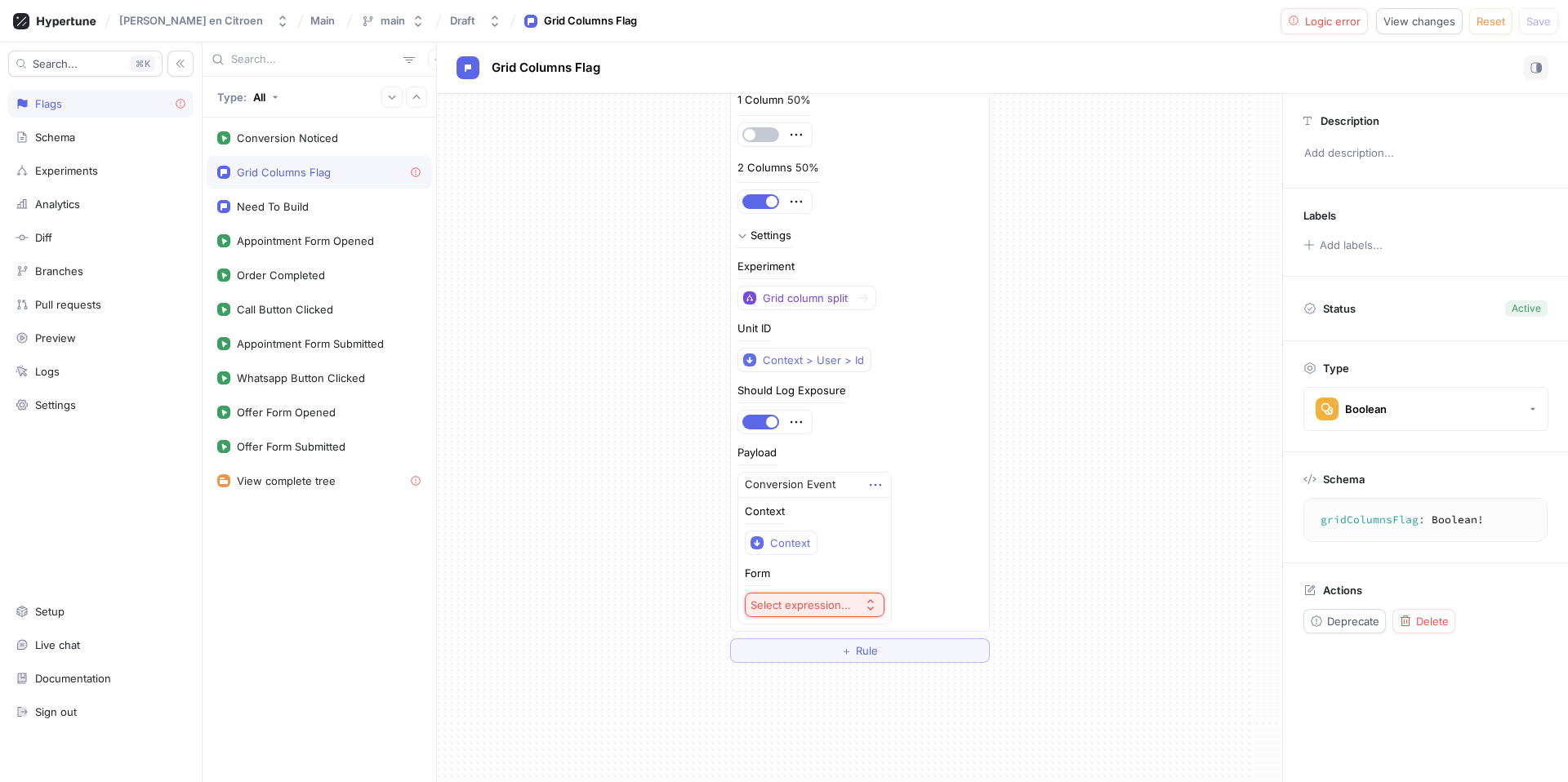
click at [870, 482] on icon "button" at bounding box center [876, 485] width 18 height 18
click at [890, 507] on p "Delete" at bounding box center [904, 515] width 33 height 17
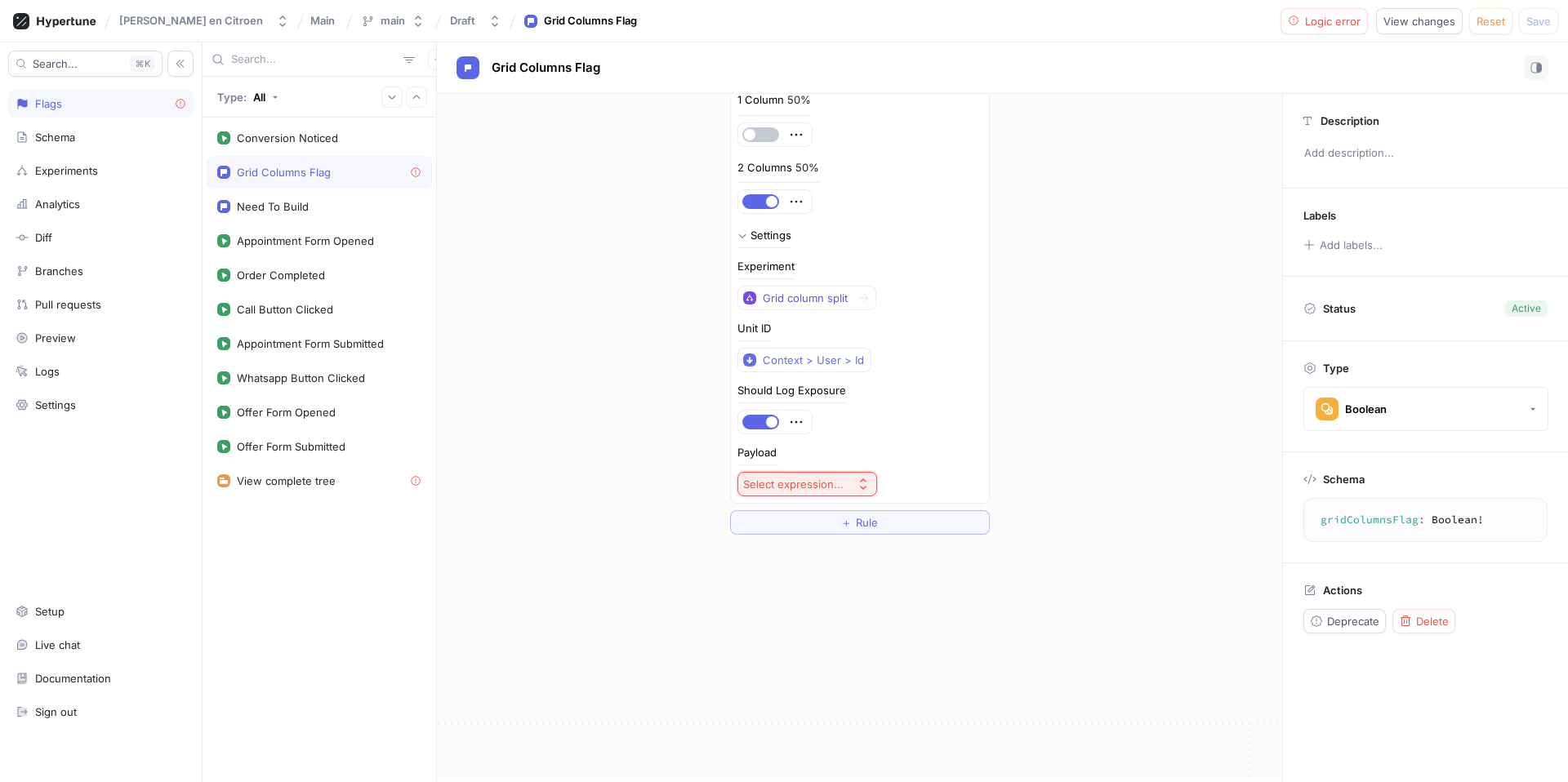
scroll to position [0, 0]
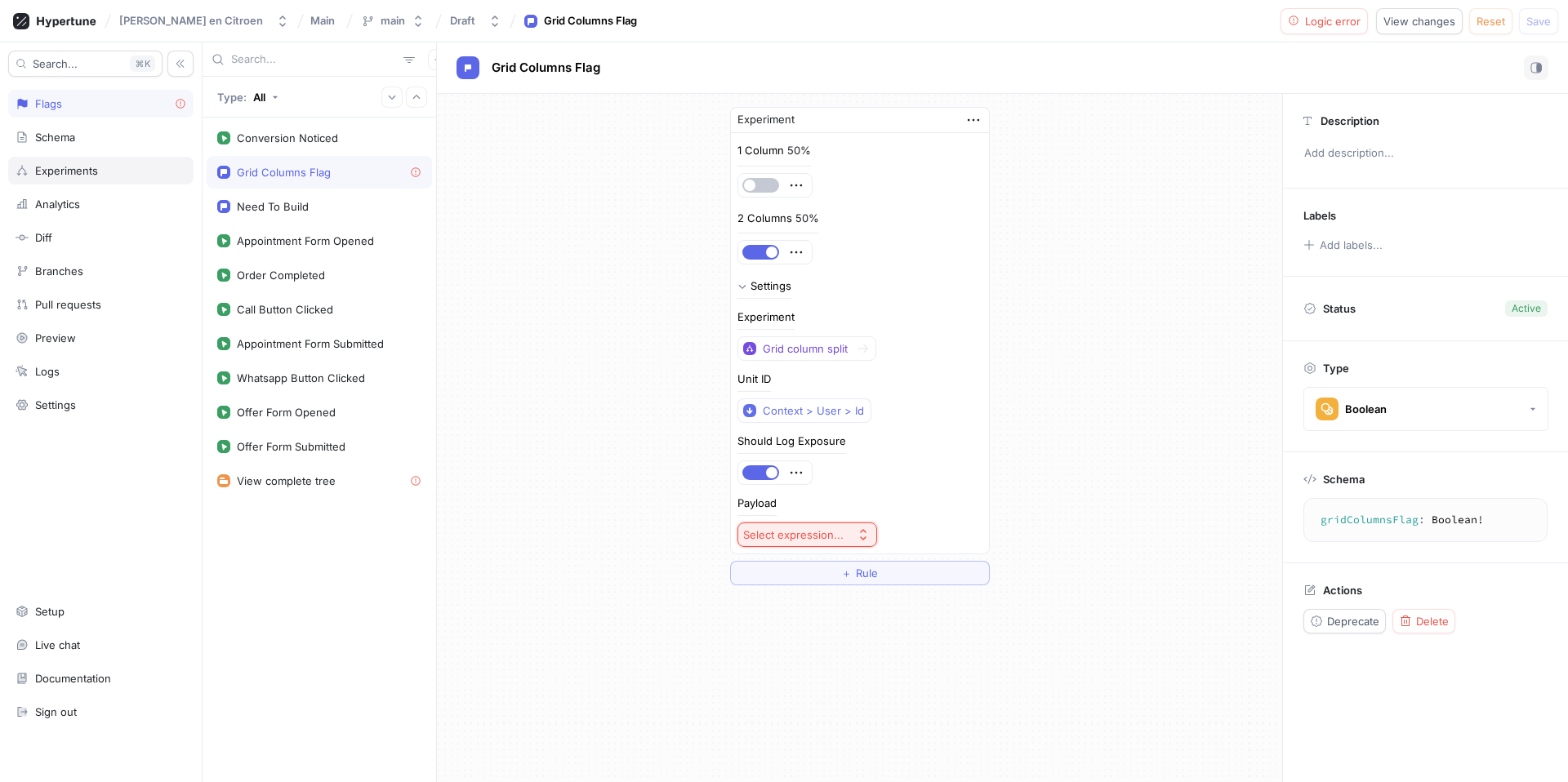
click at [57, 167] on div "Experiments" at bounding box center [66, 171] width 63 height 13
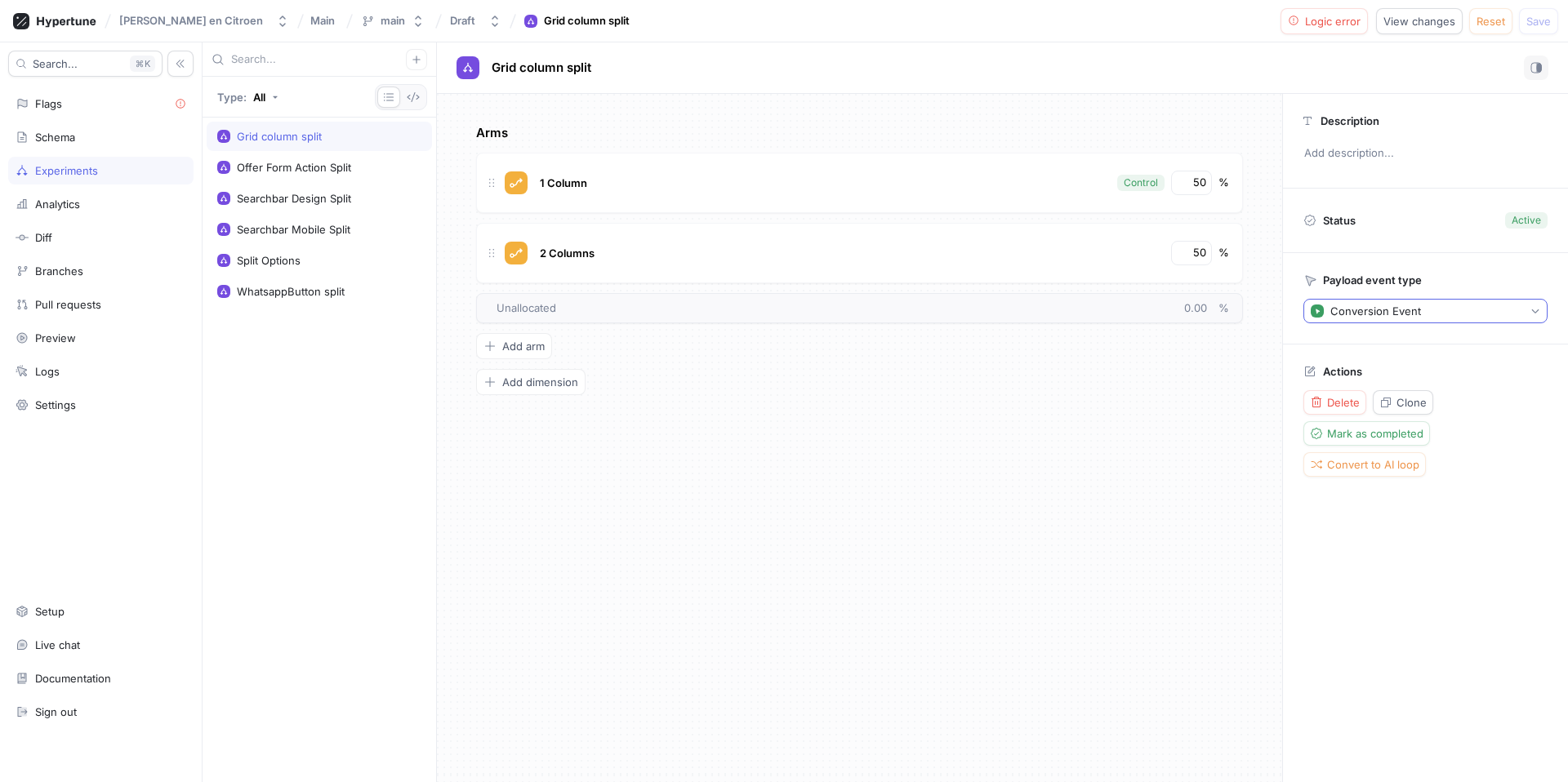
click at [1387, 314] on div "Conversion Event" at bounding box center [1376, 311] width 91 height 14
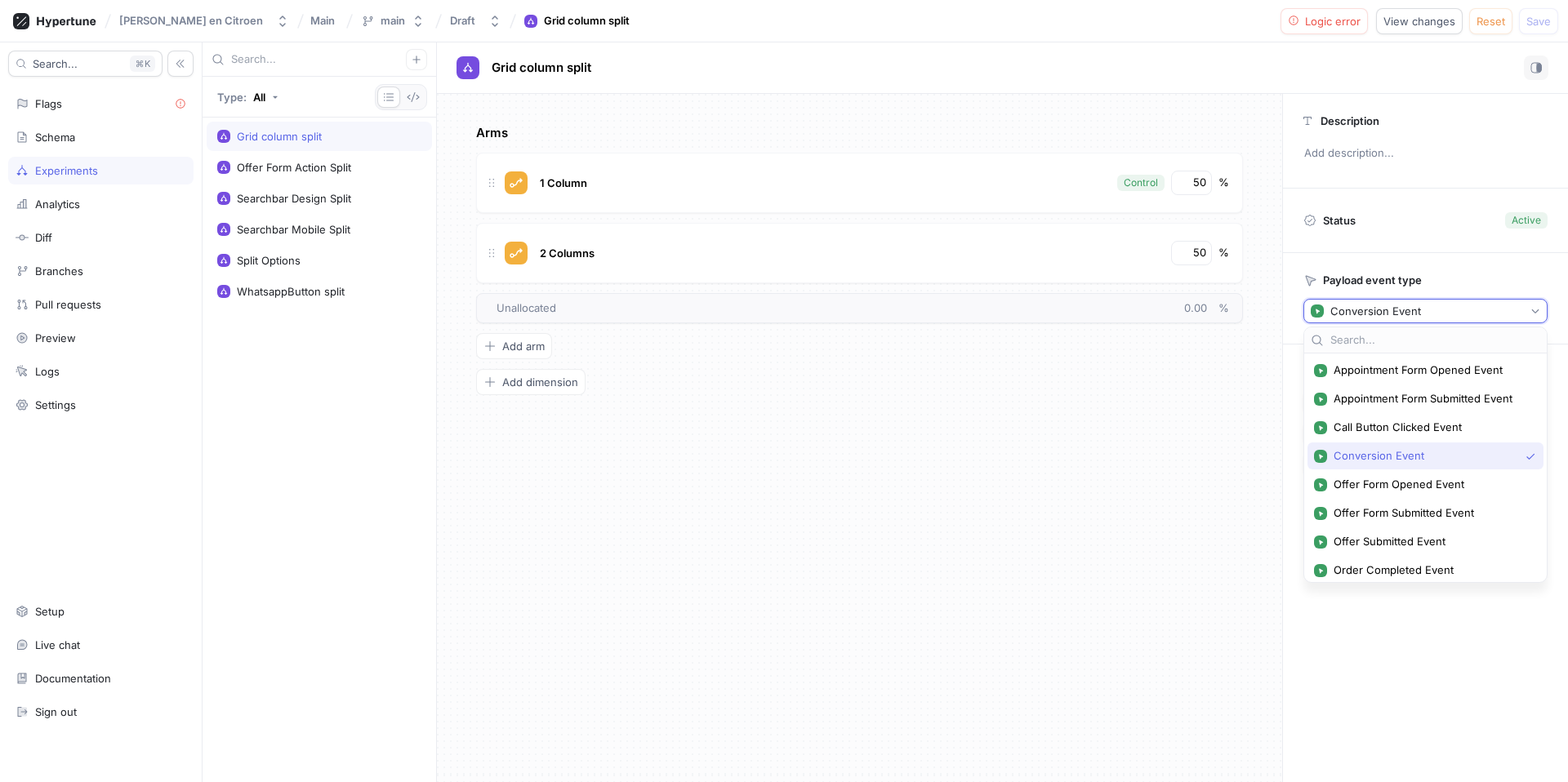
scroll to position [148, 0]
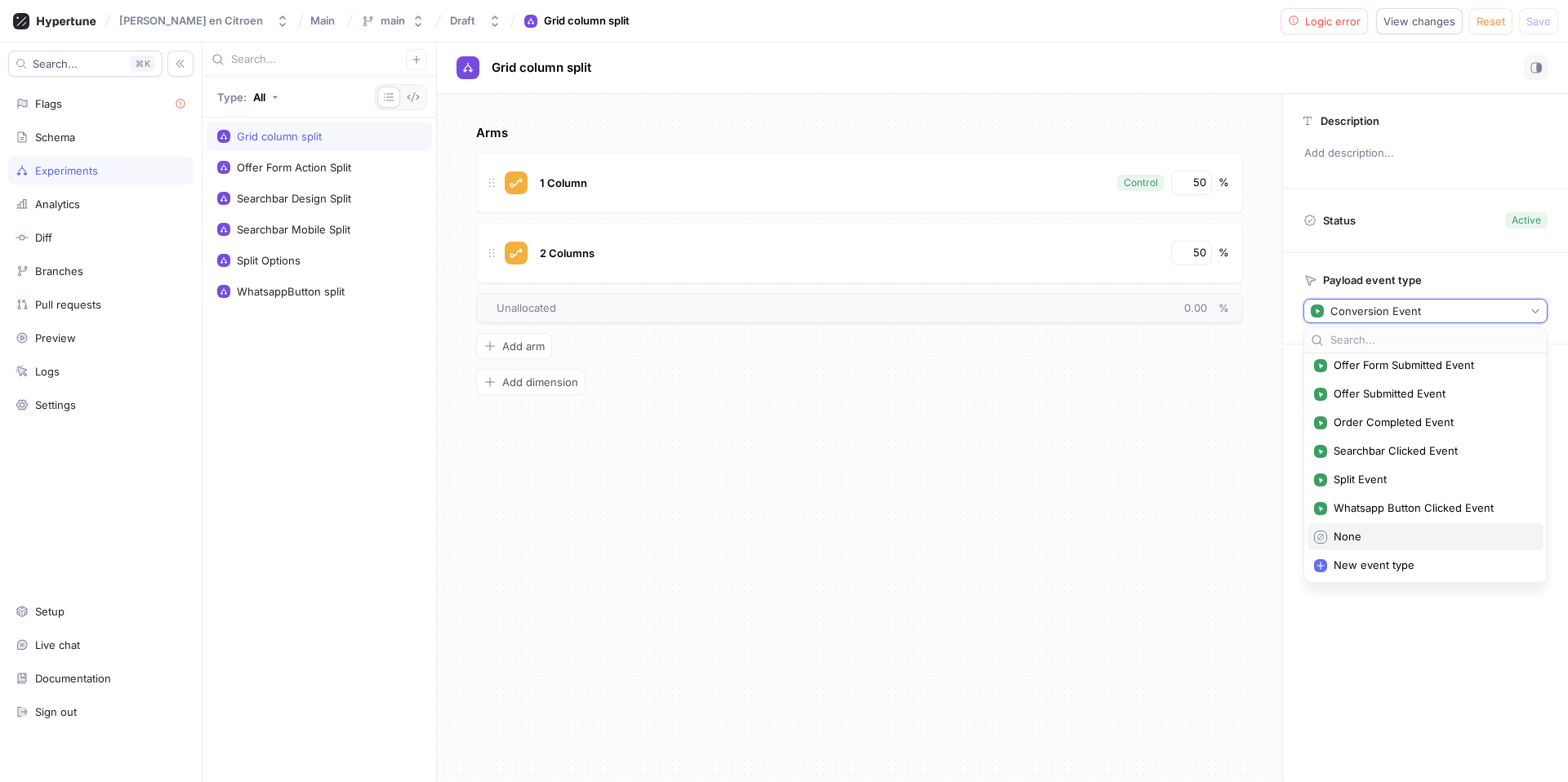
click at [1362, 540] on span "None" at bounding box center [1431, 537] width 195 height 14
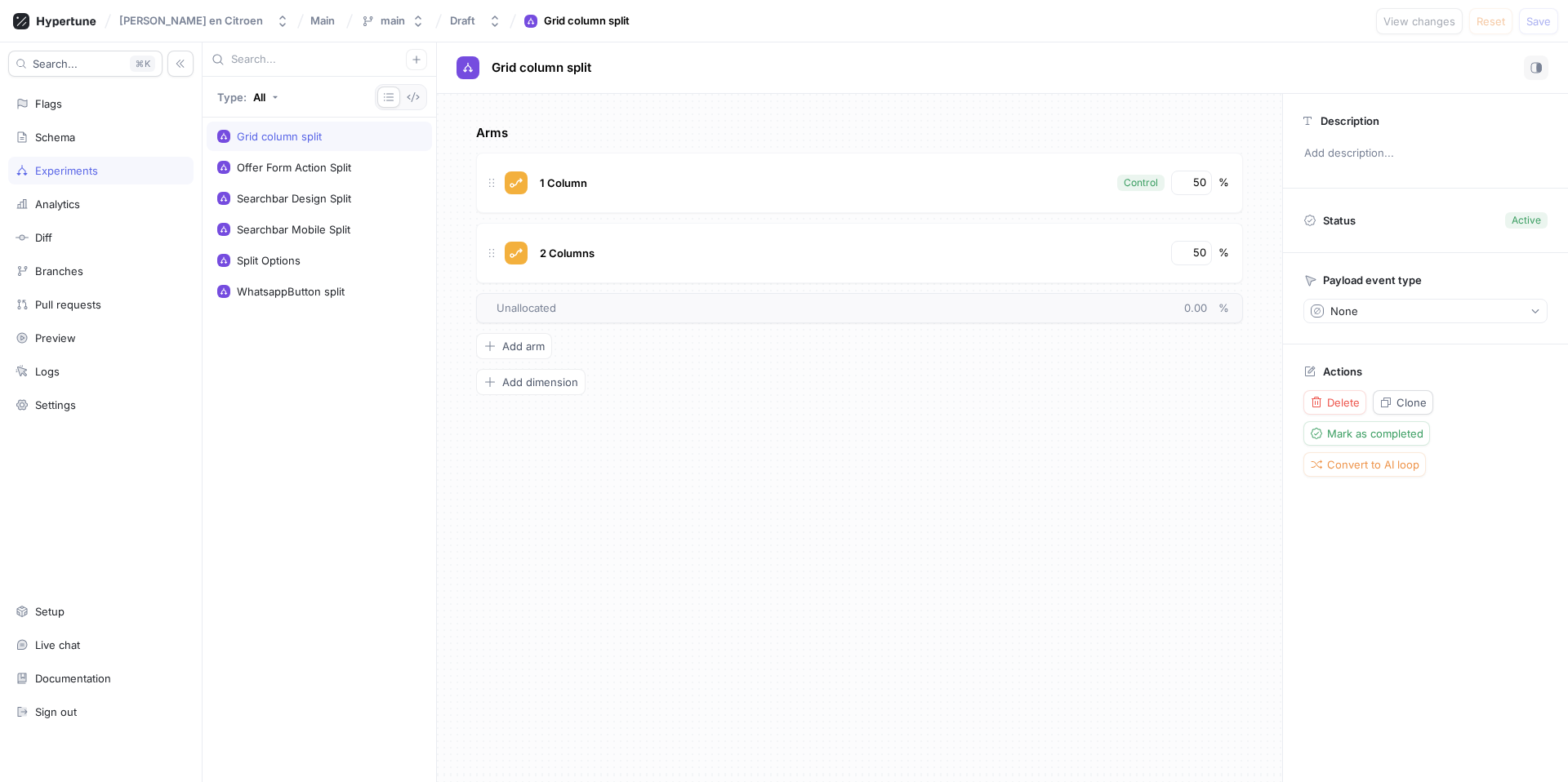
click at [1386, 513] on div "Description Add description... Status Active Payload event type None Actions De…" at bounding box center [1425, 437] width 286 height 689
click at [102, 120] on div "Search... K Flags Schema Experiments Analytics Diff Branches Pull requests Prev…" at bounding box center [101, 412] width 203 height 739
click at [80, 105] on div "Flags" at bounding box center [101, 103] width 170 height 13
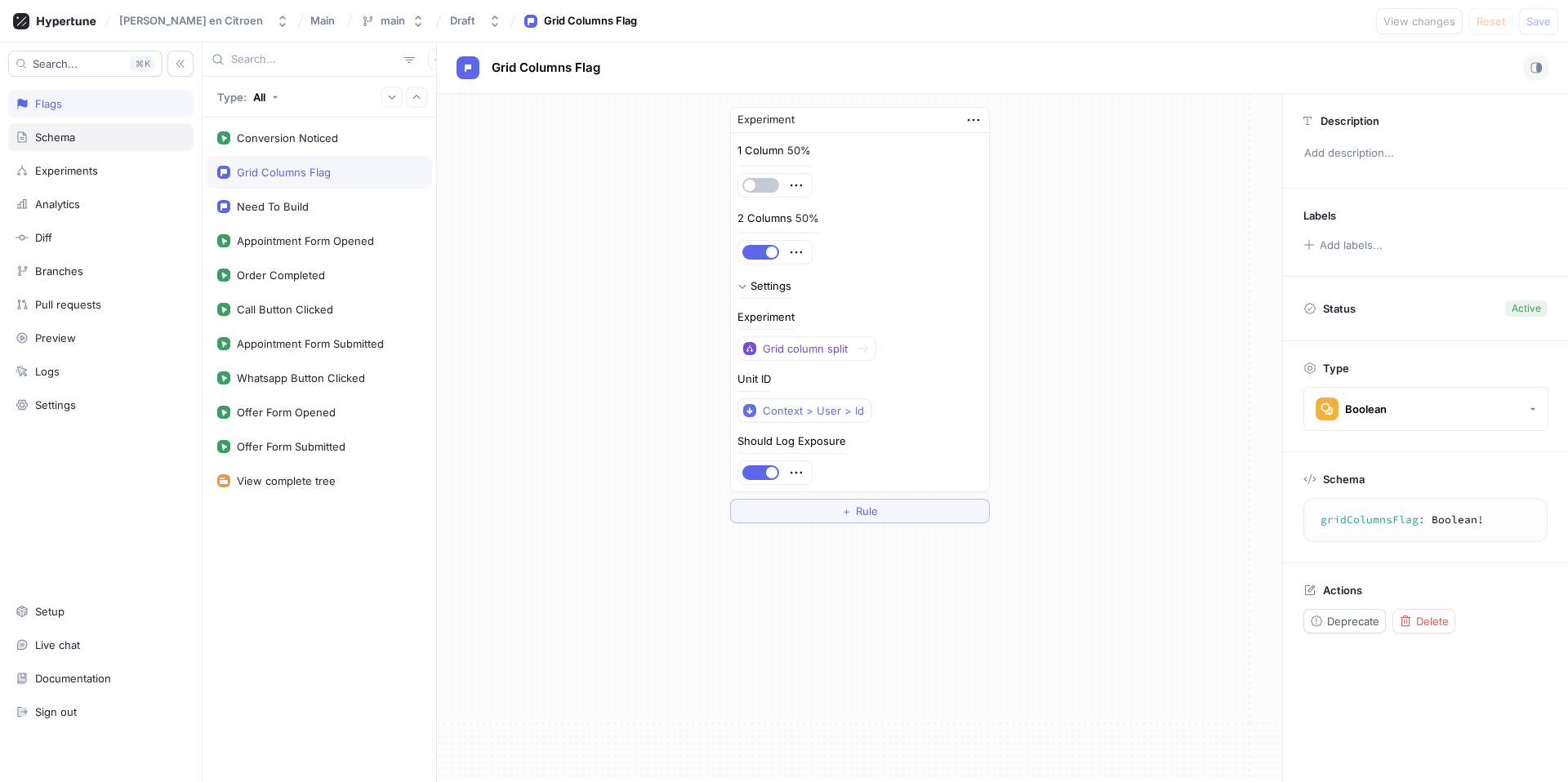
click at [71, 131] on div "Schema" at bounding box center [55, 138] width 40 height 13
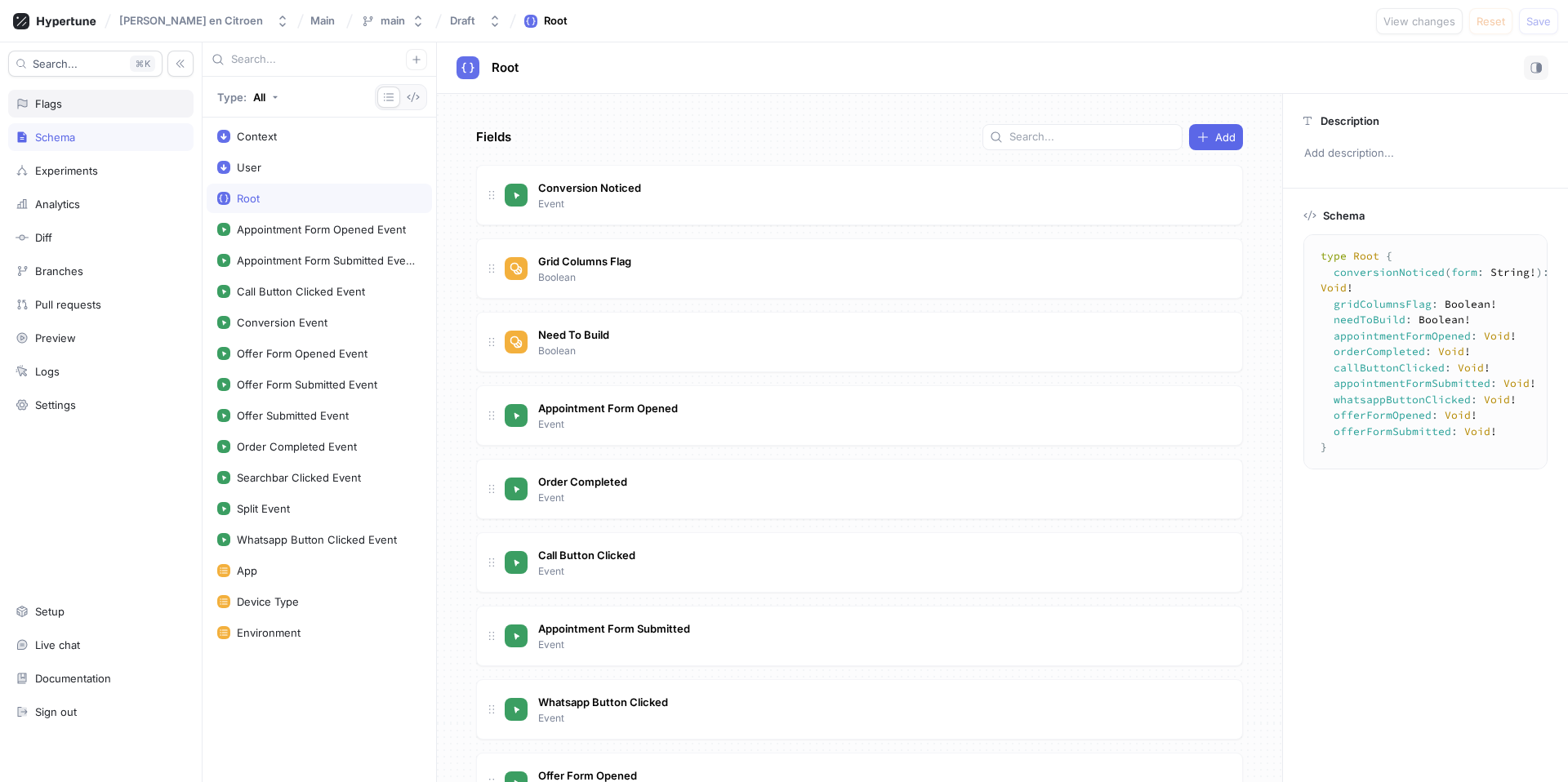
click at [129, 107] on div "Flags" at bounding box center [101, 103] width 170 height 13
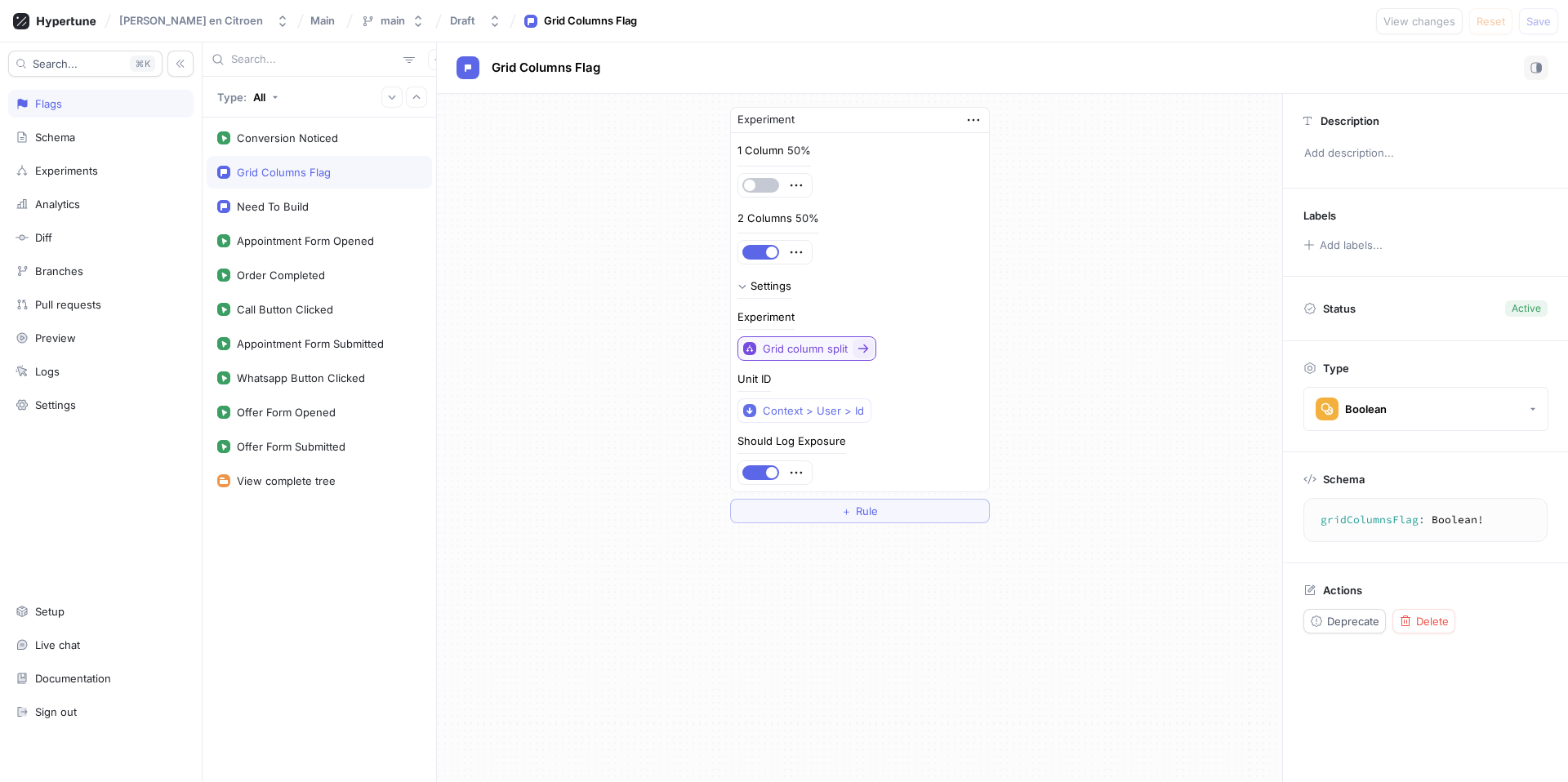
click at [845, 353] on div "Grid column split" at bounding box center [806, 349] width 85 height 14
click at [948, 383] on div "Unit ID Context > User > Id" at bounding box center [859, 398] width 245 height 49
click at [766, 288] on div "Settings" at bounding box center [771, 286] width 41 height 11
click at [793, 189] on icon "button" at bounding box center [797, 185] width 18 height 18
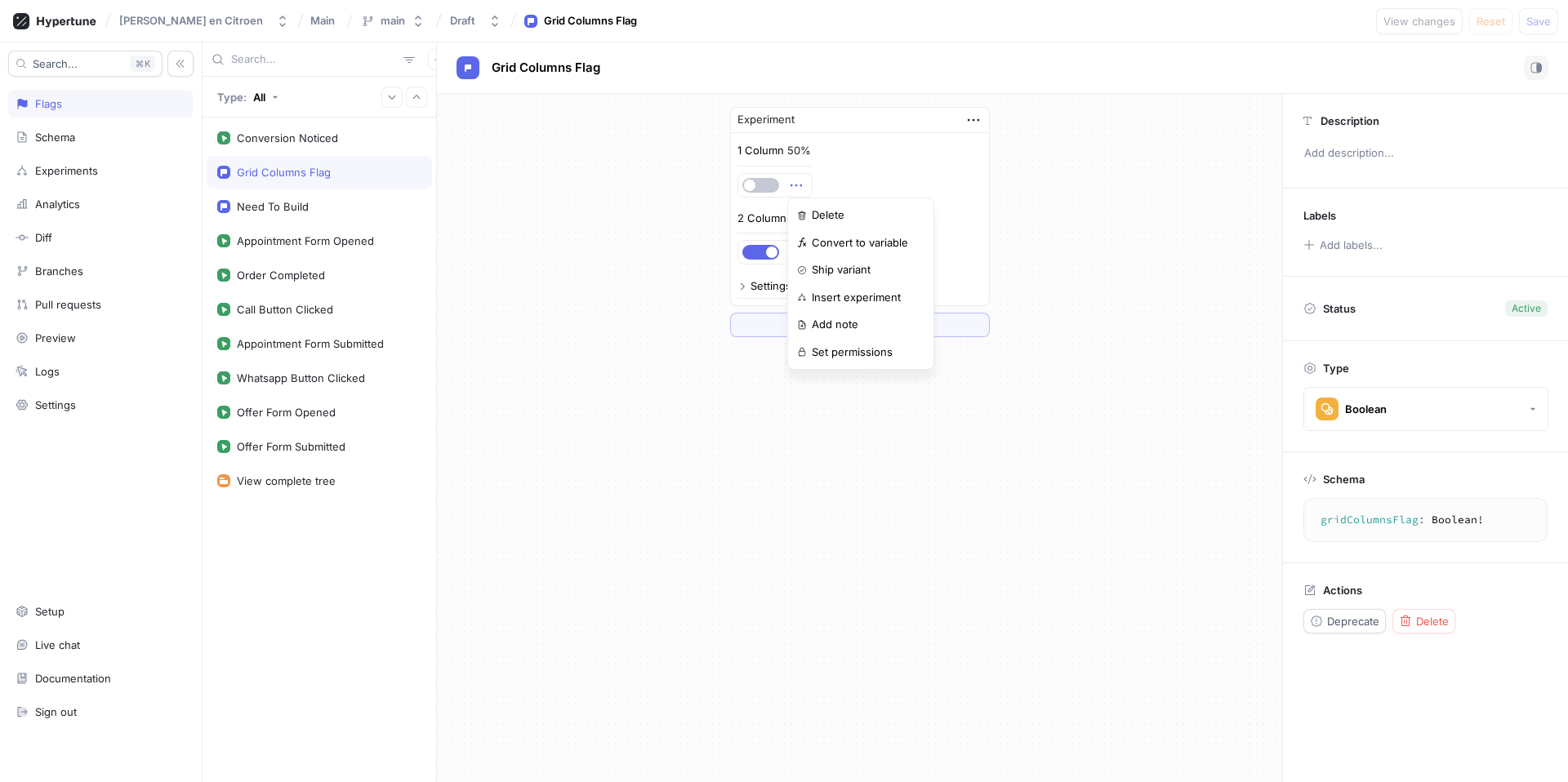
click at [1101, 271] on div "Experiment 1 Column 50% 2 Columns 50% Settings ＋ Rule" at bounding box center [859, 221] width 845 height 256
click at [55, 205] on div "Analytics" at bounding box center [58, 204] width 45 height 13
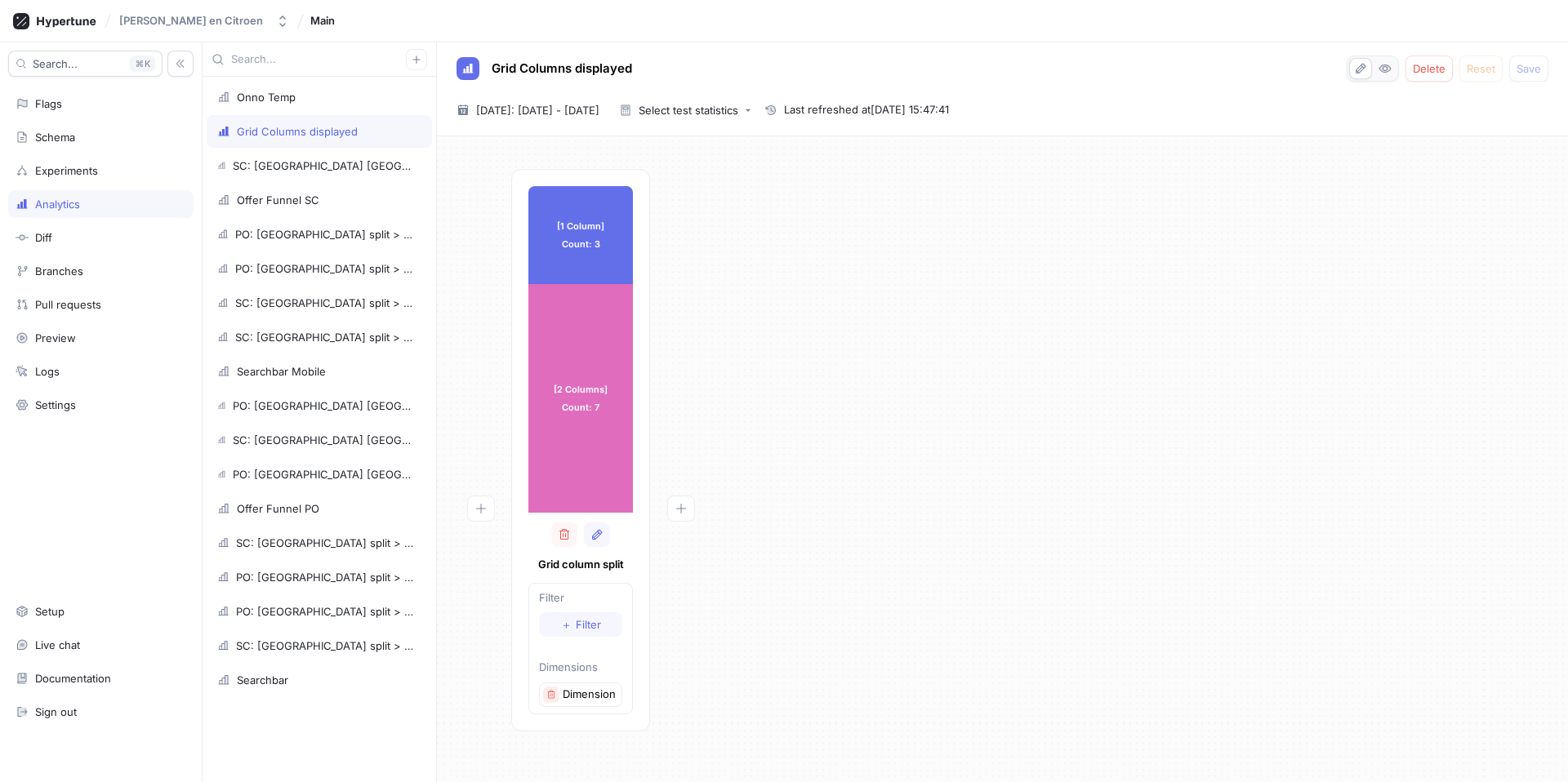
click at [554, 698] on icon "button" at bounding box center [551, 695] width 10 height 10
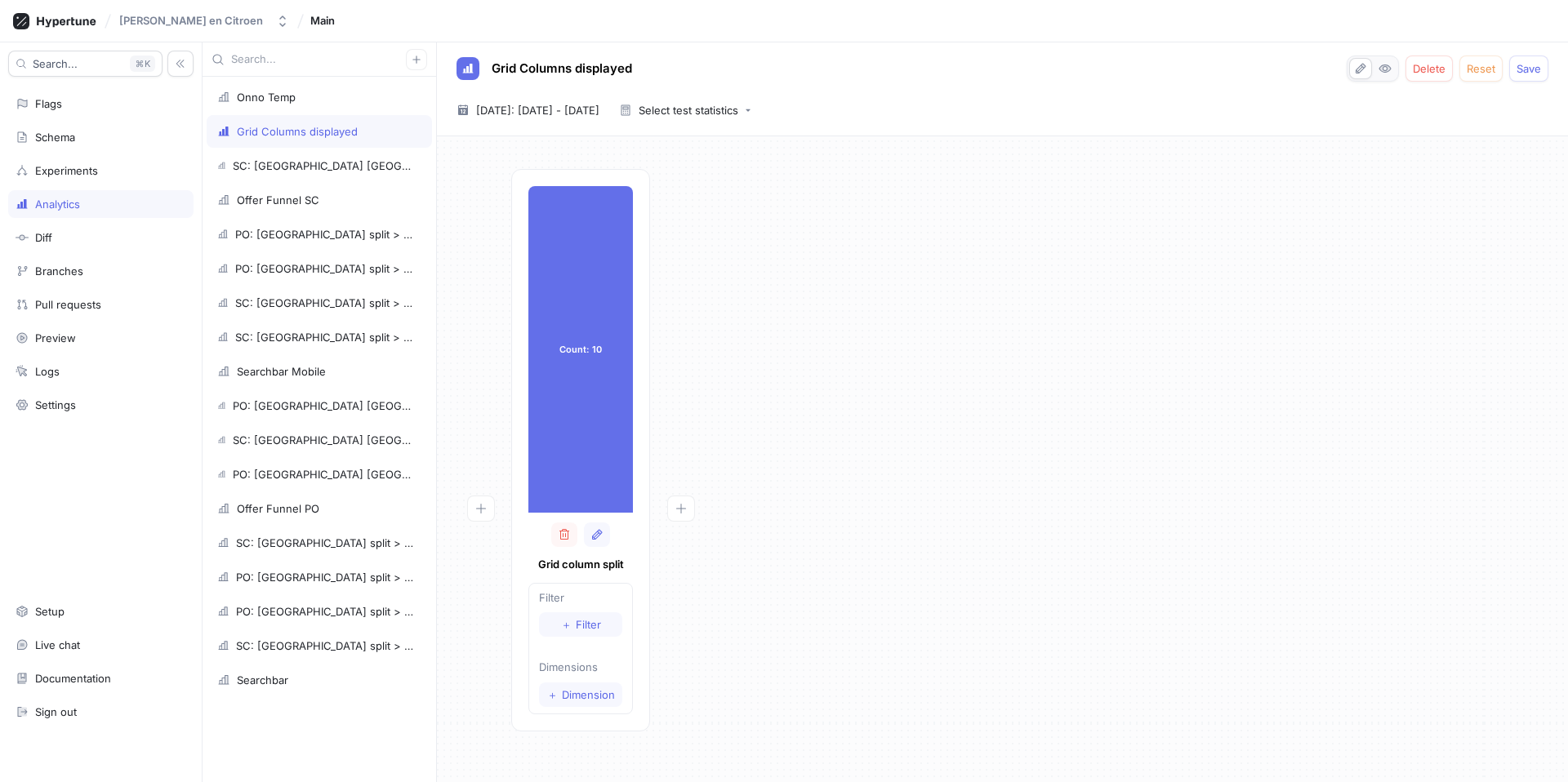
click at [828, 521] on div "Count: 10 Count: 10 Grid column split Filter ＋ Filter Dimensions ＋ Dimension" at bounding box center [1003, 455] width 1105 height 573
click at [94, 208] on div "Analytics" at bounding box center [101, 204] width 170 height 13
click at [777, 364] on div "Count: 10 Count: 10 Grid column split Filter ＋ Filter Derived fields ＋ Field Di…" at bounding box center [1003, 524] width 1105 height 712
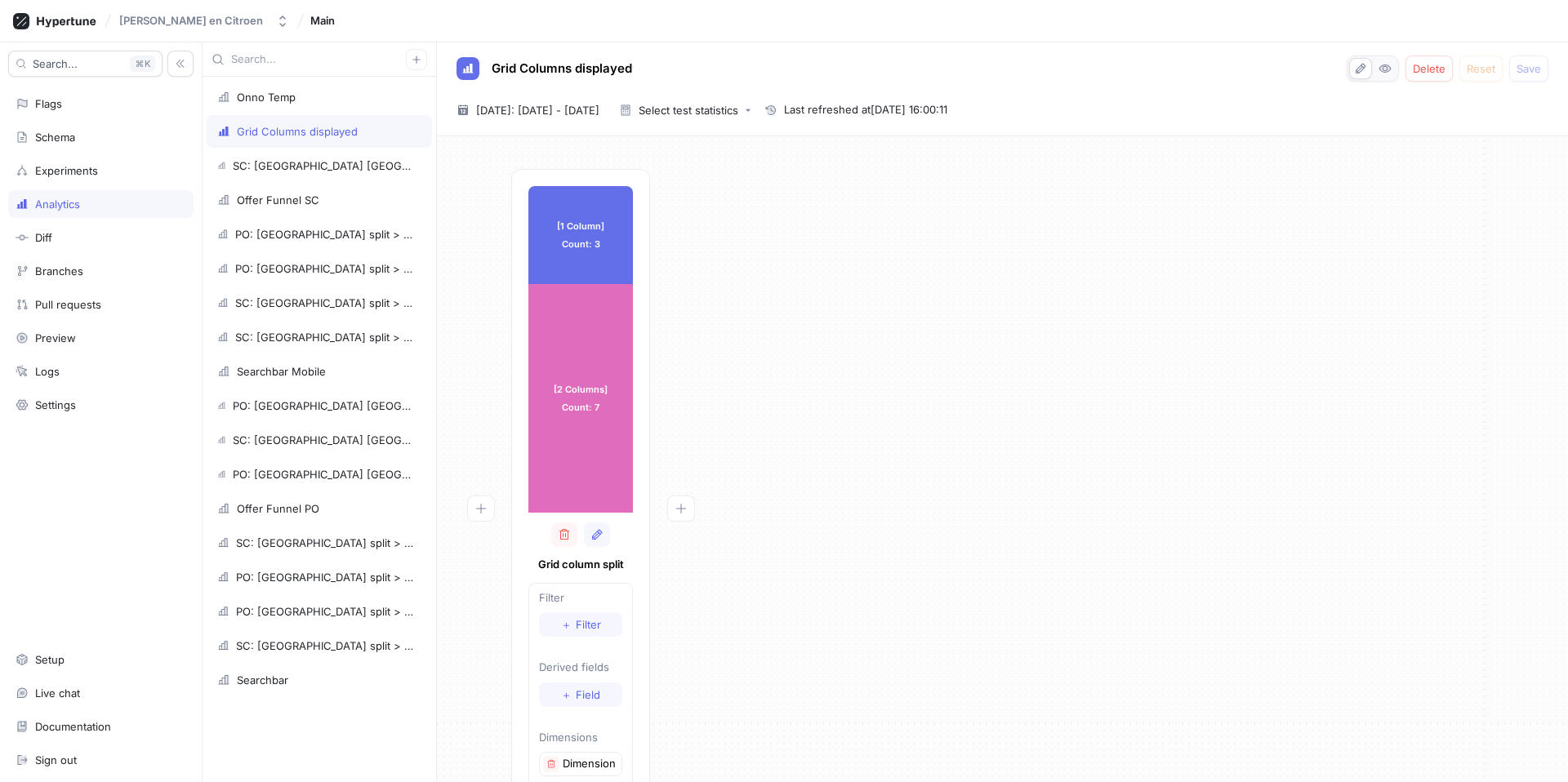
click at [981, 324] on div "[1 Column] Count: 3 [1 Column] Count: 3 [2 Columns] Count: 7 [2 Columns] Count:…" at bounding box center [1003, 524] width 1105 height 712
